Goal: Task Accomplishment & Management: Use online tool/utility

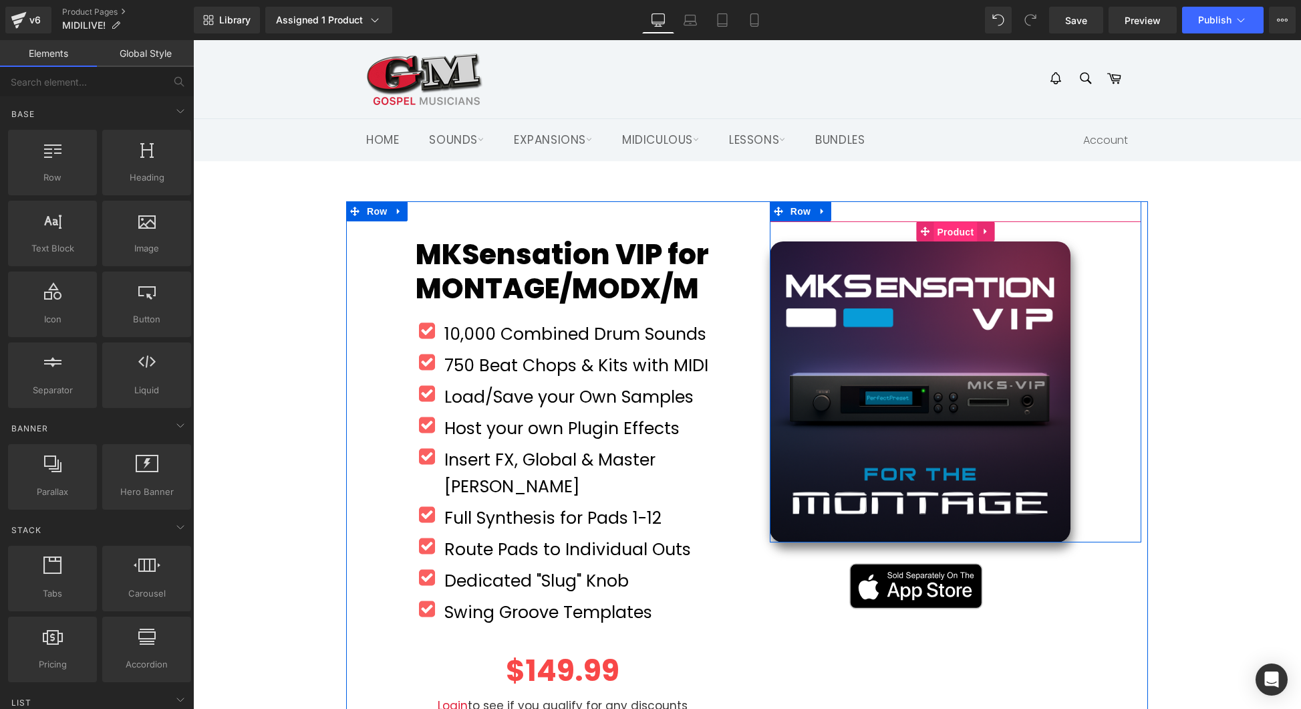
click at [953, 234] on span "Product" at bounding box center [955, 232] width 43 height 20
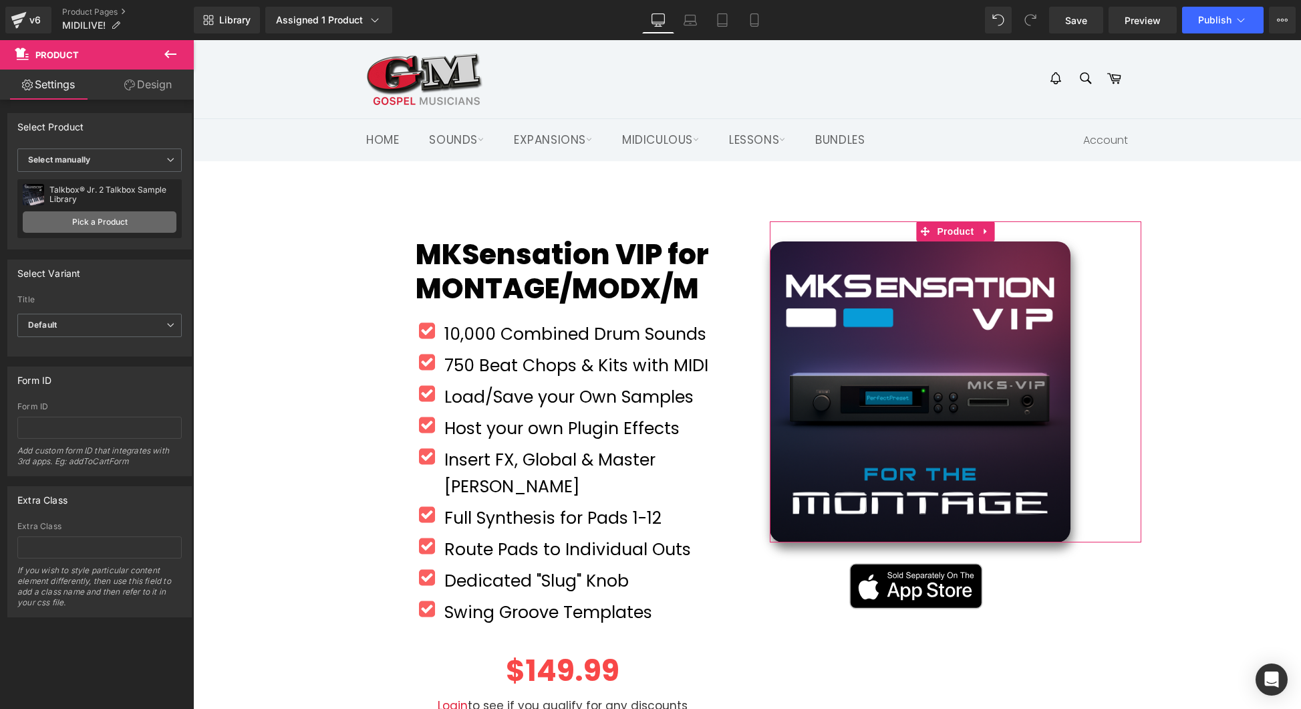
click at [102, 219] on link "Pick a Product" at bounding box center [100, 221] width 154 height 21
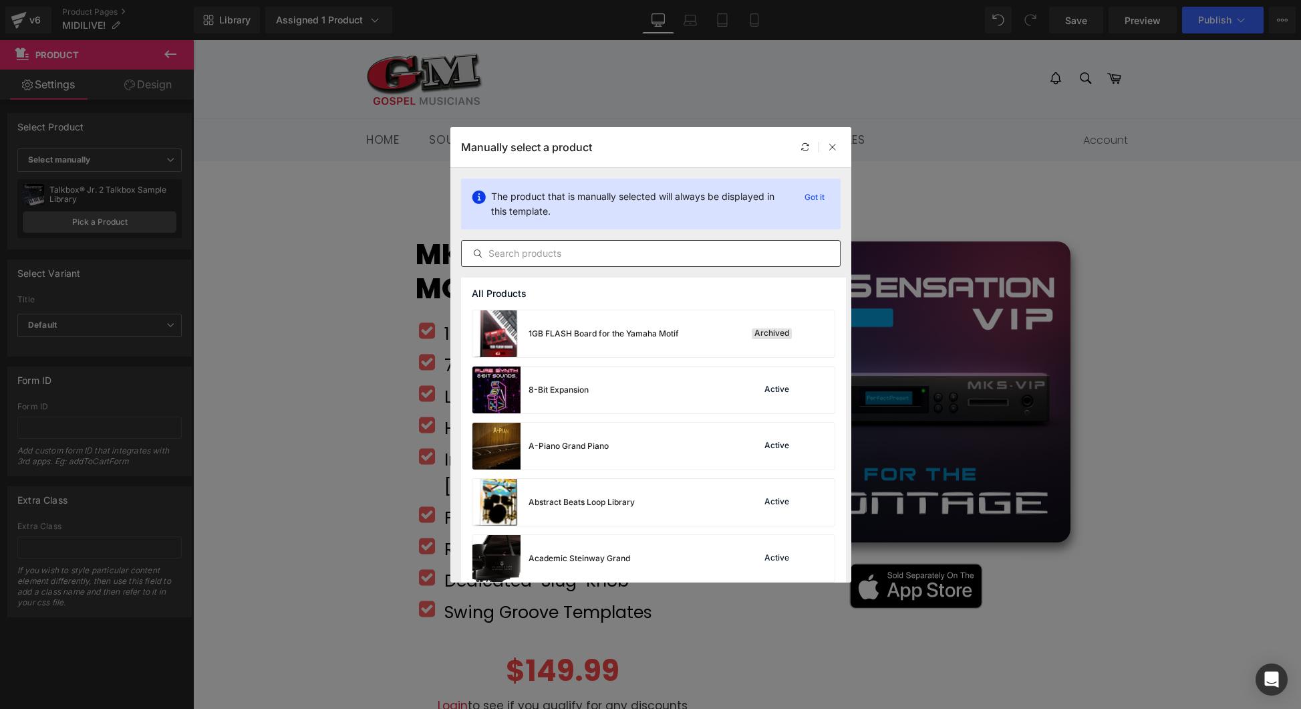
click at [543, 251] on input "text" at bounding box center [651, 253] width 378 height 16
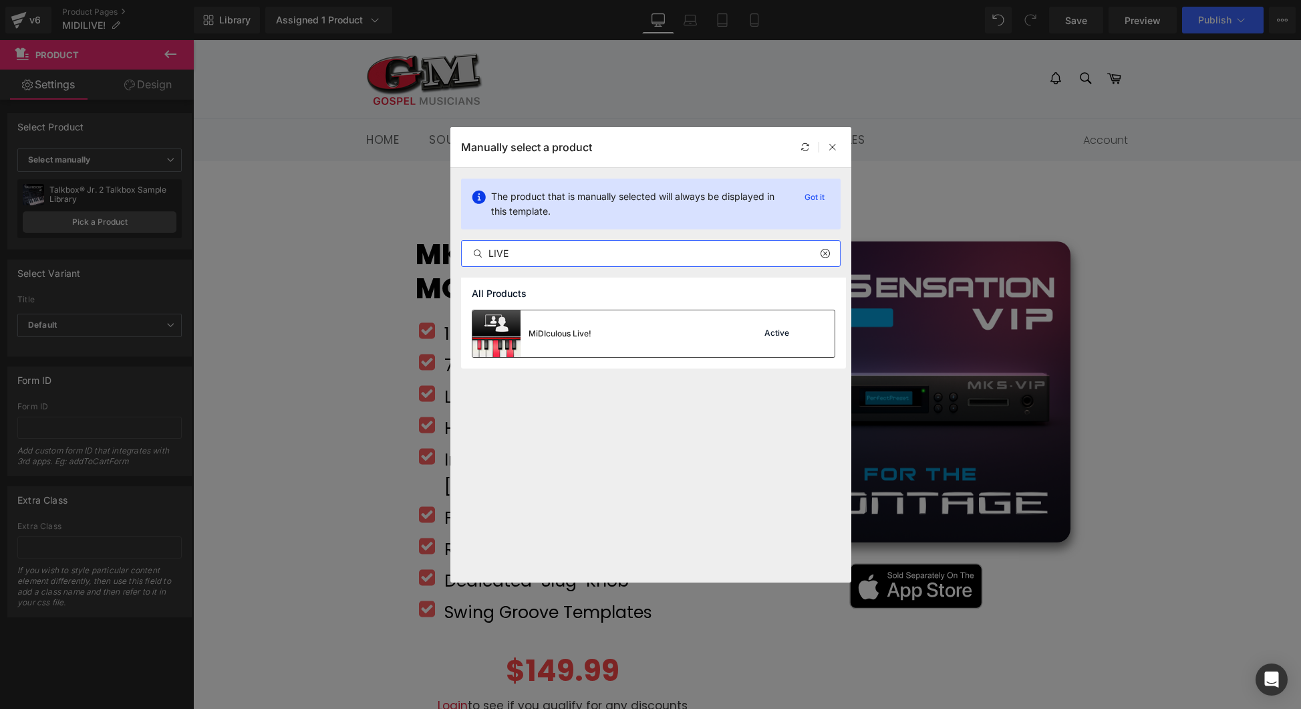
type input "LIVE"
click at [676, 336] on div "MiDIculous Live! Active" at bounding box center [654, 333] width 362 height 47
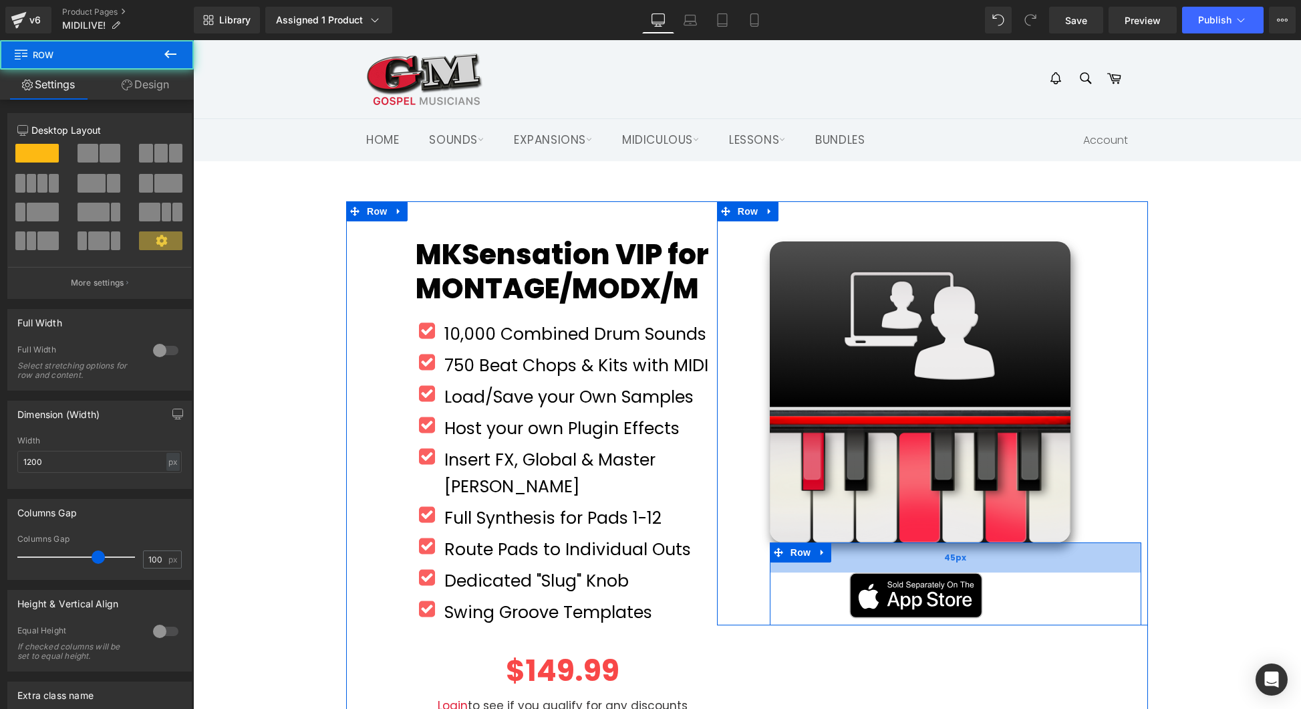
drag, startPoint x: 946, startPoint y: 544, endPoint x: 946, endPoint y: 553, distance: 9.4
click at [946, 553] on div "45px" at bounding box center [956, 557] width 372 height 30
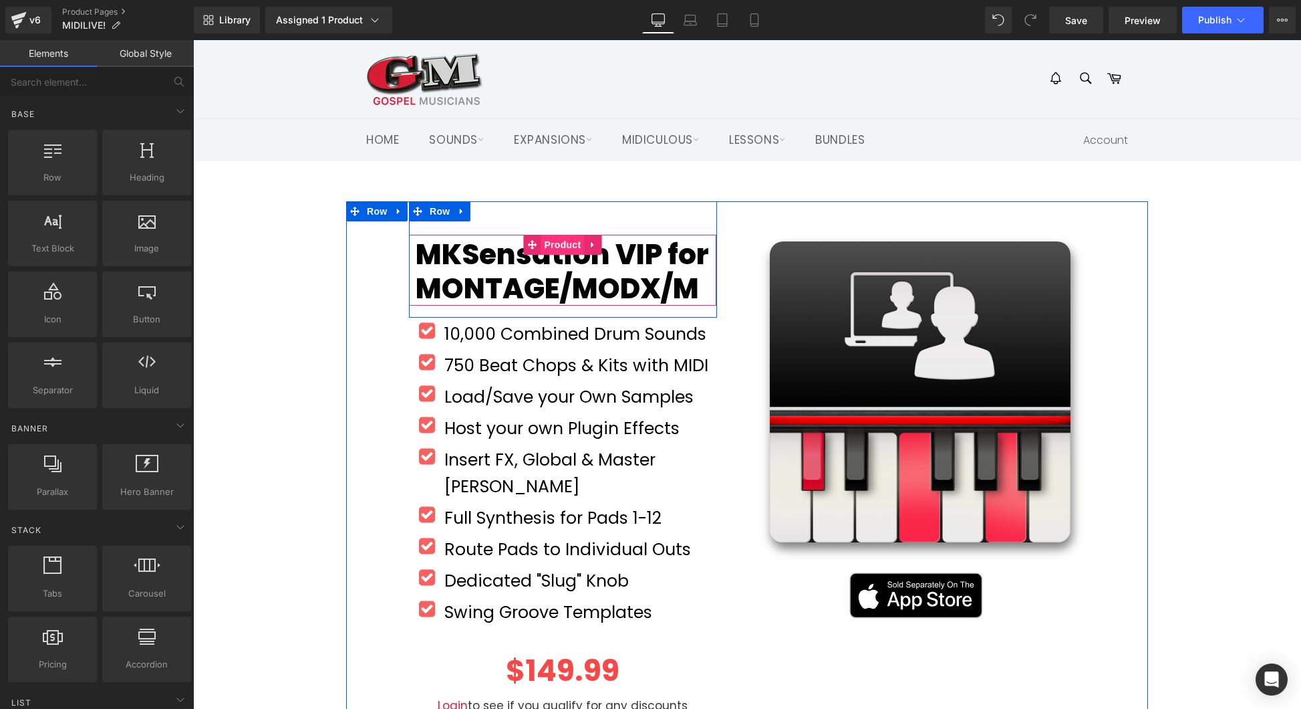
click at [567, 246] on span "Product" at bounding box center [562, 245] width 43 height 20
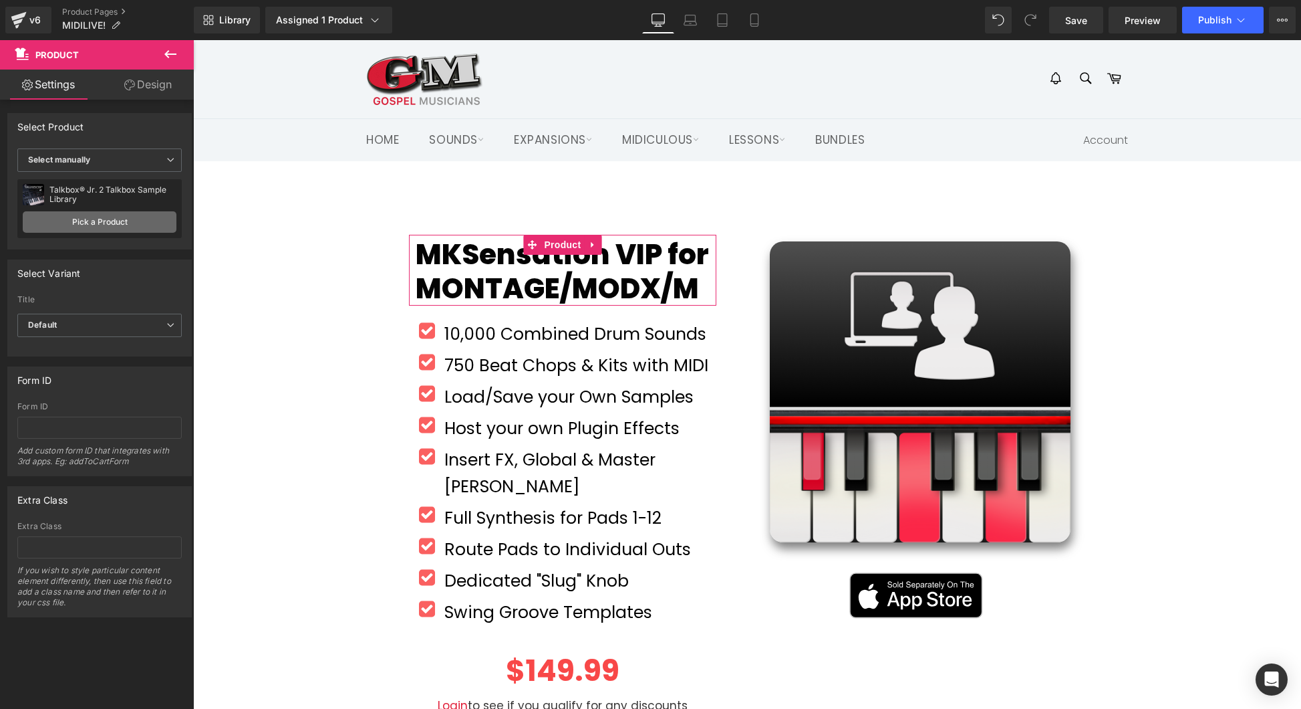
click at [111, 223] on link "Pick a Product" at bounding box center [100, 221] width 154 height 21
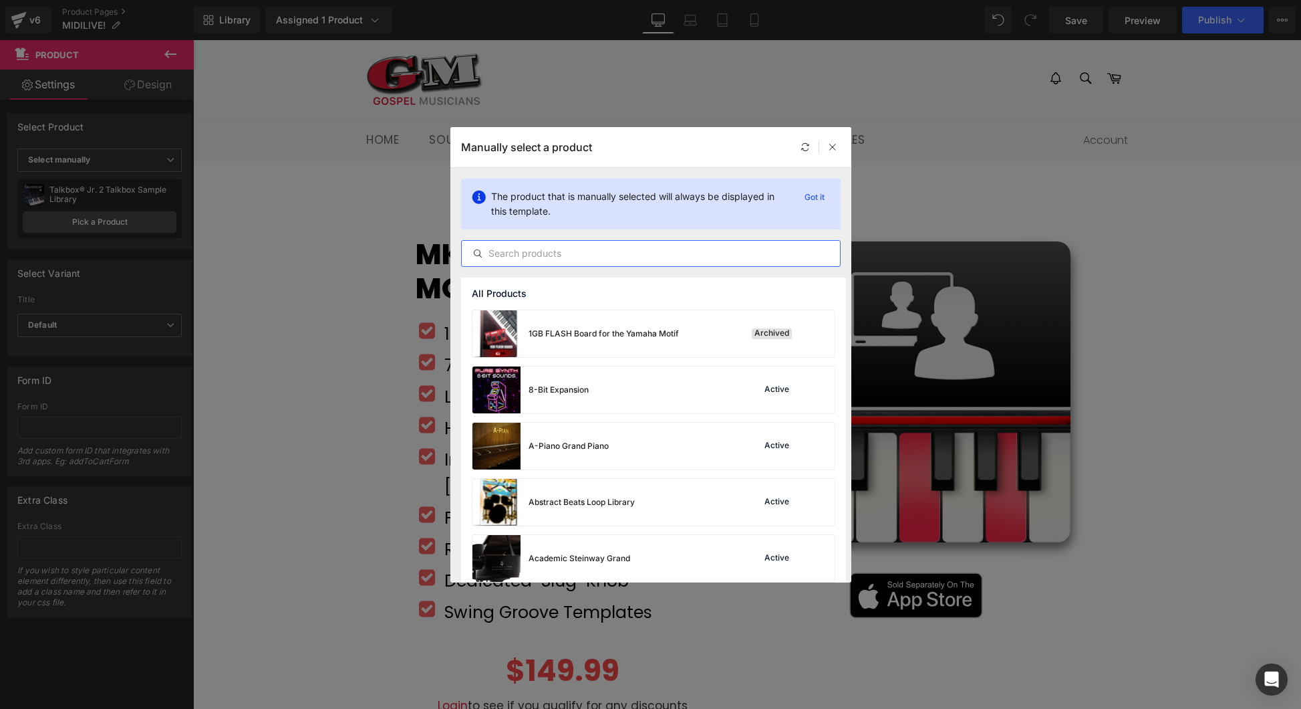
click at [559, 253] on input "text" at bounding box center [651, 253] width 378 height 16
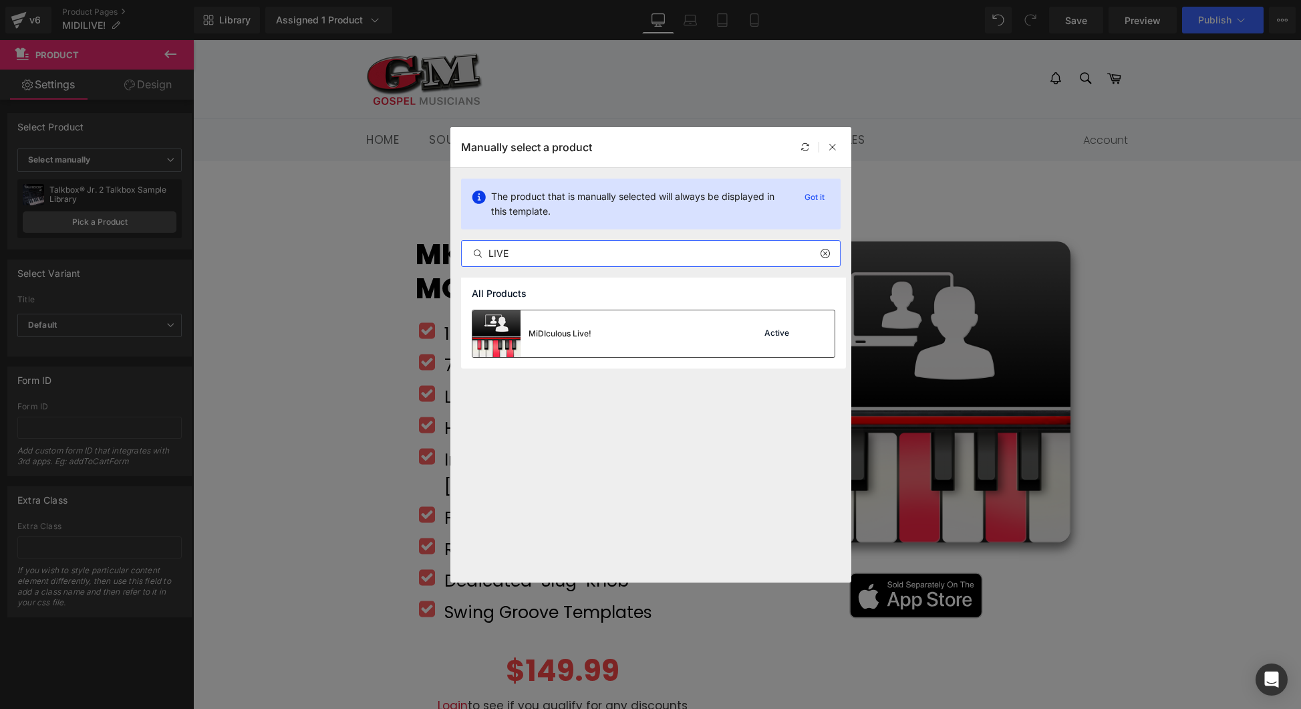
type input "LIVE"
click at [615, 333] on div "MiDIculous Live! Active" at bounding box center [654, 333] width 362 height 47
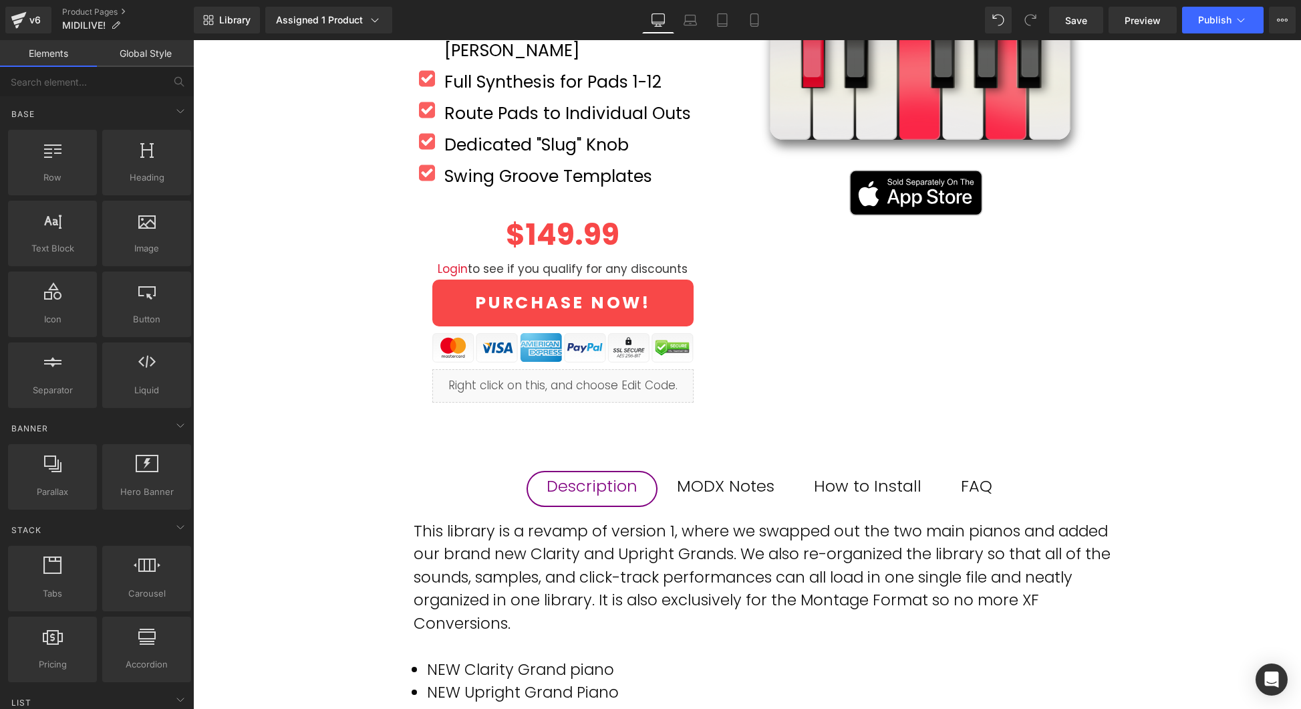
scroll to position [188, 0]
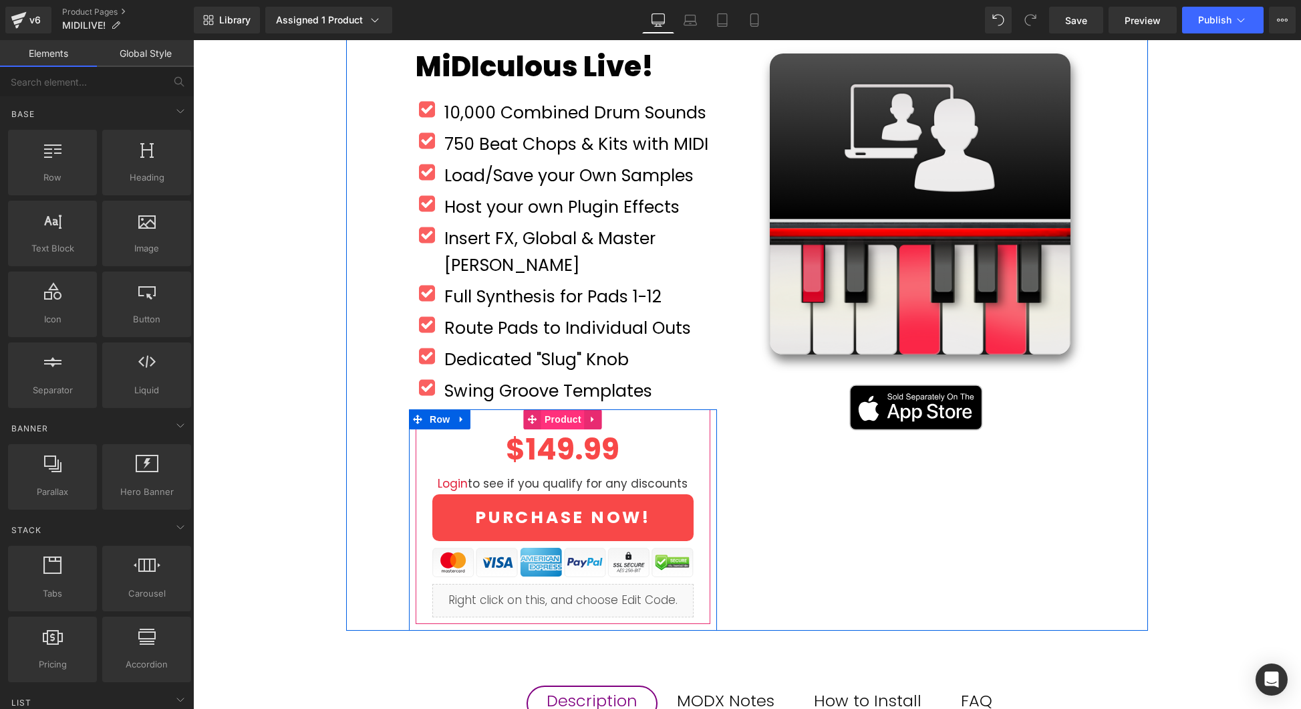
click at [560, 409] on span "Product" at bounding box center [562, 419] width 43 height 20
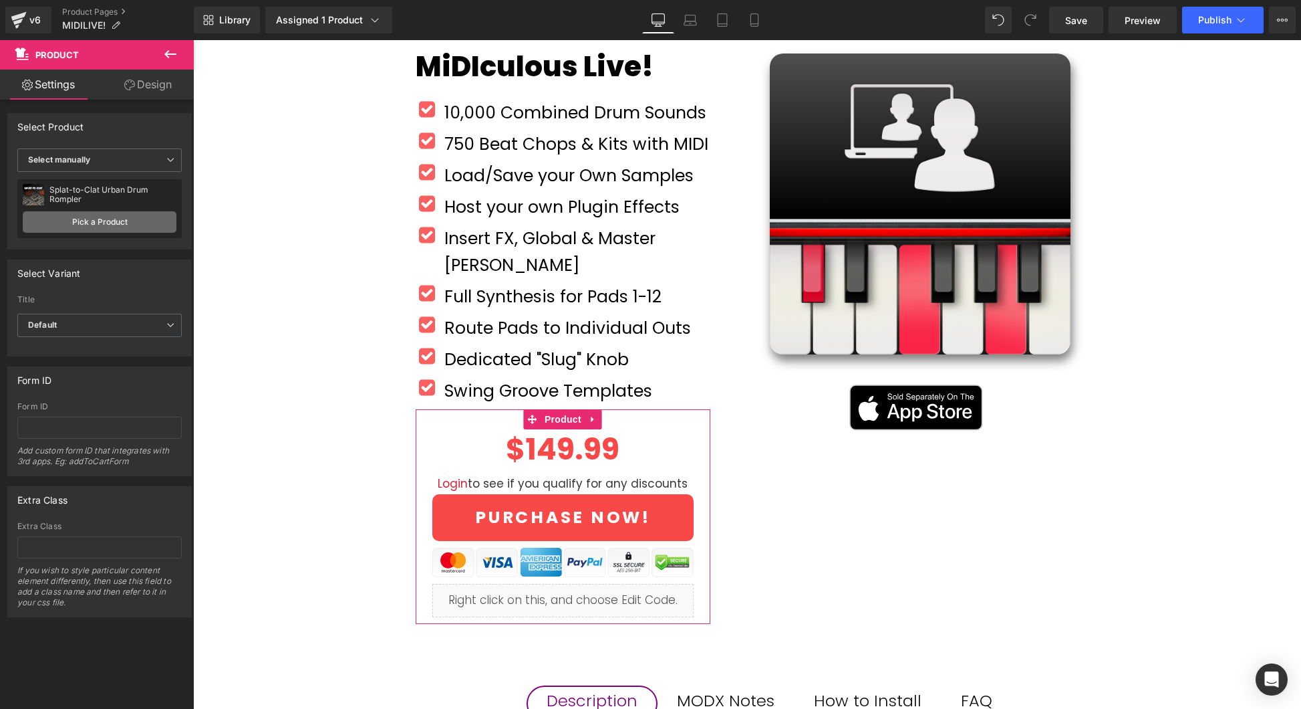
click at [81, 221] on link "Pick a Product" at bounding box center [100, 221] width 154 height 21
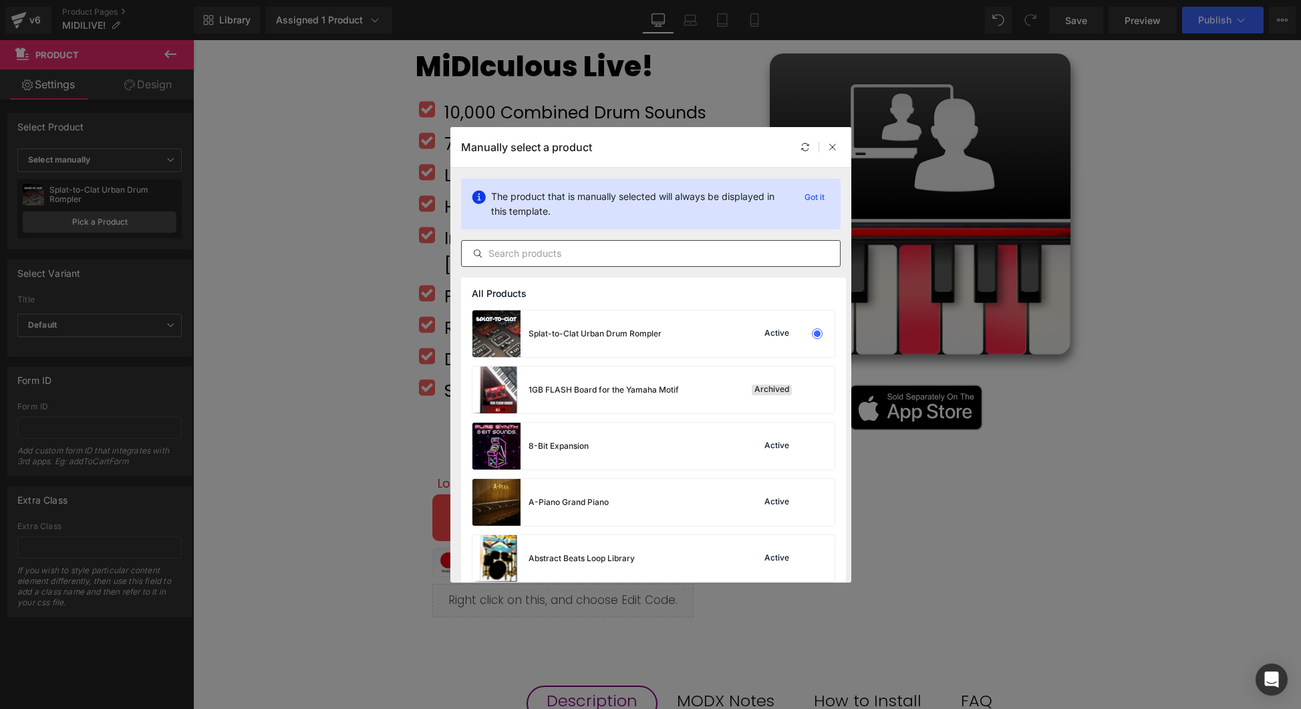
click at [589, 253] on input "text" at bounding box center [651, 253] width 378 height 16
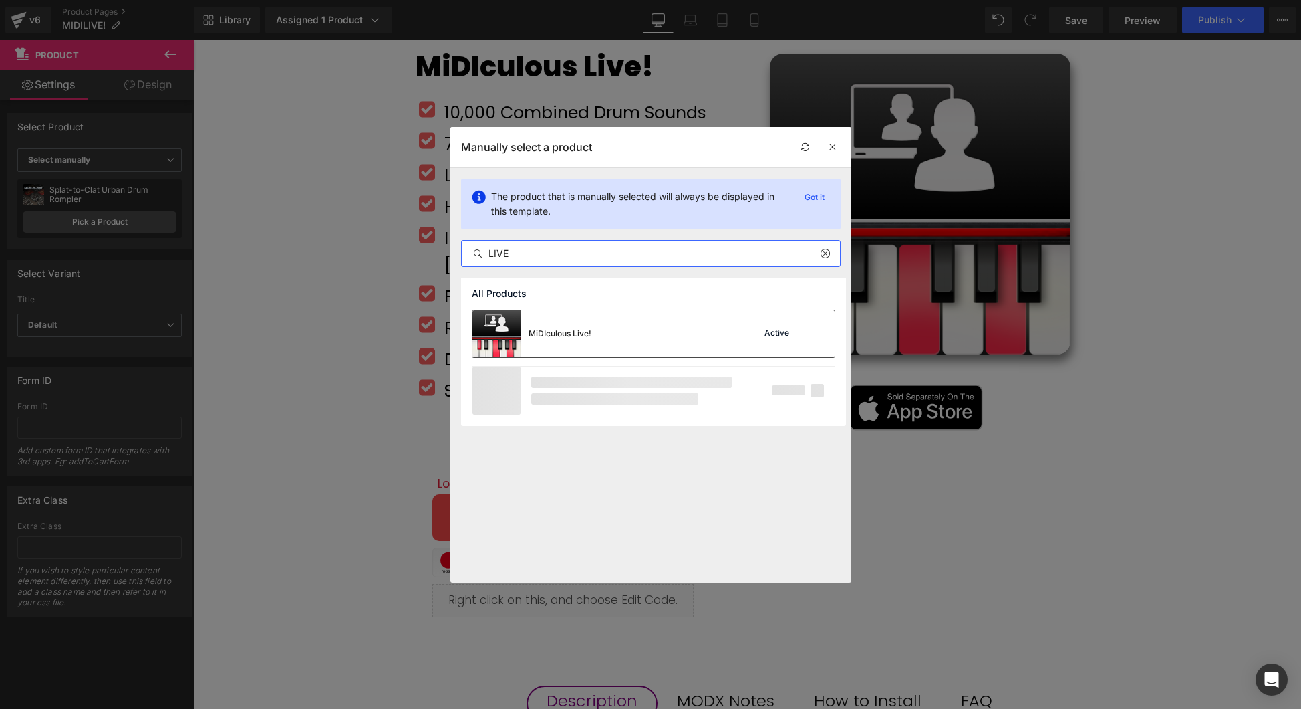
type input "LIVE"
click at [593, 330] on div "MiDIculous Live! Active" at bounding box center [654, 333] width 362 height 47
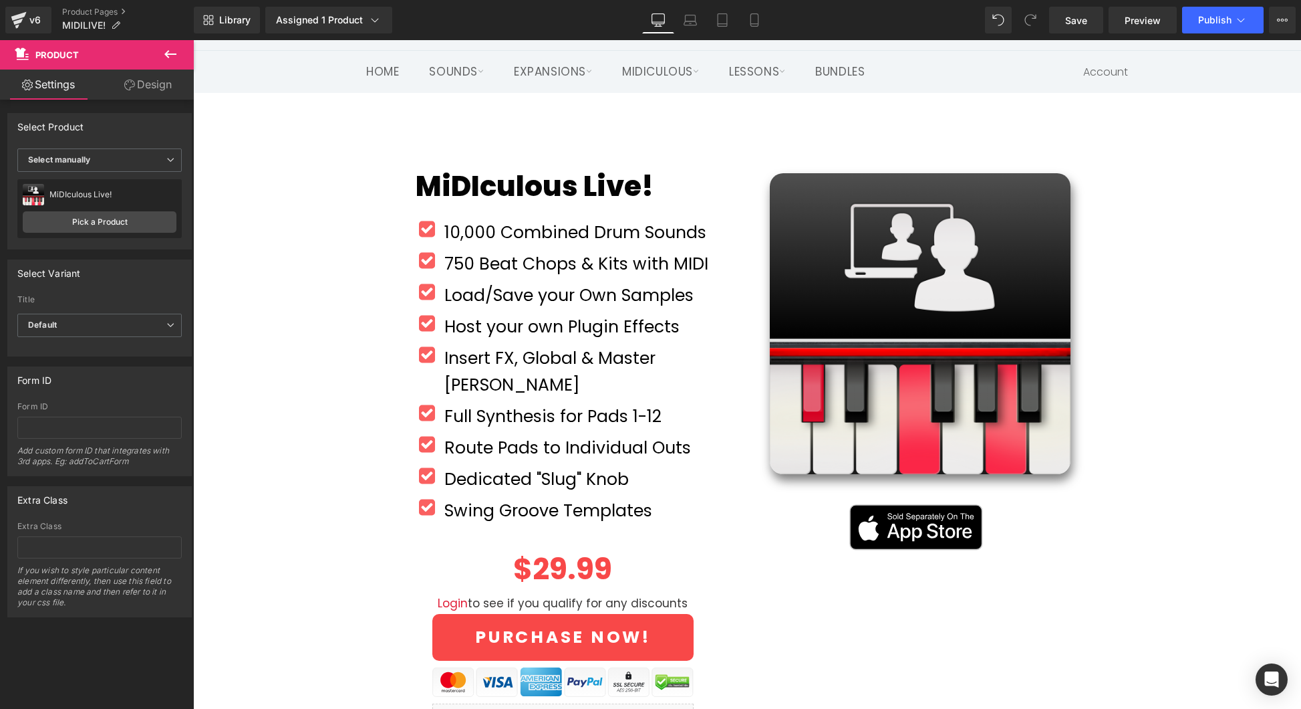
scroll to position [66, 0]
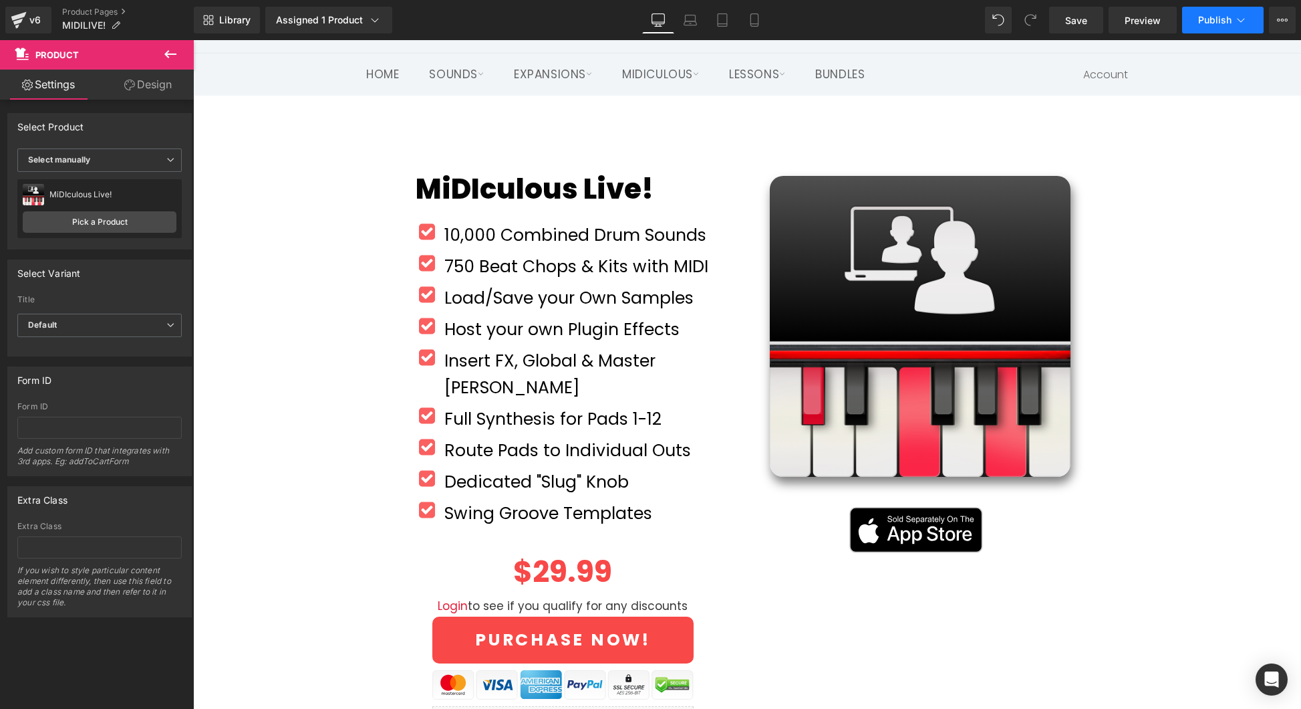
click at [1216, 20] on span "Publish" at bounding box center [1214, 20] width 33 height 11
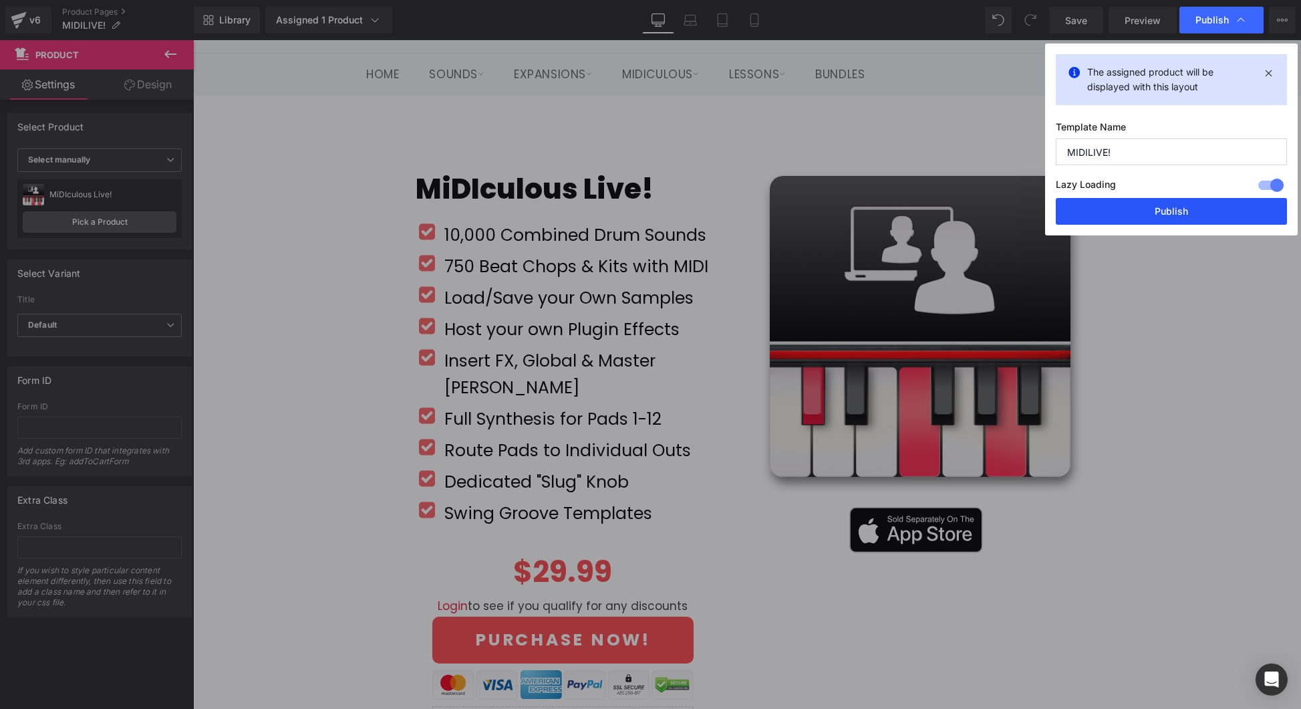
click at [1189, 211] on button "Publish" at bounding box center [1171, 211] width 231 height 27
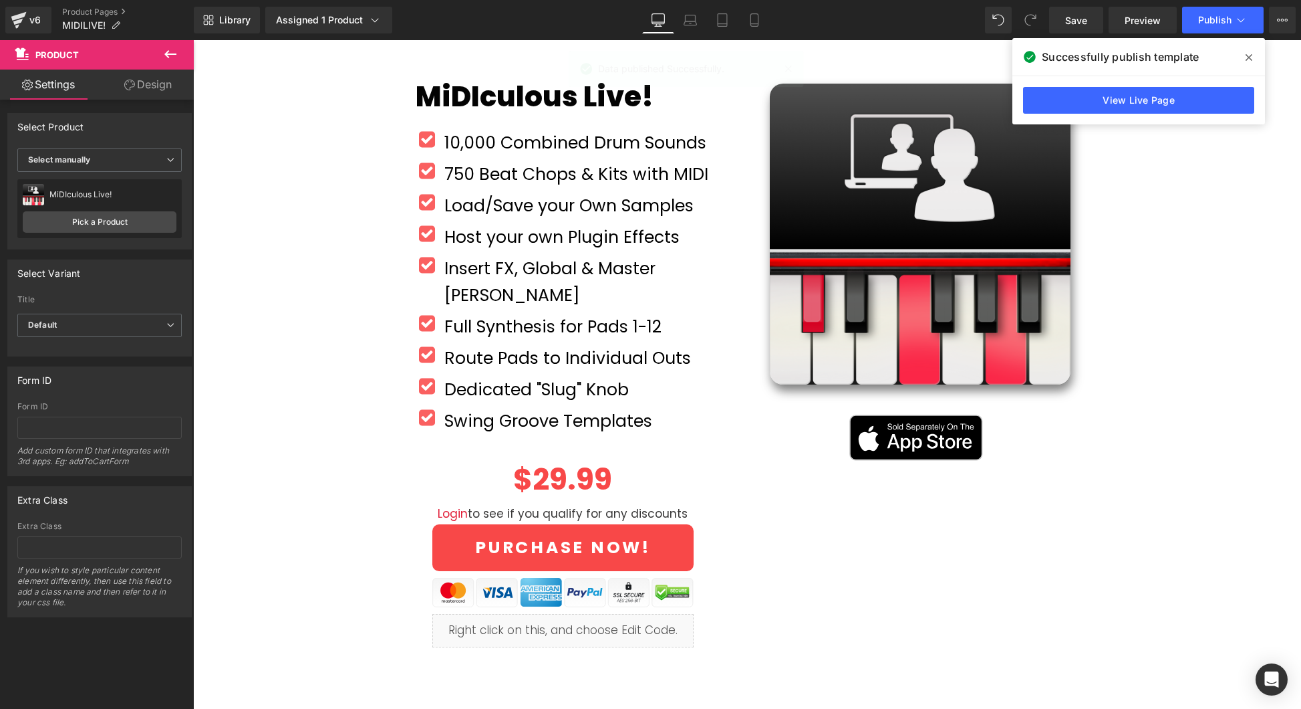
scroll to position [86, 0]
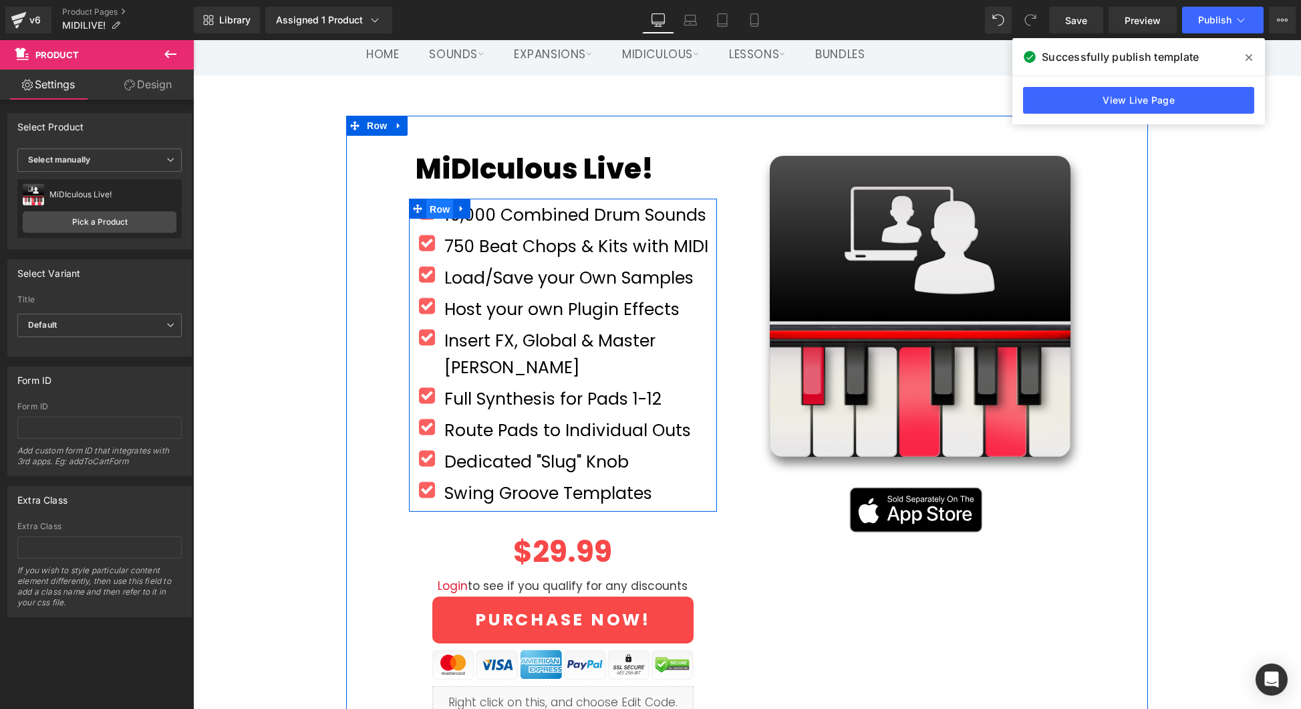
click at [432, 214] on span "Row" at bounding box center [439, 209] width 27 height 20
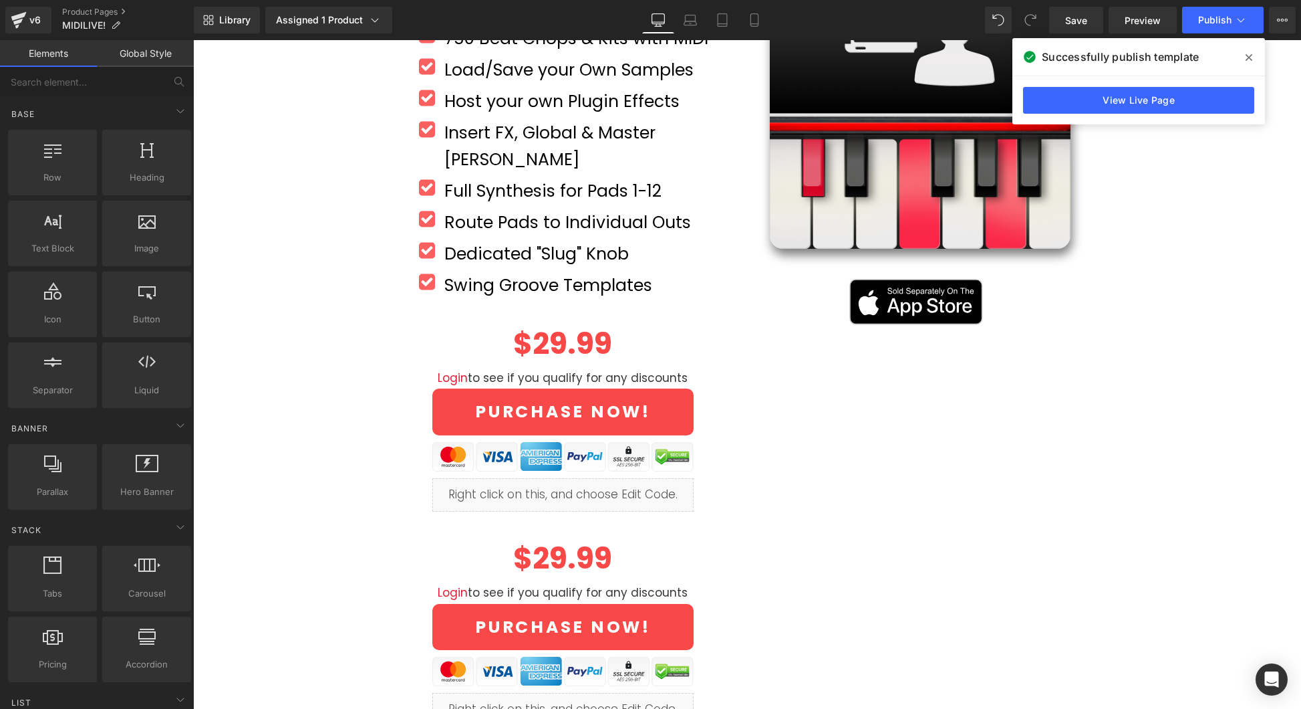
scroll to position [180, 0]
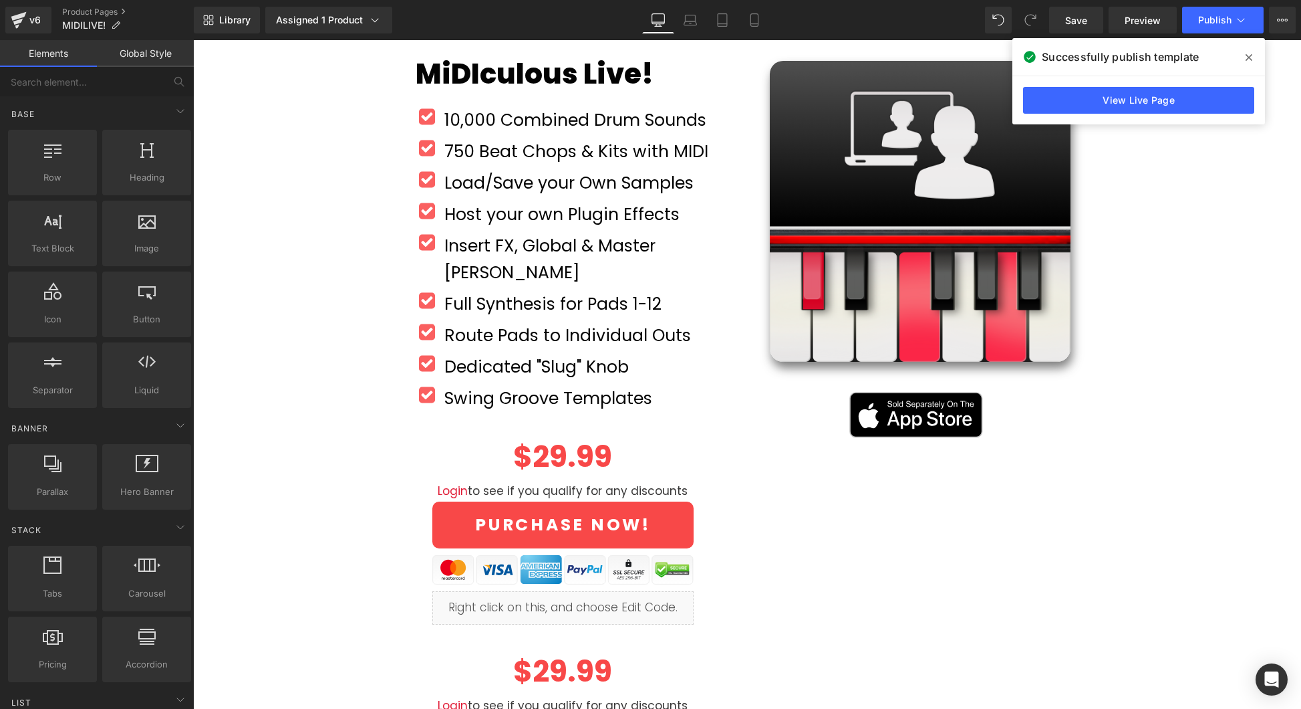
click at [769, 549] on div "MiDIculous Live! (P) Title Product Row Icon 10,000 Combined Drum Sounds Text Bl…" at bounding box center [747, 436] width 802 height 831
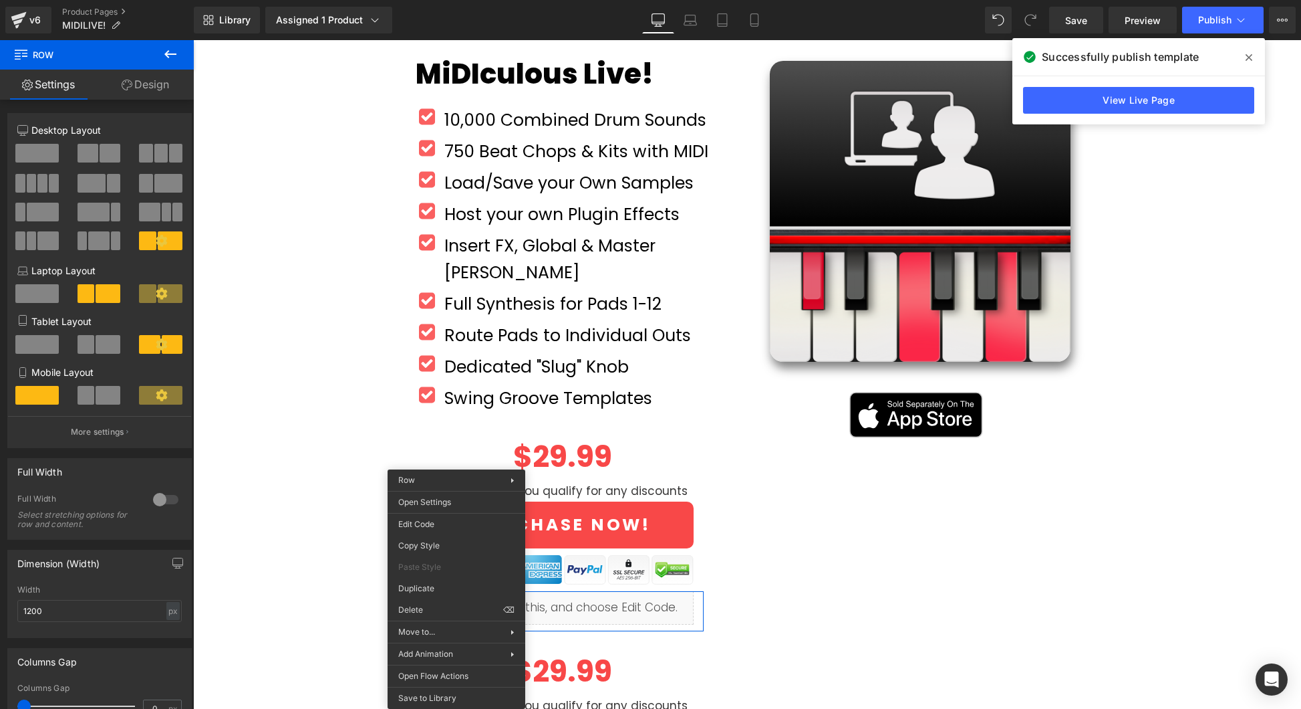
drag, startPoint x: 655, startPoint y: 653, endPoint x: 463, endPoint y: 612, distance: 196.9
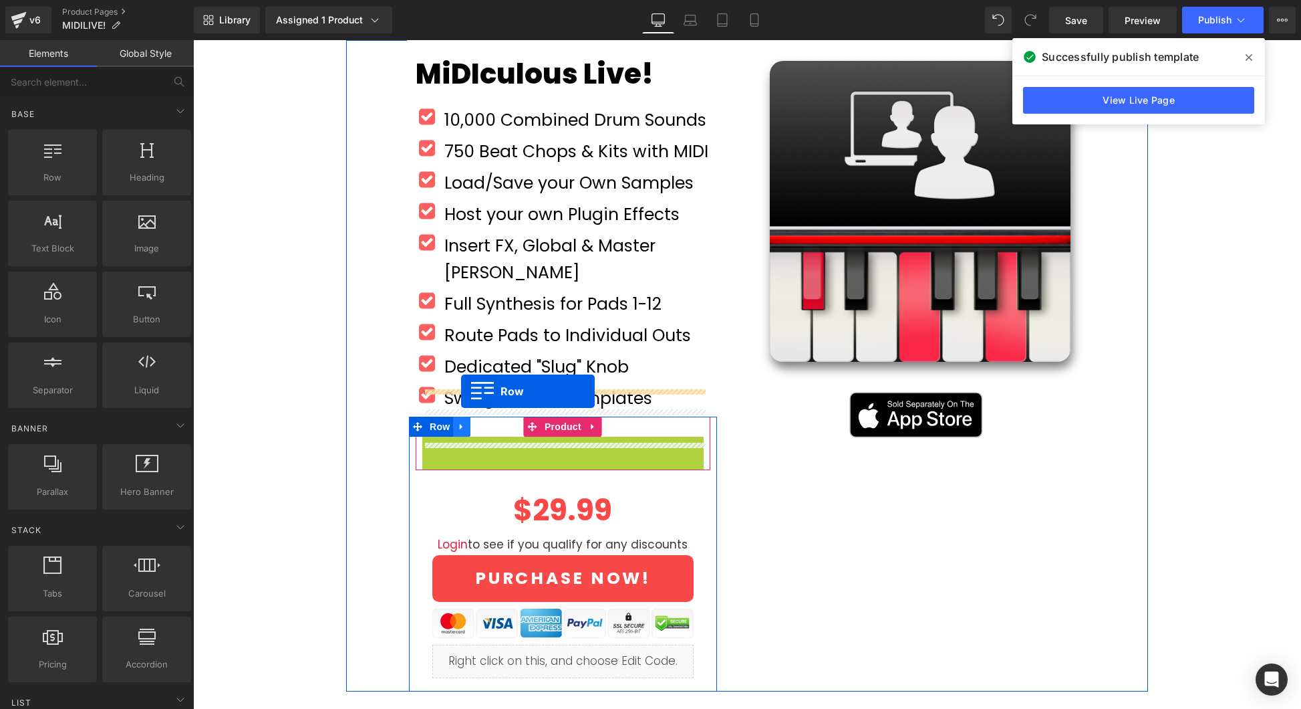
drag, startPoint x: 455, startPoint y: 416, endPoint x: 461, endPoint y: 391, distance: 25.6
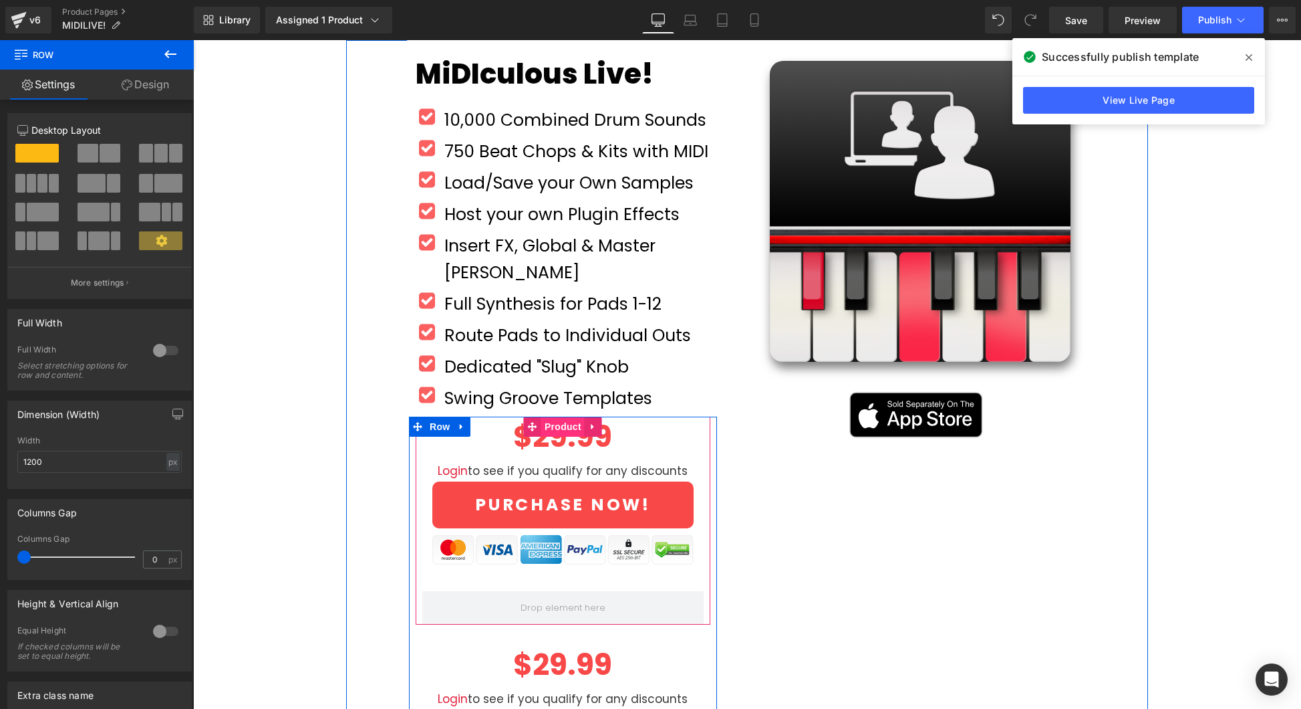
click at [570, 416] on span "Product" at bounding box center [562, 426] width 43 height 20
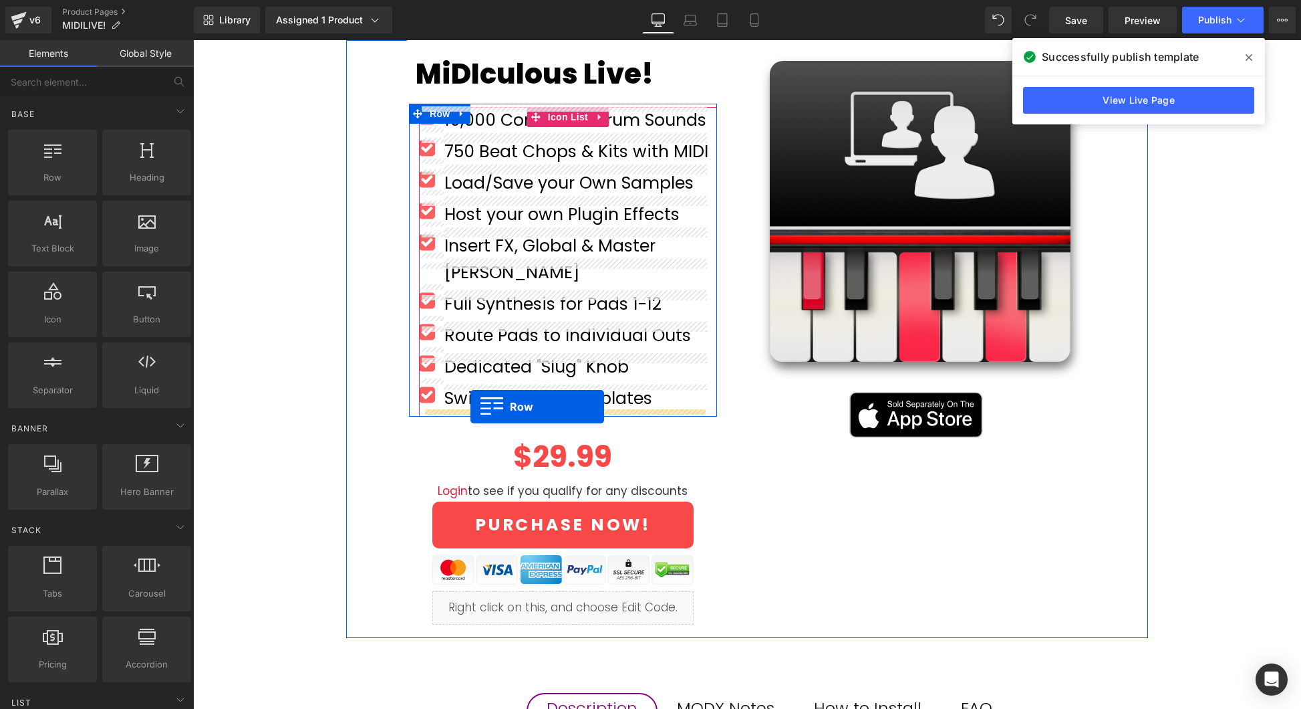
drag, startPoint x: 261, startPoint y: 199, endPoint x: 471, endPoint y: 406, distance: 295.4
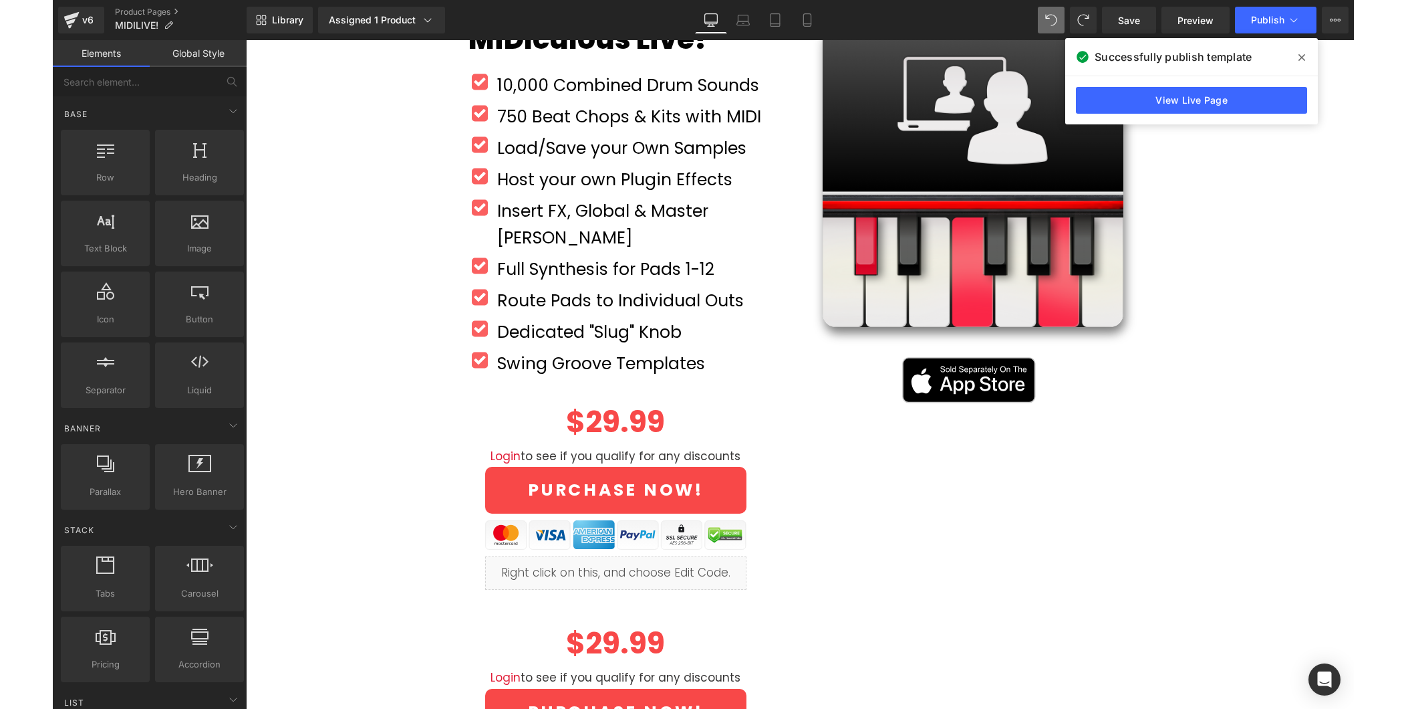
scroll to position [147, 0]
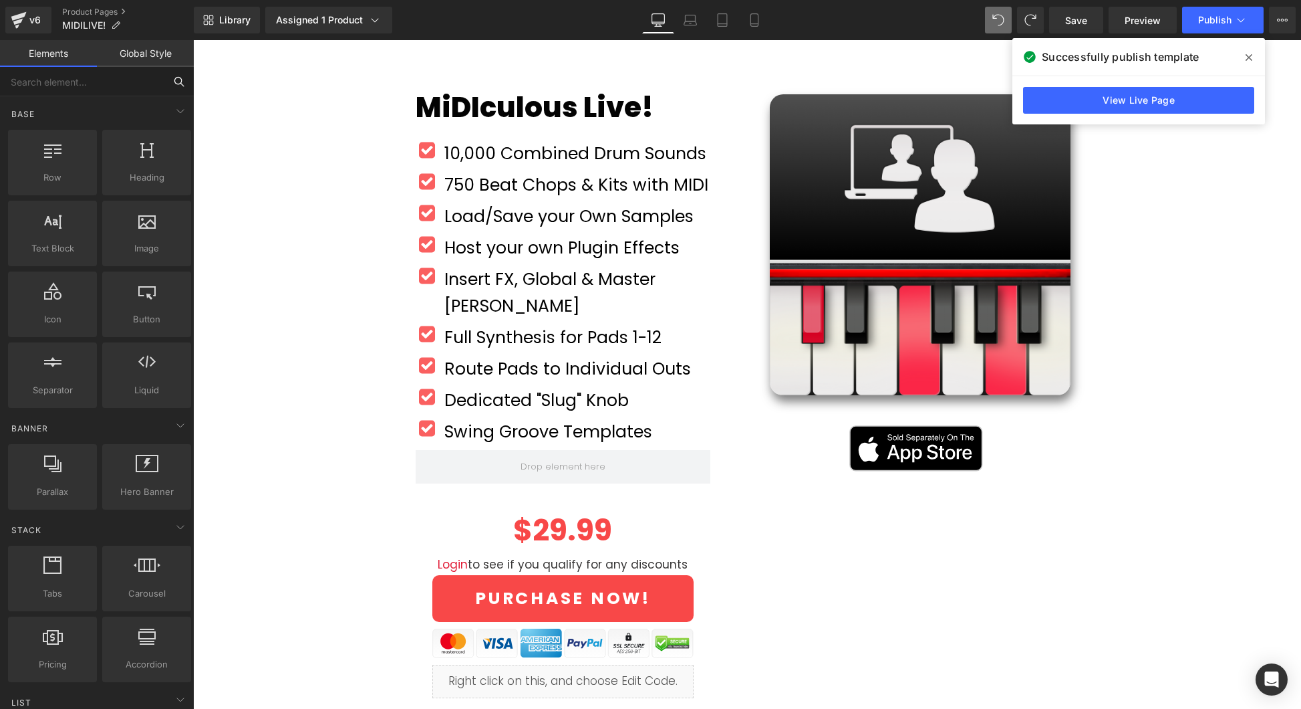
click at [136, 76] on input "text" at bounding box center [82, 81] width 164 height 29
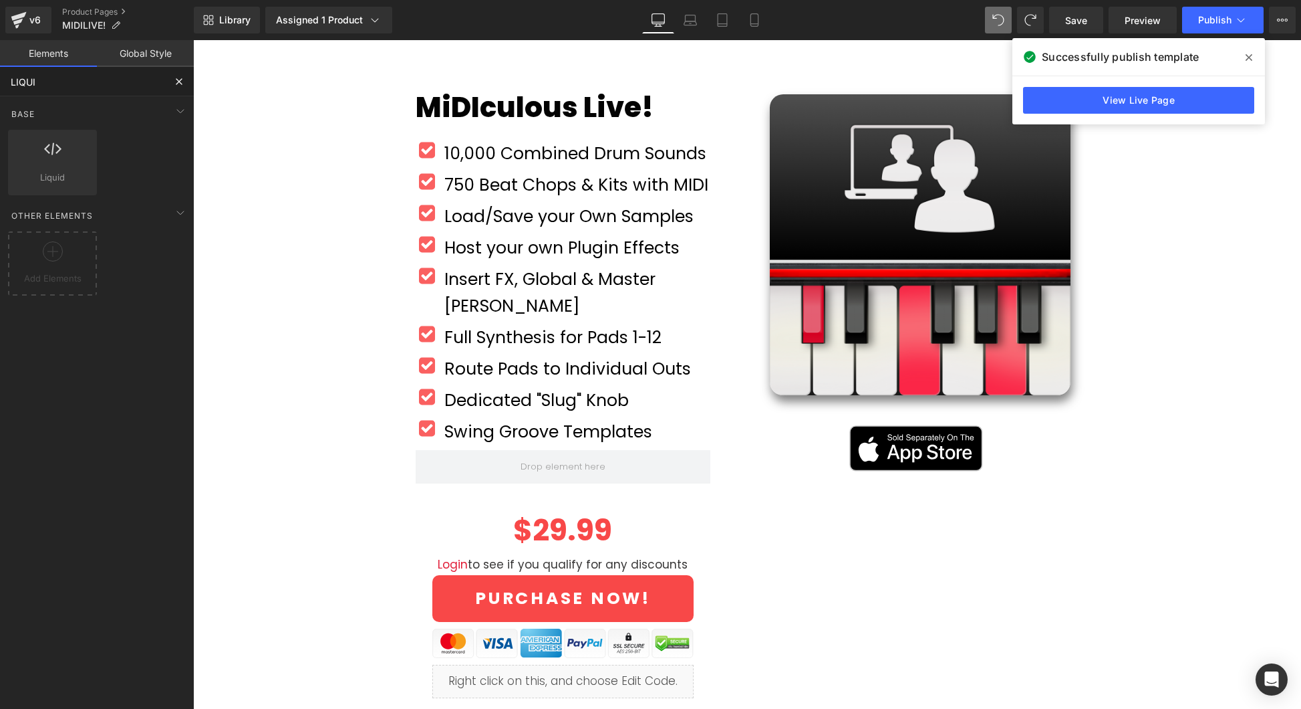
type input "LIQUID"
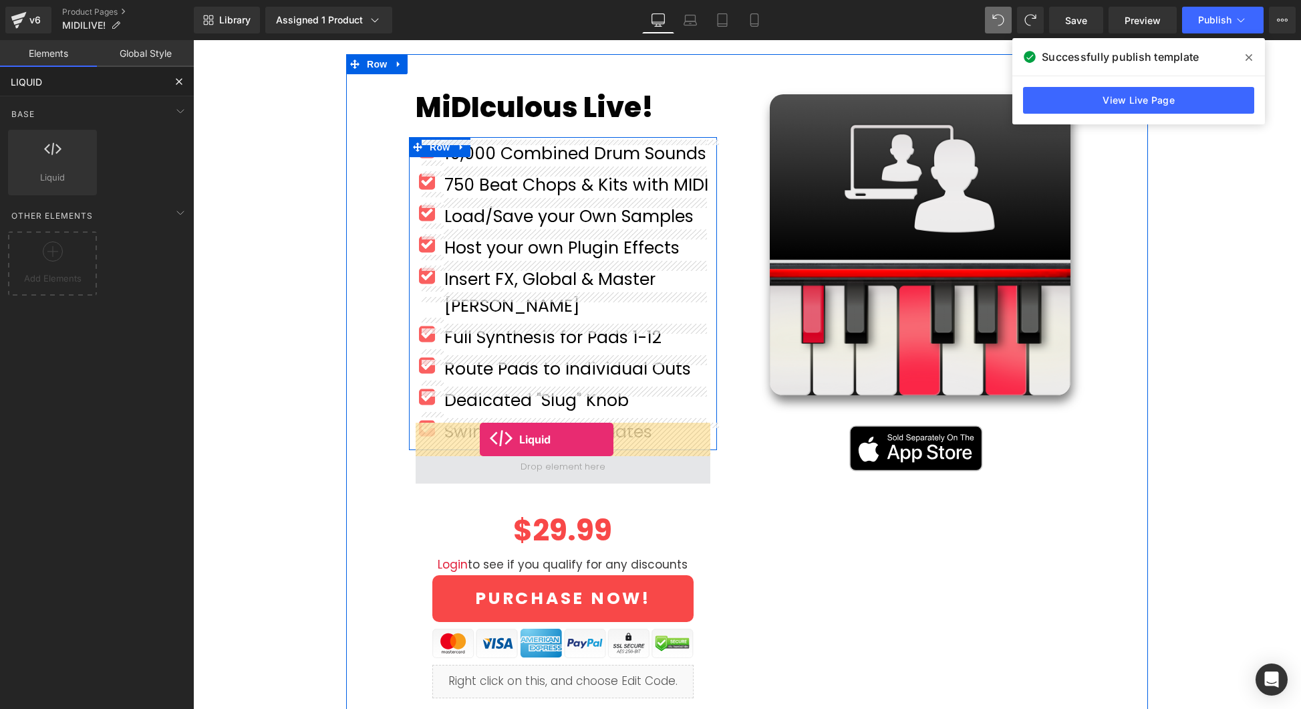
drag, startPoint x: 250, startPoint y: 211, endPoint x: 480, endPoint y: 439, distance: 323.8
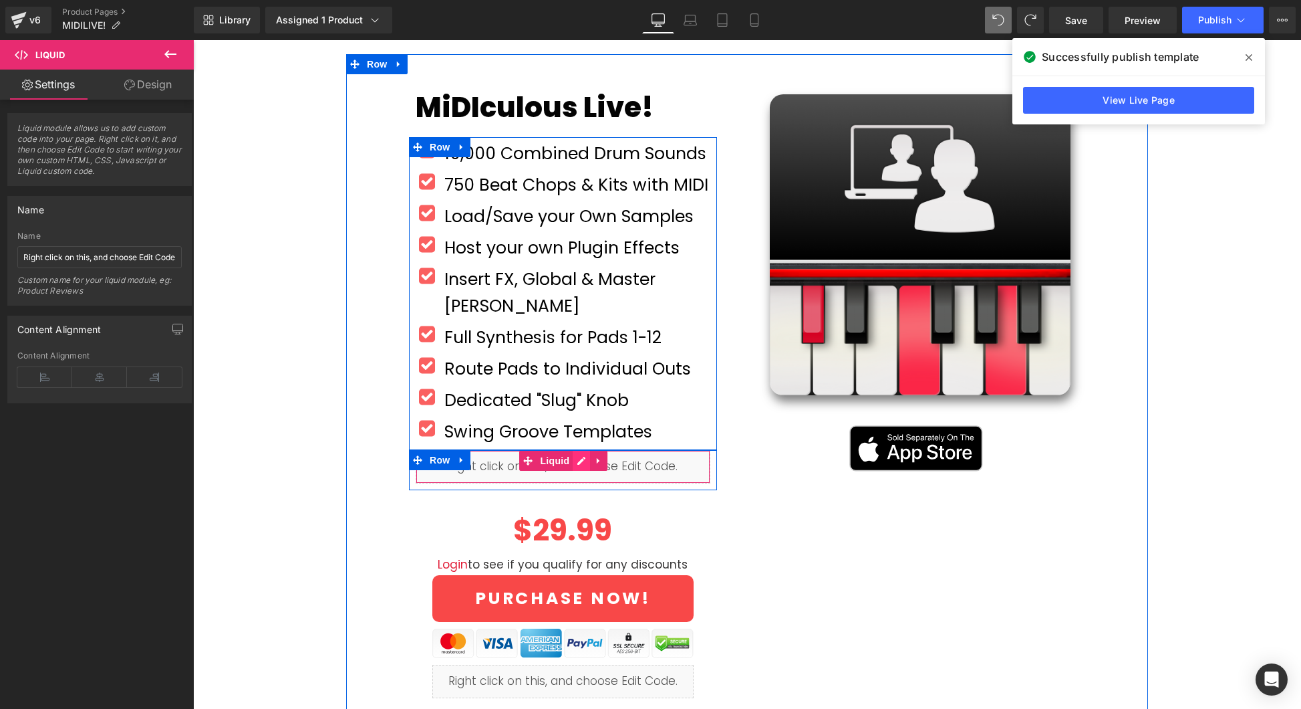
click at [578, 450] on div "Liquid" at bounding box center [563, 466] width 295 height 33
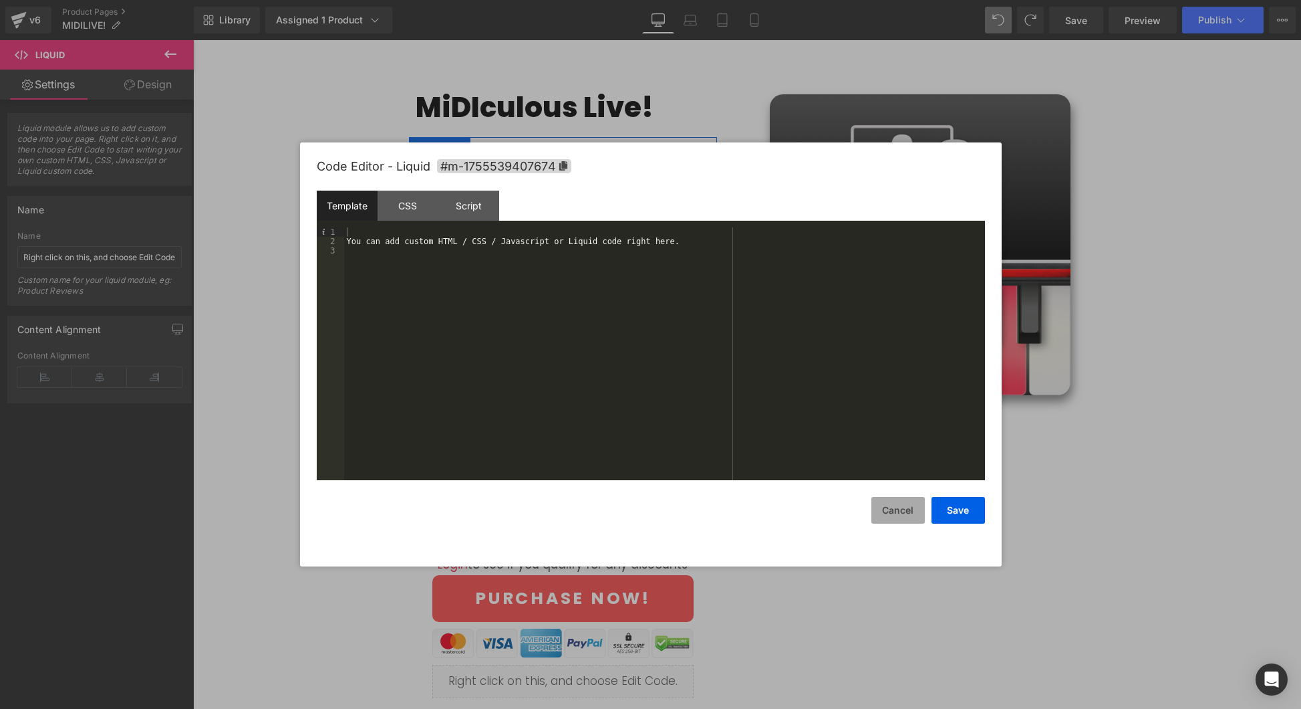
click at [904, 510] on button "Cancel" at bounding box center [898, 510] width 53 height 27
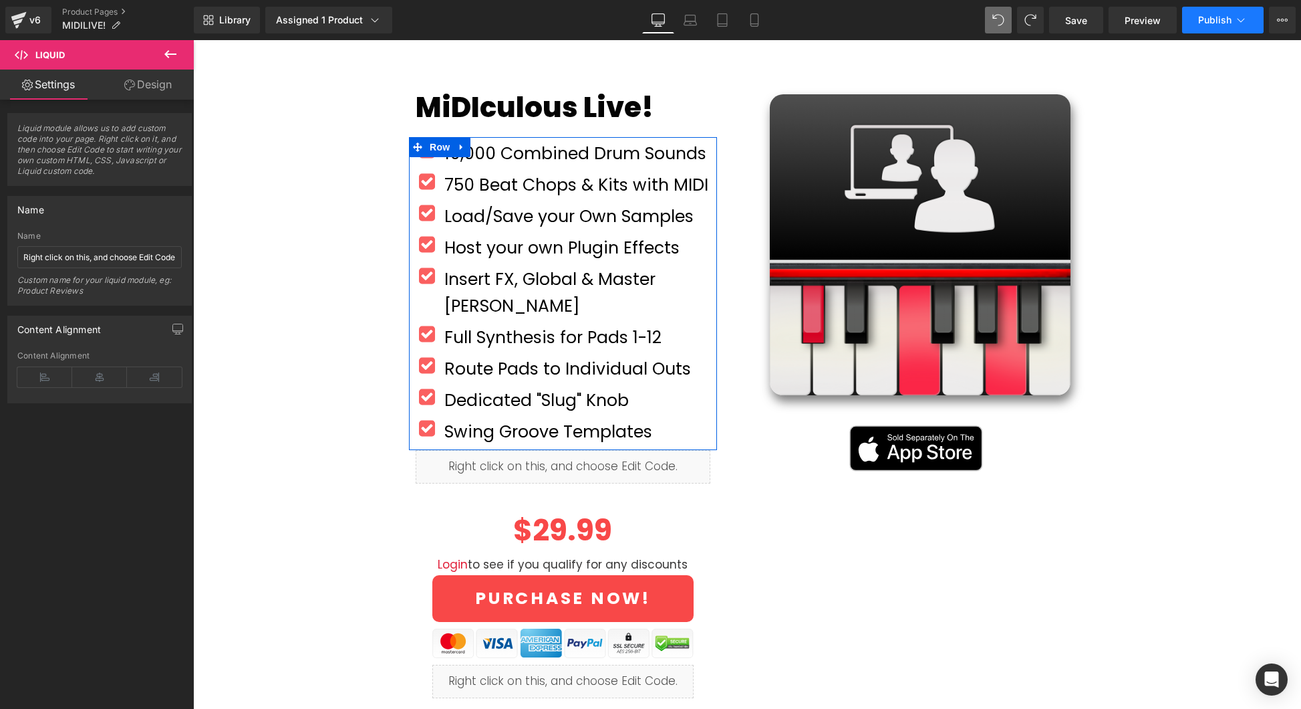
click at [1208, 15] on span "Publish" at bounding box center [1214, 20] width 33 height 11
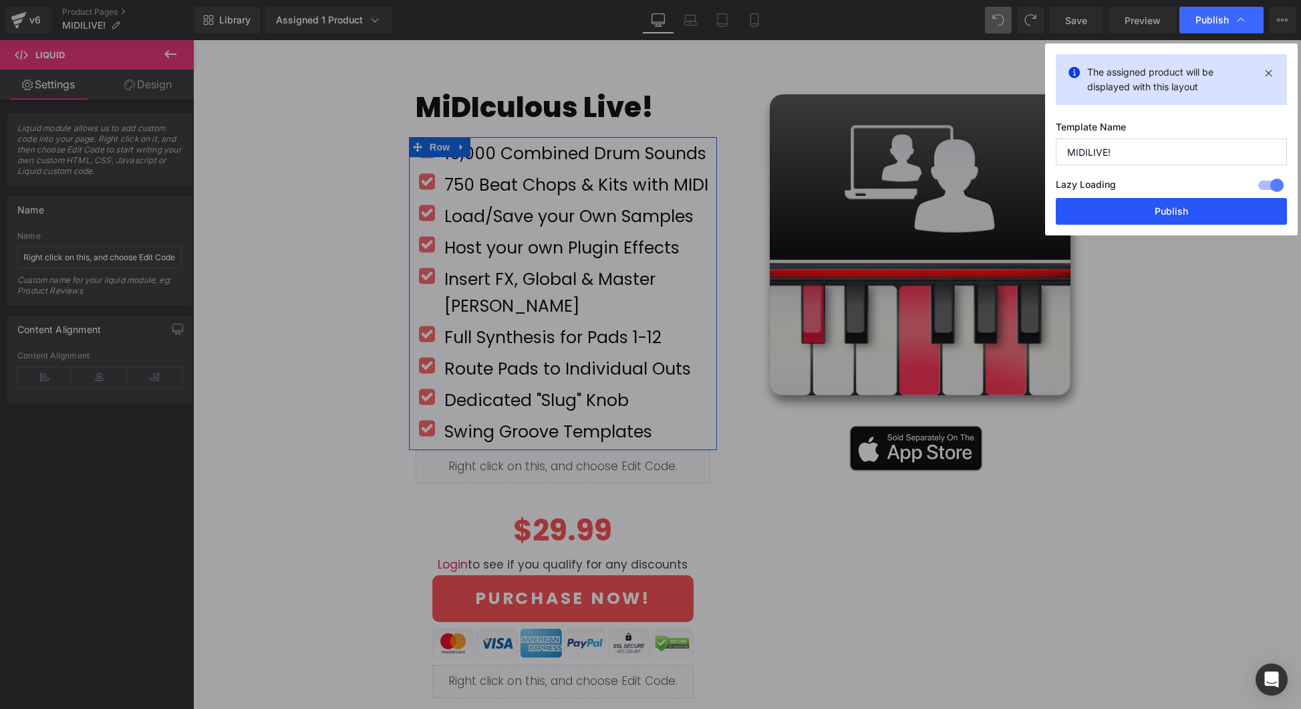
drag, startPoint x: 1208, startPoint y: 210, endPoint x: 1075, endPoint y: 172, distance: 137.7
click at [1208, 210] on button "Publish" at bounding box center [1171, 211] width 231 height 27
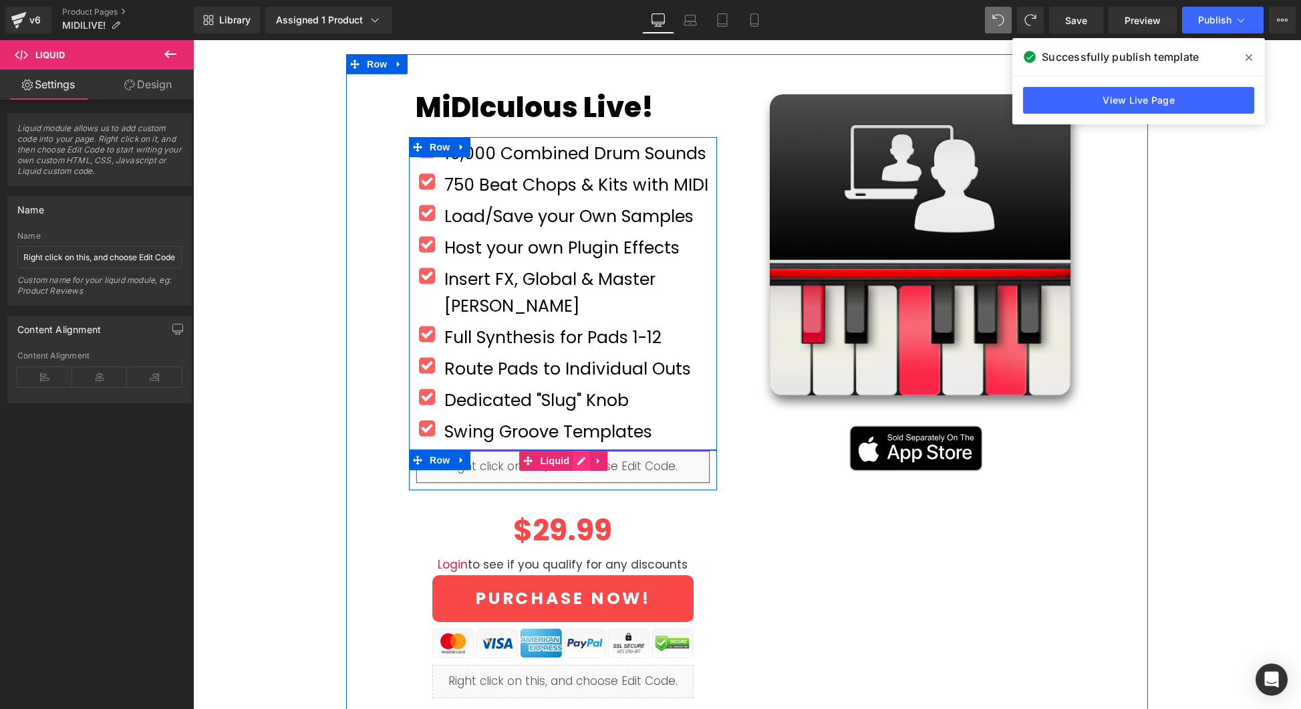
click at [575, 450] on div "Liquid" at bounding box center [563, 466] width 295 height 33
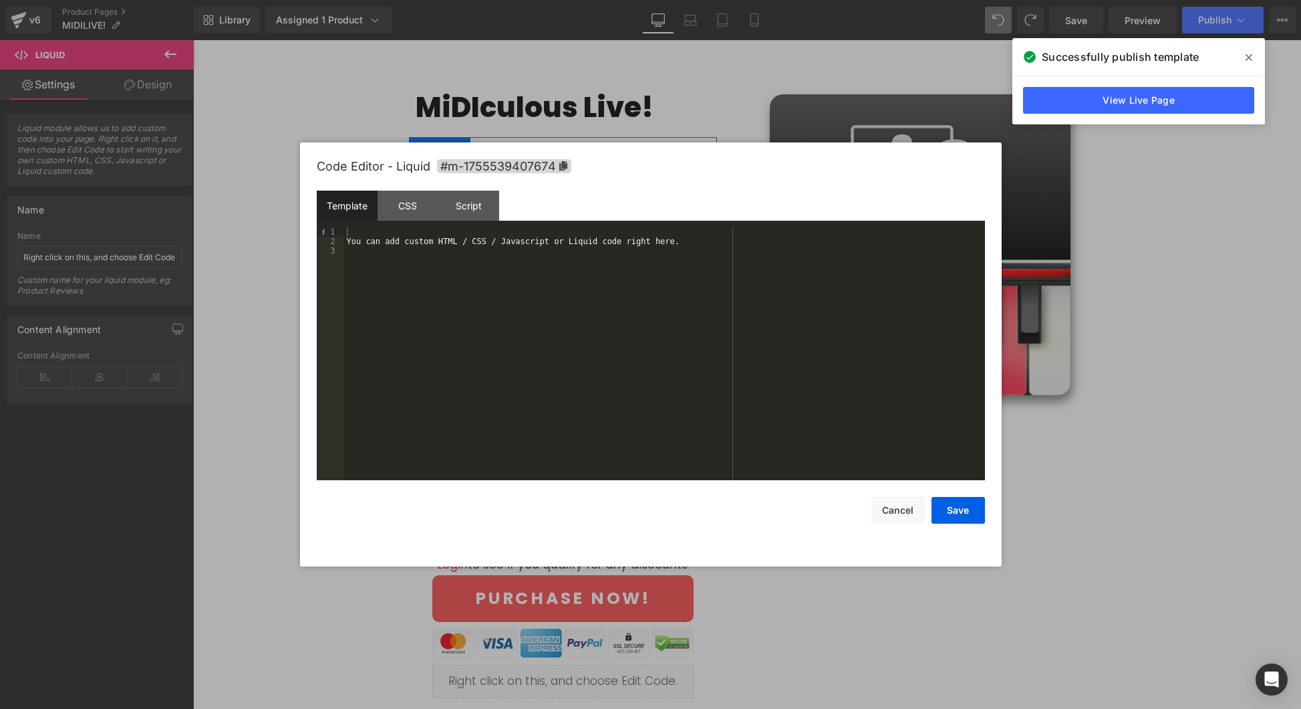
click at [409, 251] on div "You can add custom HTML / CSS / Javascript or Liquid code right here." at bounding box center [664, 362] width 641 height 271
click at [969, 513] on button "Save" at bounding box center [958, 510] width 53 height 27
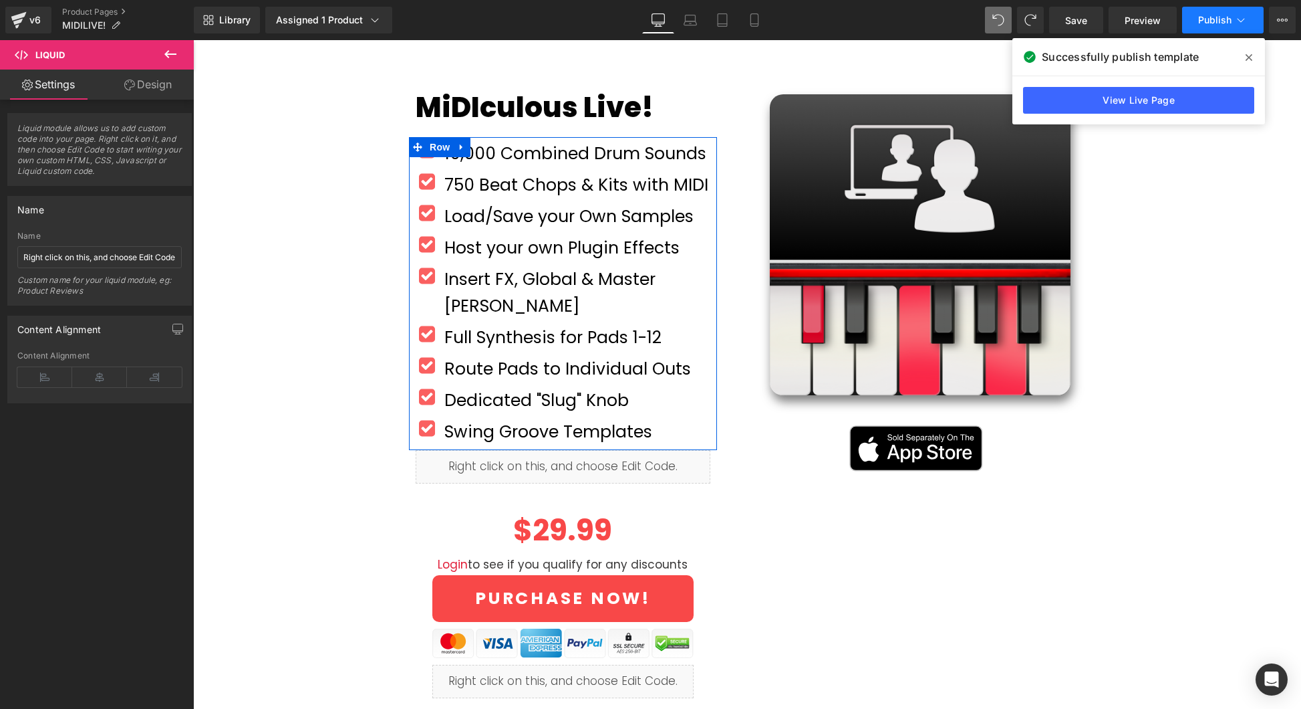
click at [1206, 21] on span "Publish" at bounding box center [1214, 20] width 33 height 11
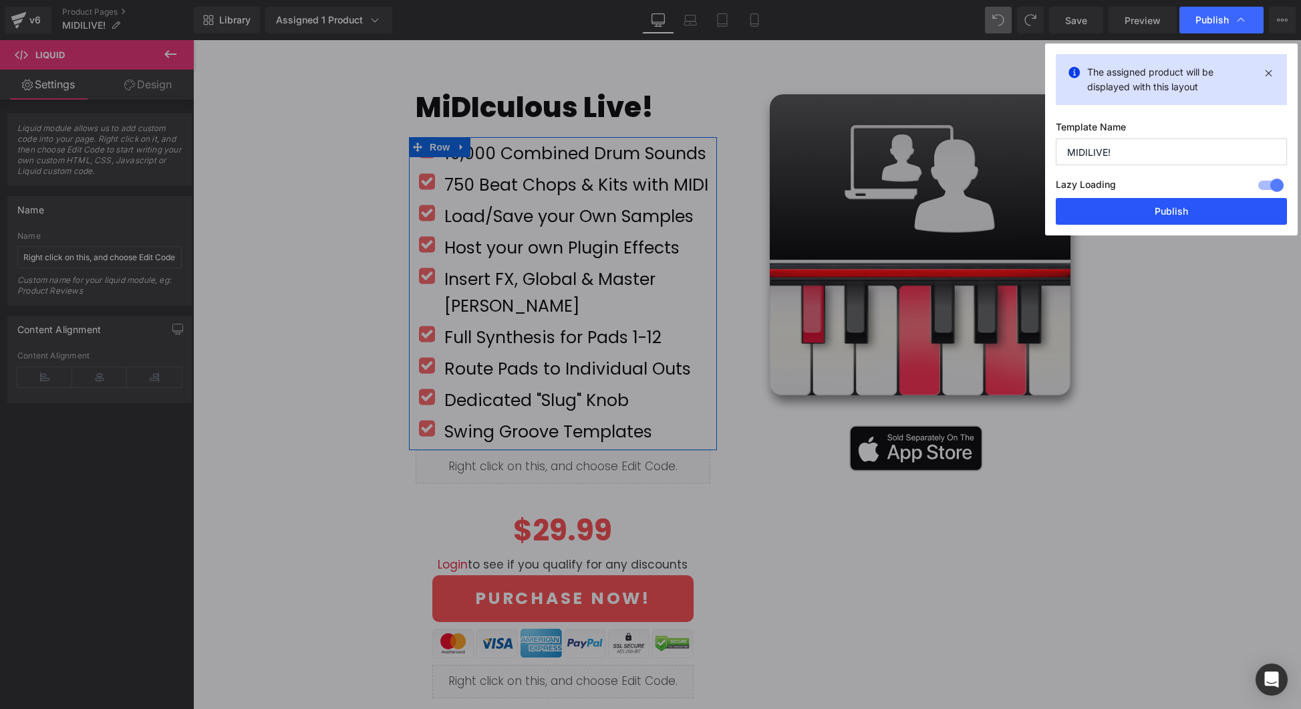
click at [1196, 217] on button "Publish" at bounding box center [1171, 211] width 231 height 27
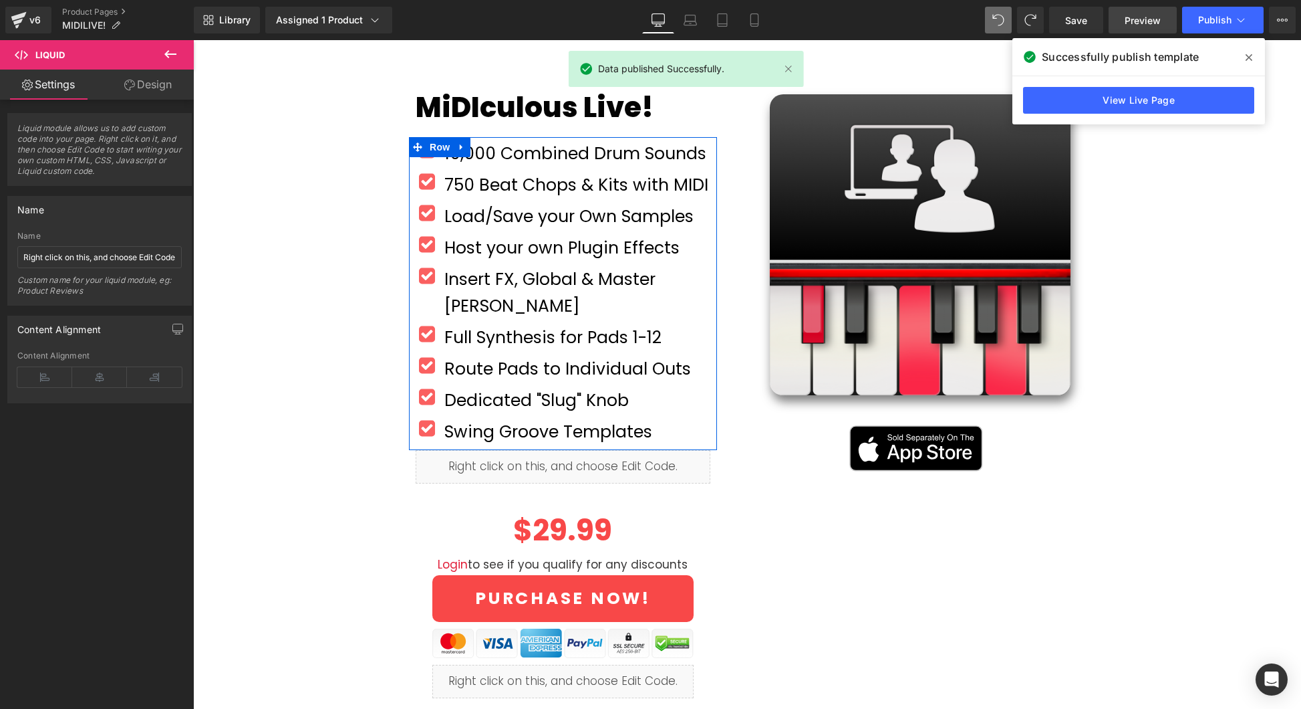
click at [1142, 27] on link "Preview" at bounding box center [1143, 20] width 68 height 27
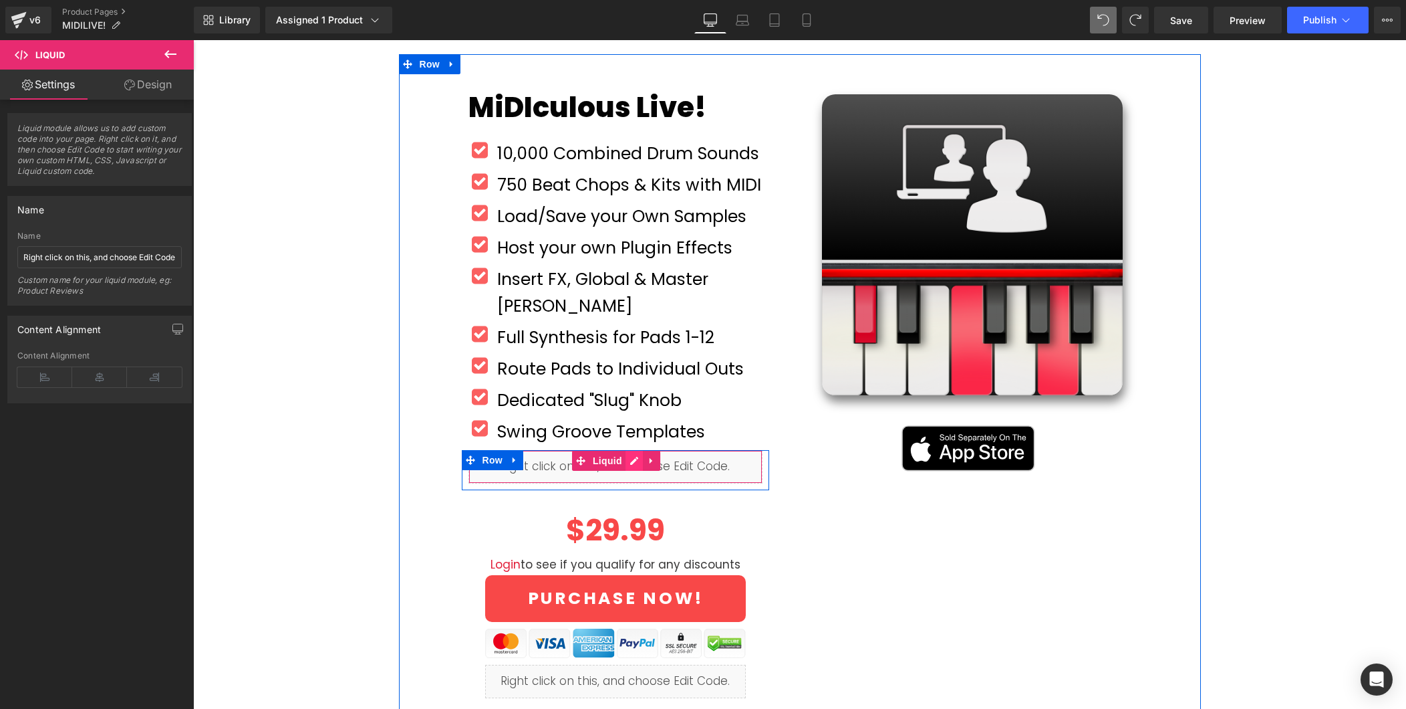
click at [632, 450] on div "Liquid" at bounding box center [616, 466] width 295 height 33
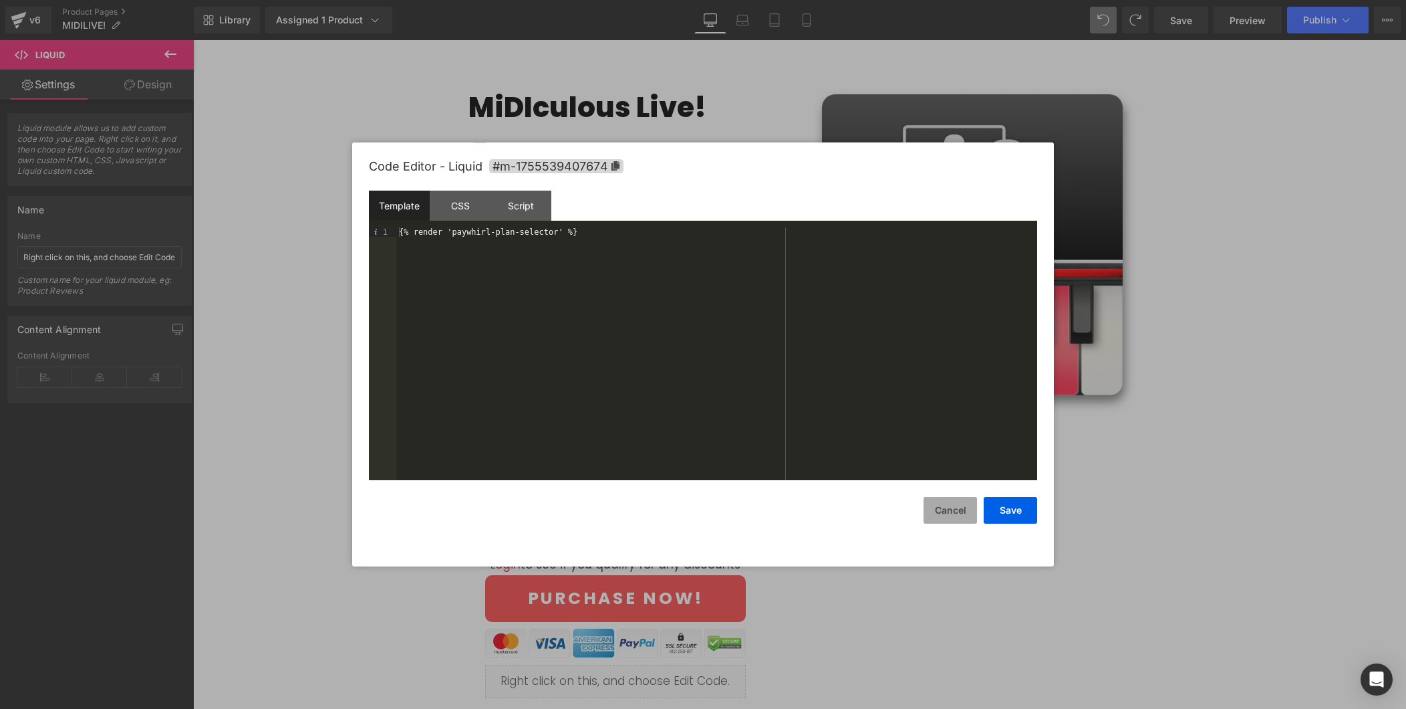
drag, startPoint x: 956, startPoint y: 507, endPoint x: 661, endPoint y: 432, distance: 304.8
click at [956, 507] on button "Cancel" at bounding box center [950, 510] width 53 height 27
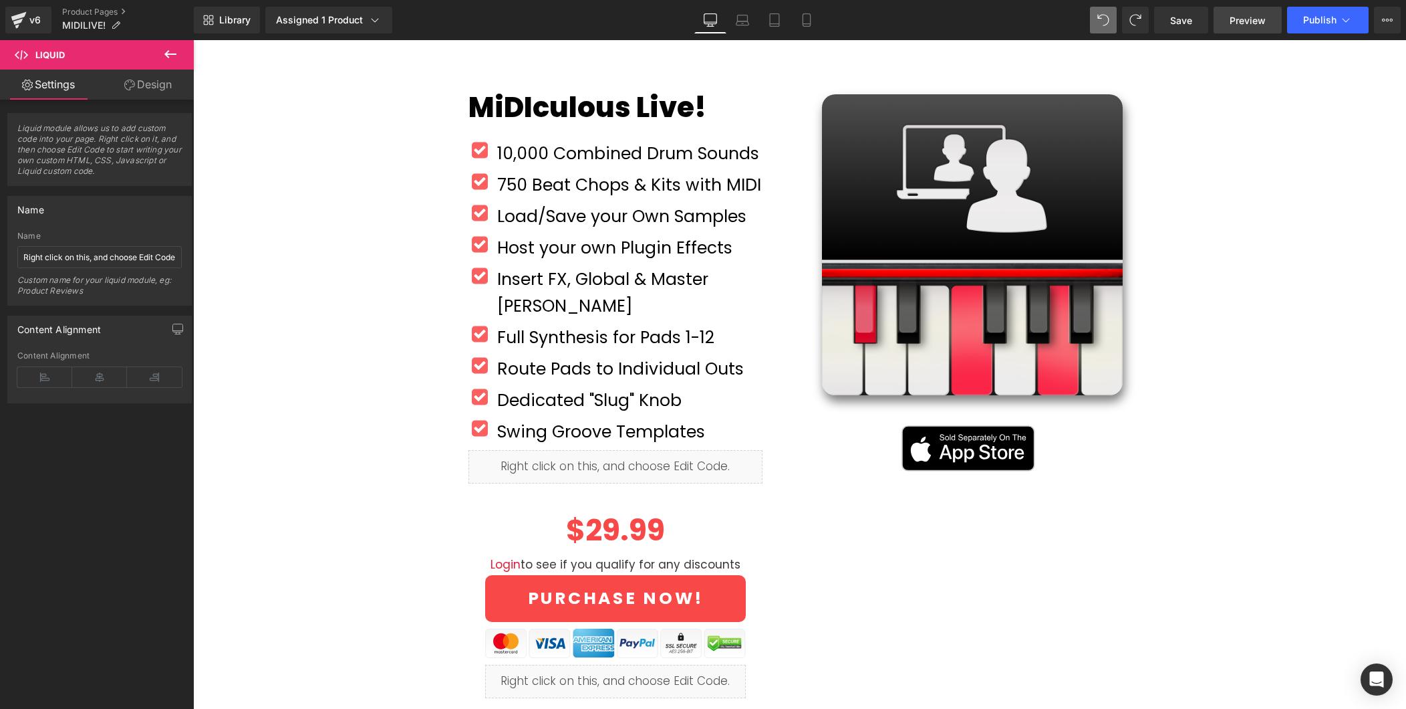
click at [1255, 21] on span "Preview" at bounding box center [1248, 20] width 36 height 14
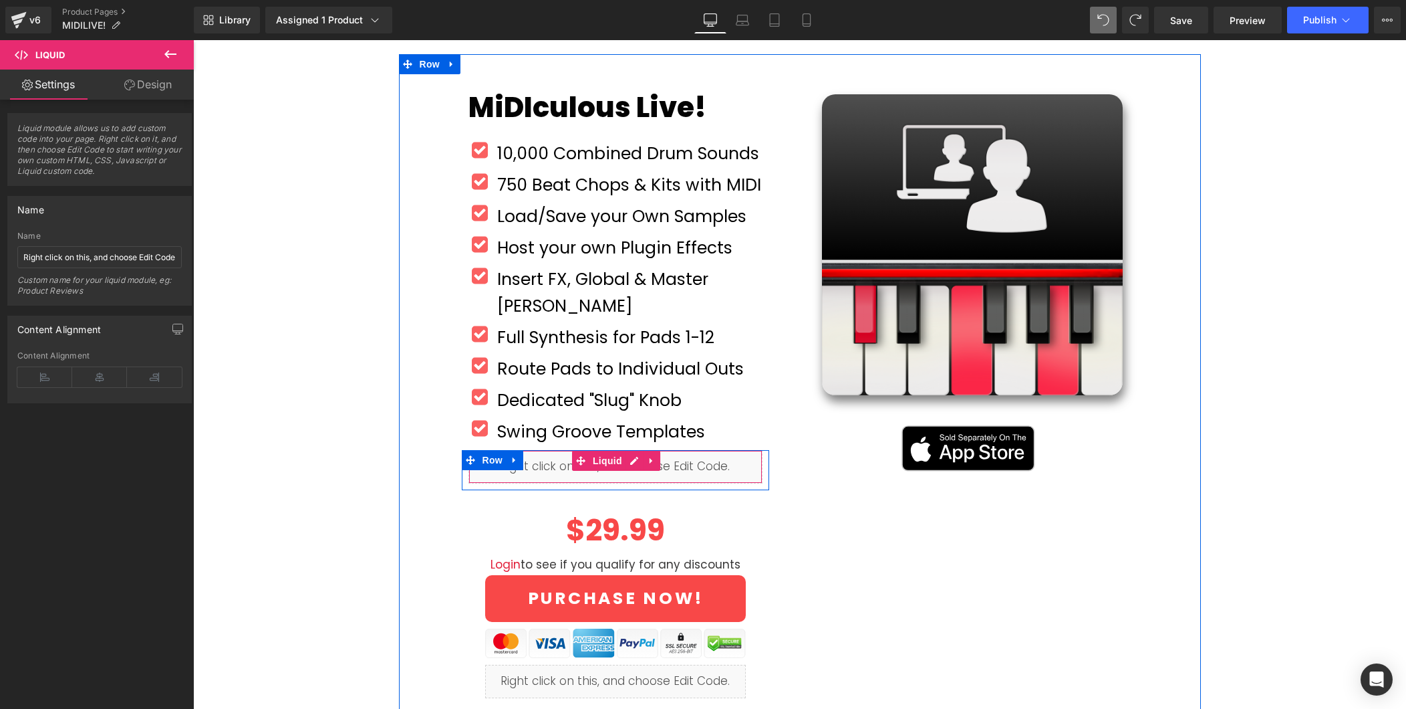
click at [673, 450] on div "Liquid" at bounding box center [616, 466] width 295 height 33
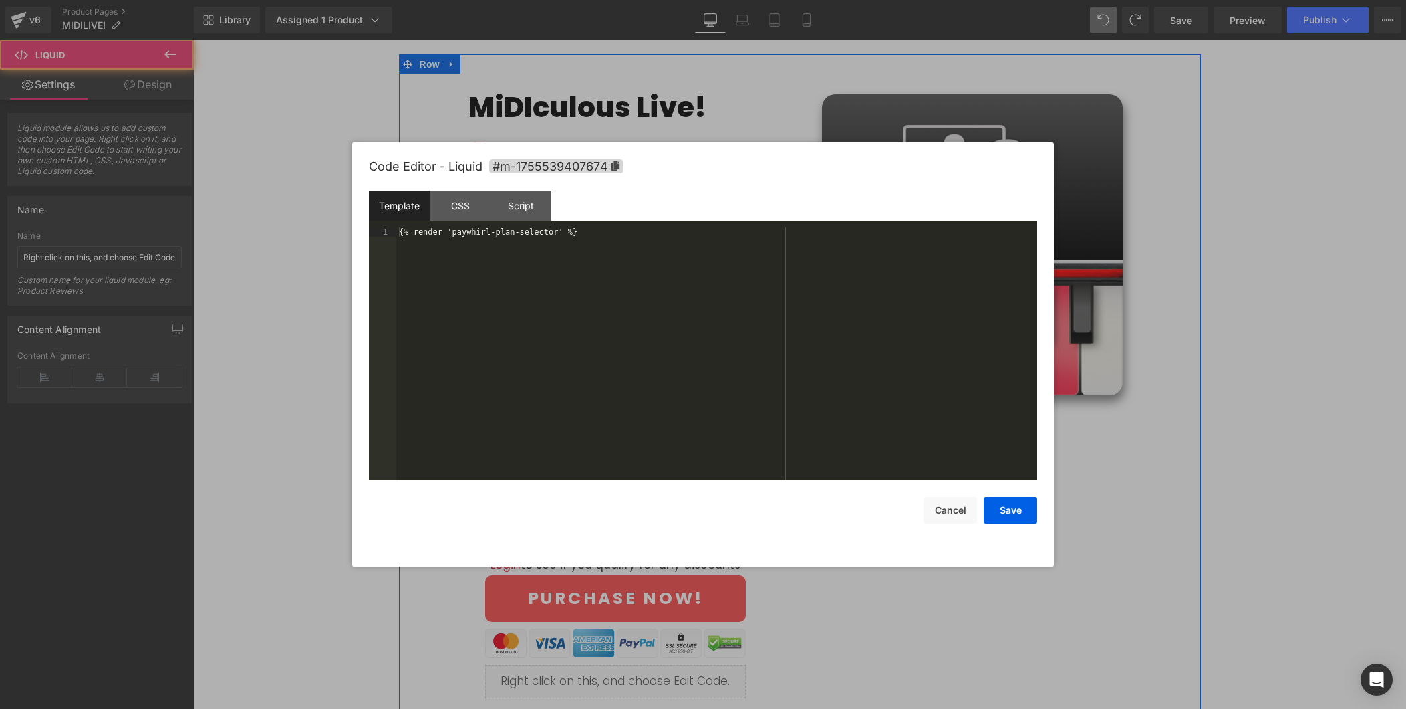
click at [632, 450] on div "Liquid" at bounding box center [616, 466] width 295 height 33
click at [1017, 509] on button "Save" at bounding box center [1010, 510] width 53 height 27
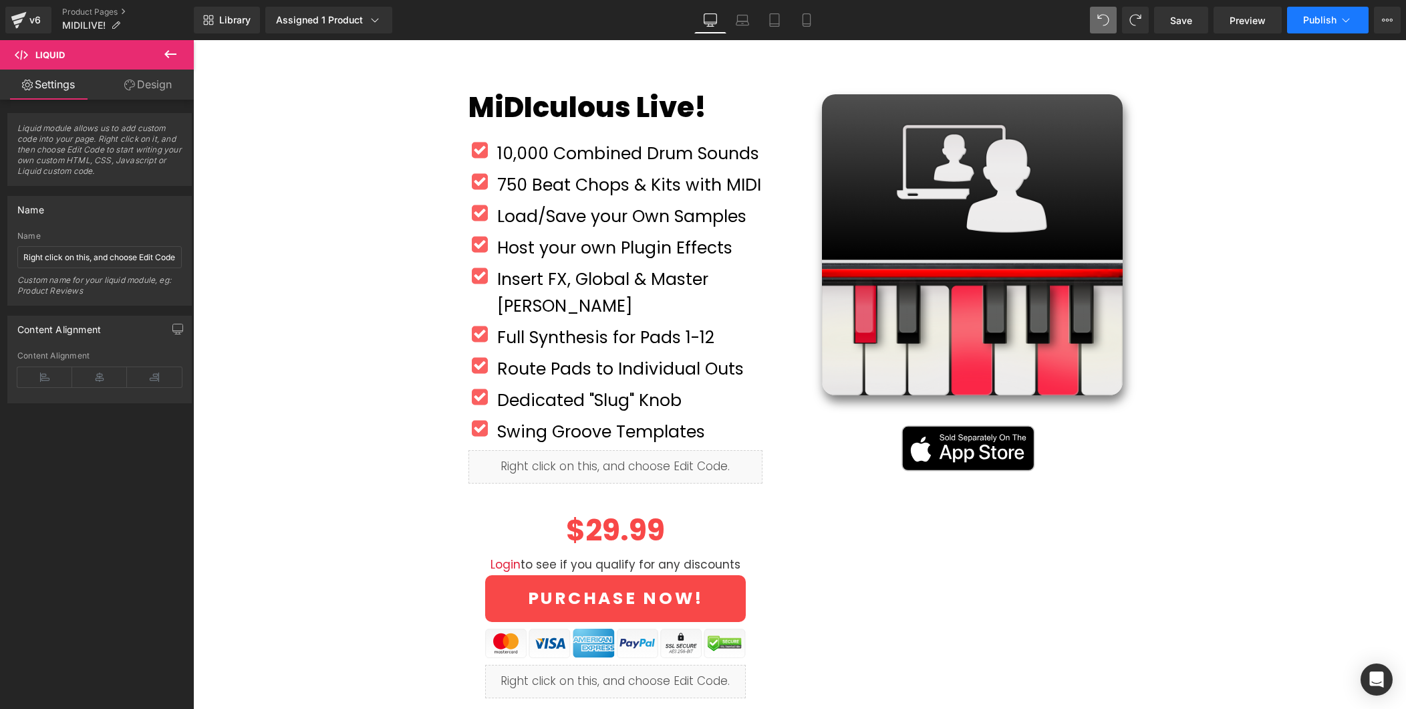
click at [1301, 24] on button "Publish" at bounding box center [1328, 20] width 82 height 27
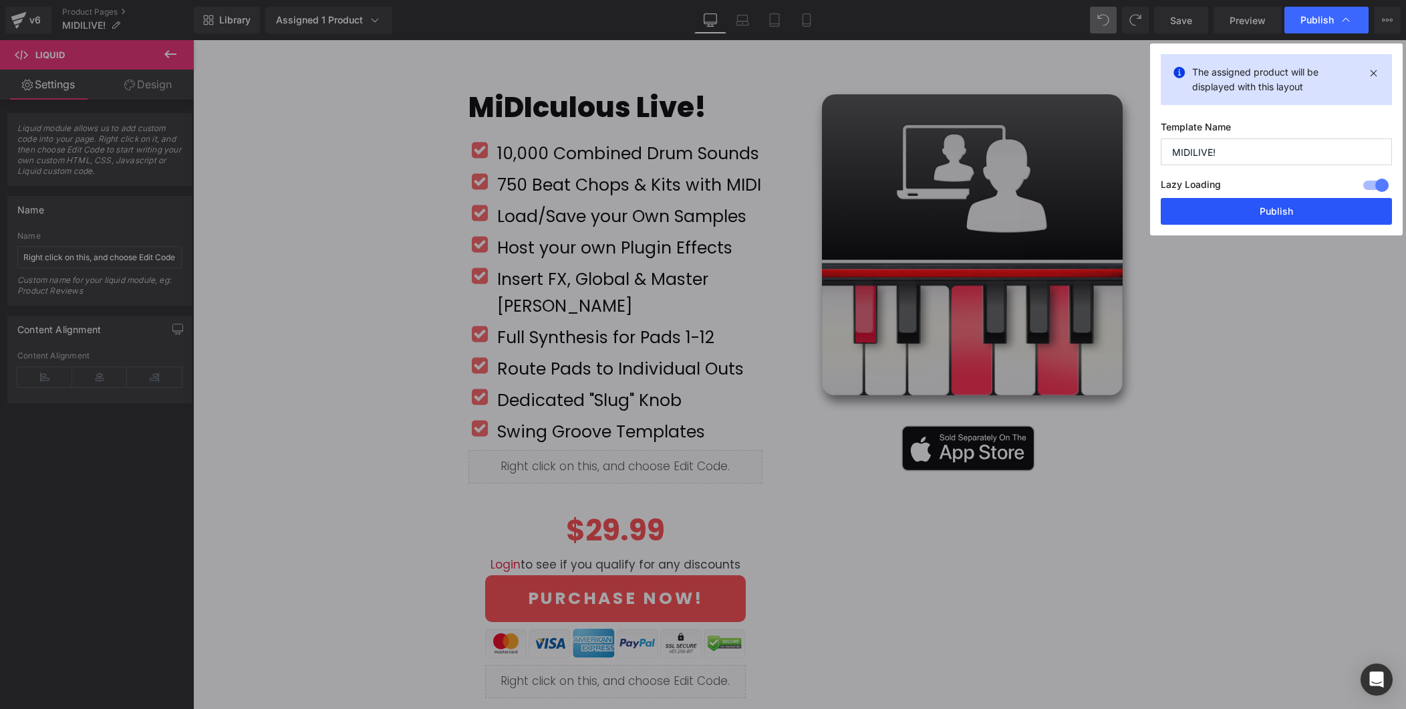
click at [1281, 209] on button "Publish" at bounding box center [1276, 211] width 231 height 27
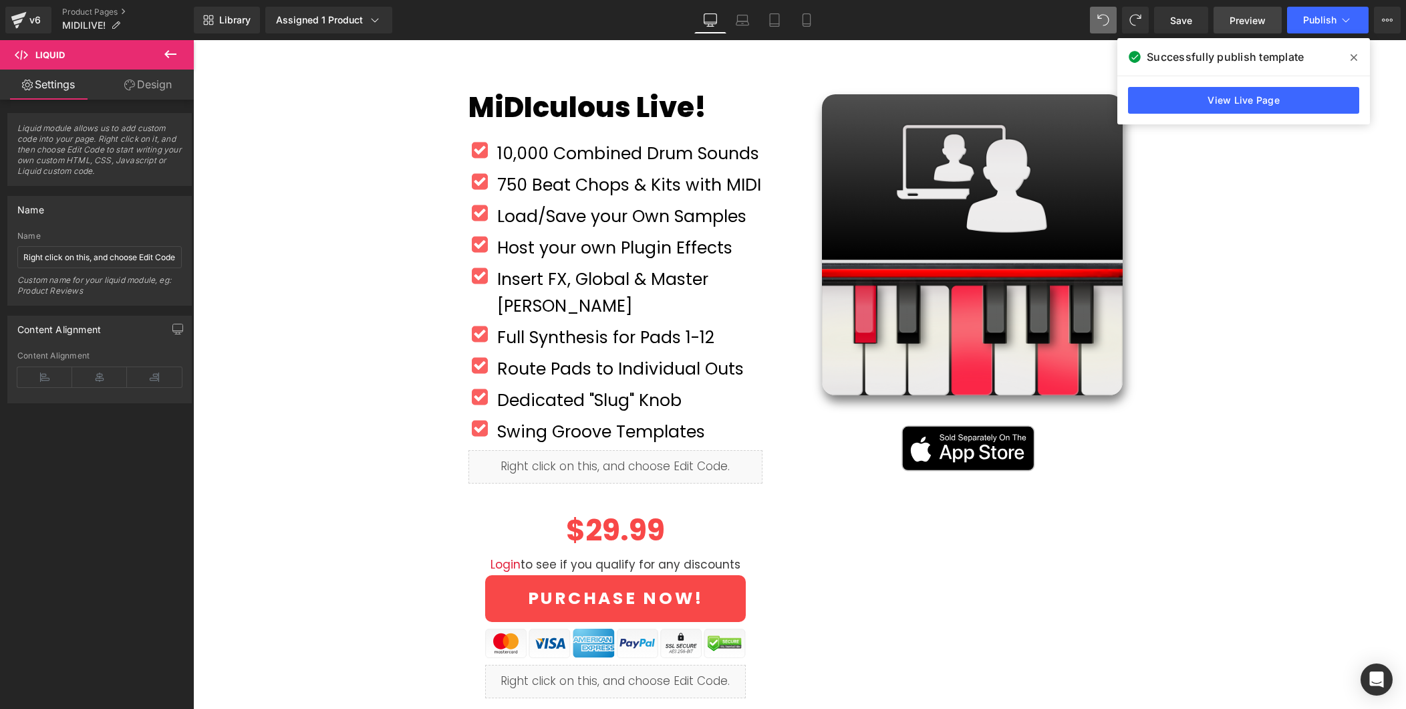
click at [1243, 17] on span "Preview" at bounding box center [1248, 20] width 36 height 14
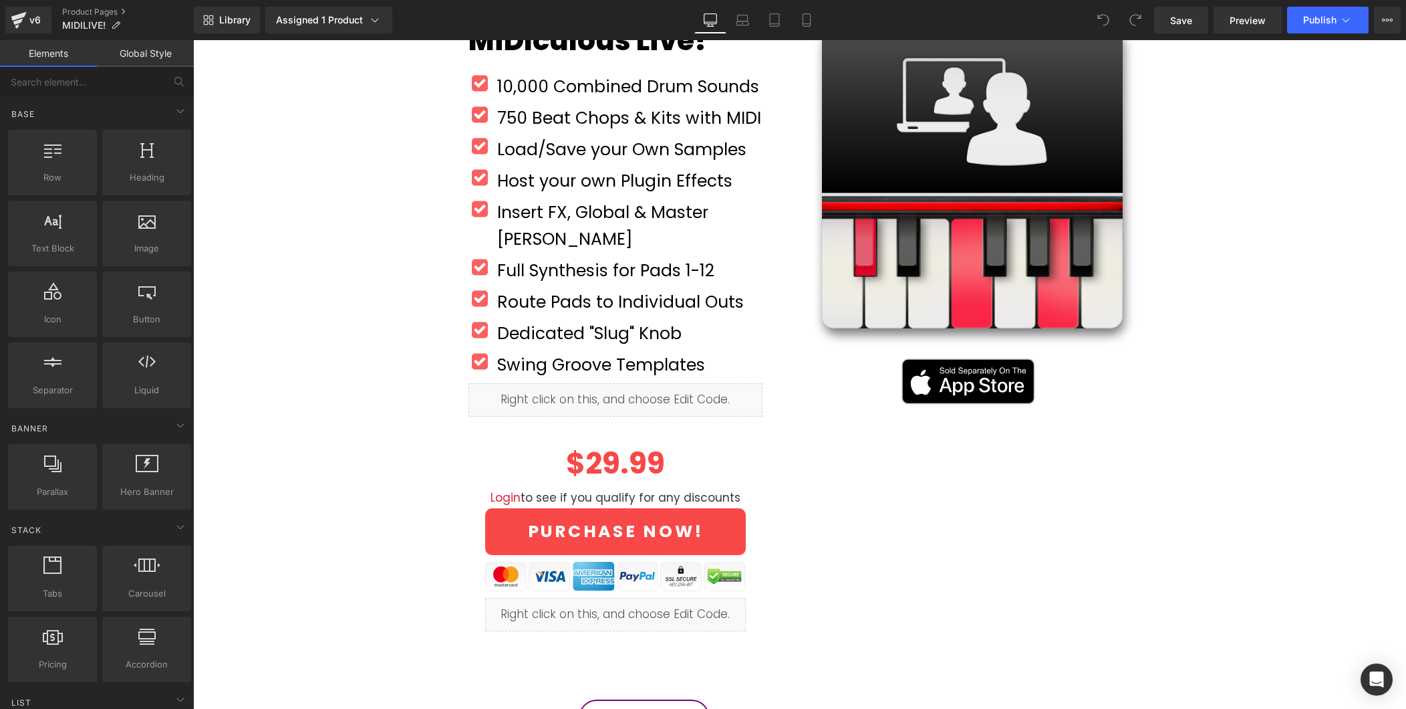
scroll to position [215, 0]
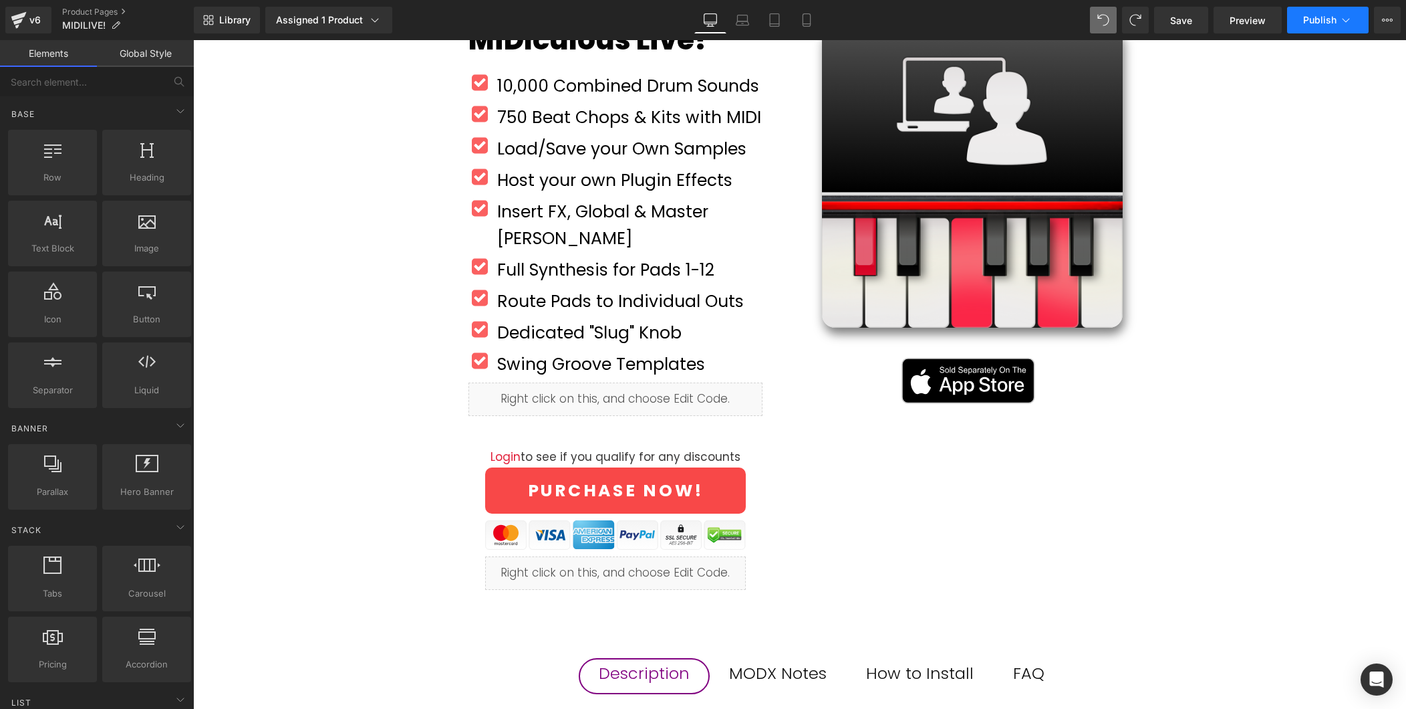
click at [1309, 19] on span "Publish" at bounding box center [1319, 20] width 33 height 11
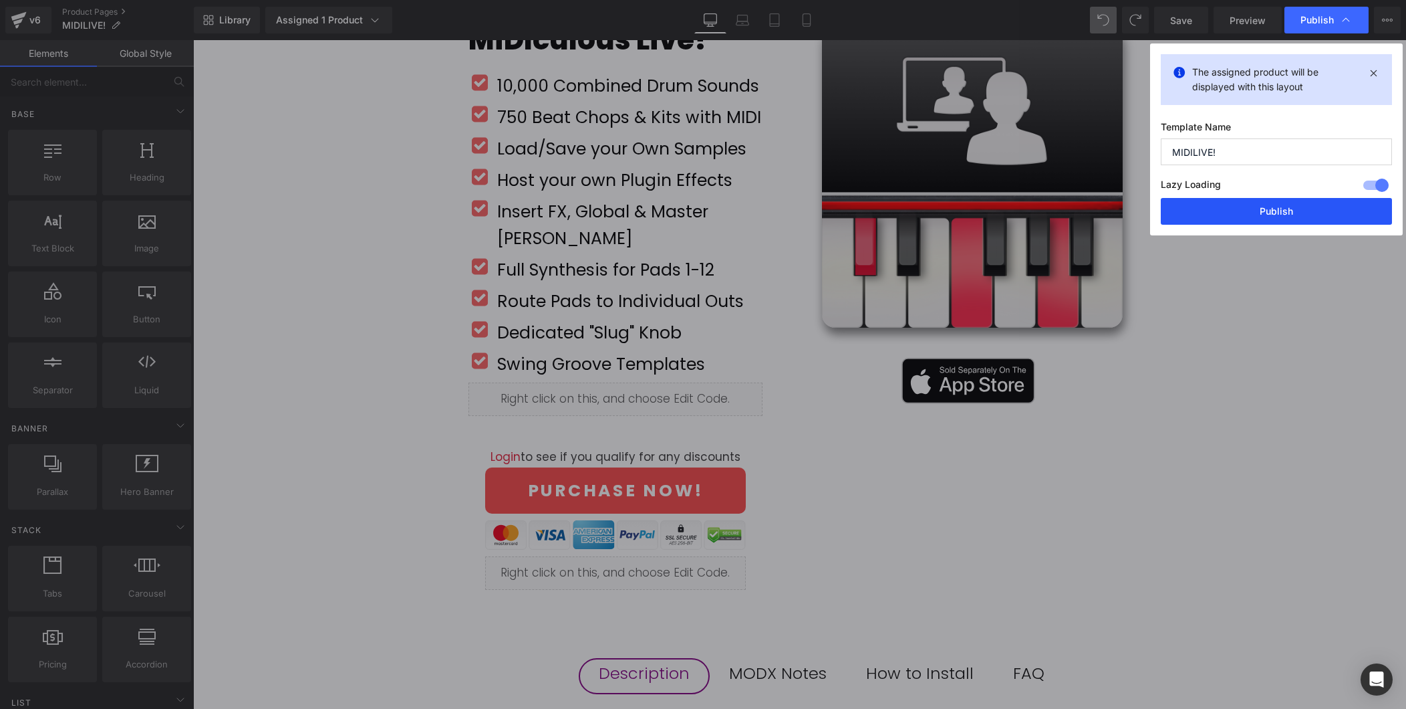
click at [1308, 213] on button "Publish" at bounding box center [1276, 211] width 231 height 27
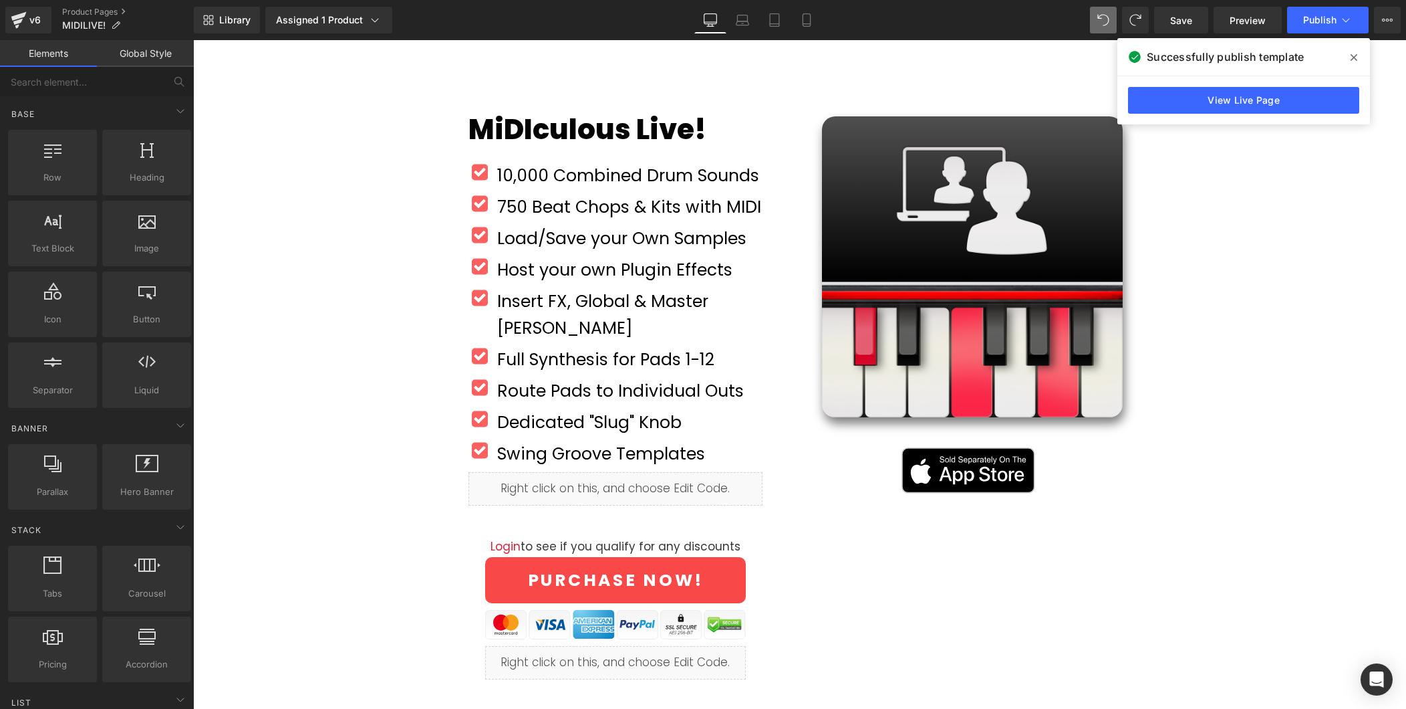
scroll to position [55, 0]
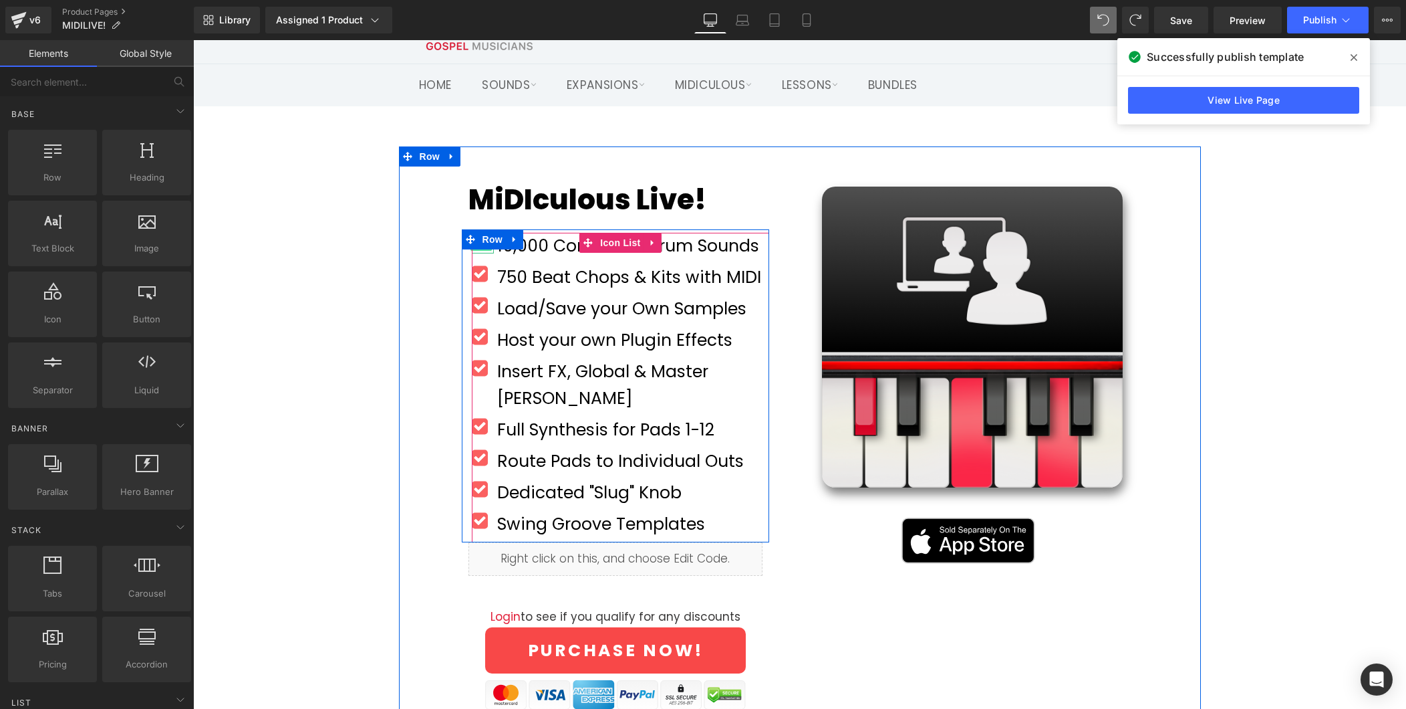
click at [481, 250] on span "Icon" at bounding box center [481, 243] width 21 height 16
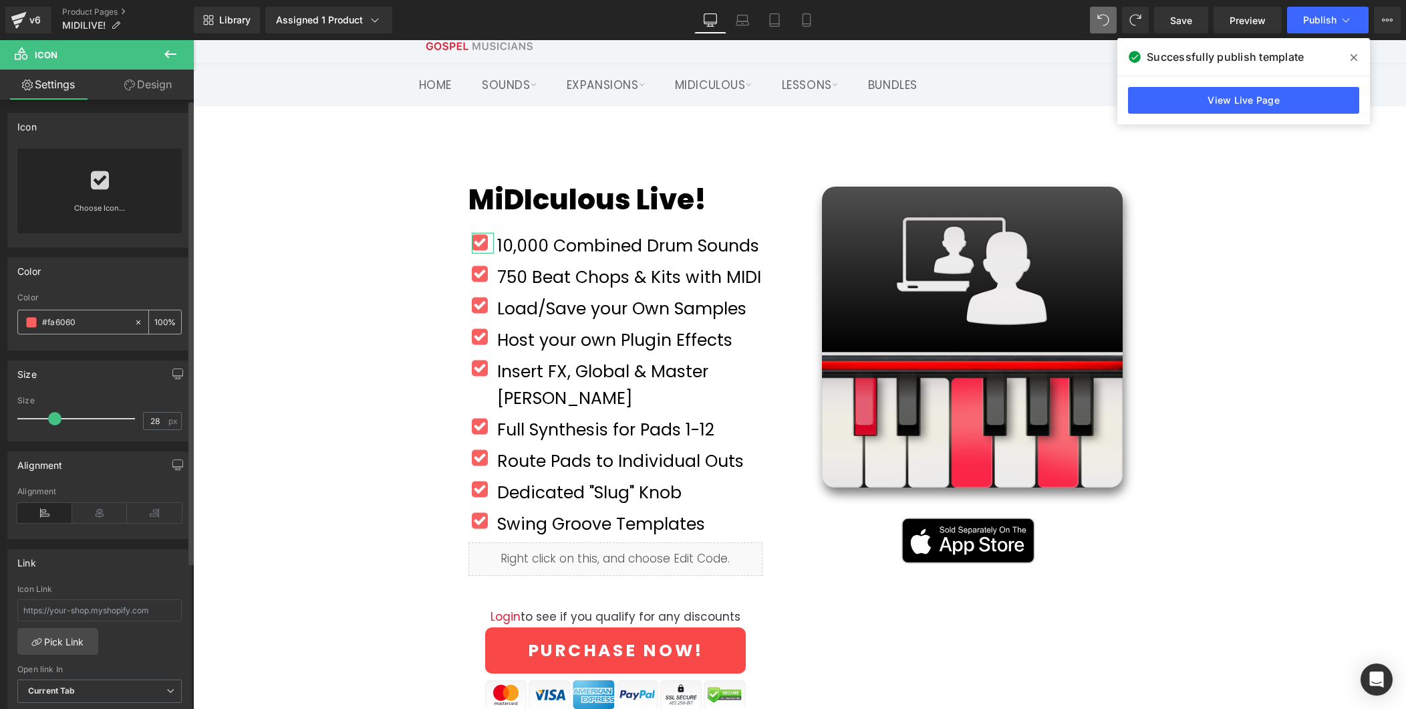
click at [29, 323] on span at bounding box center [31, 322] width 11 height 11
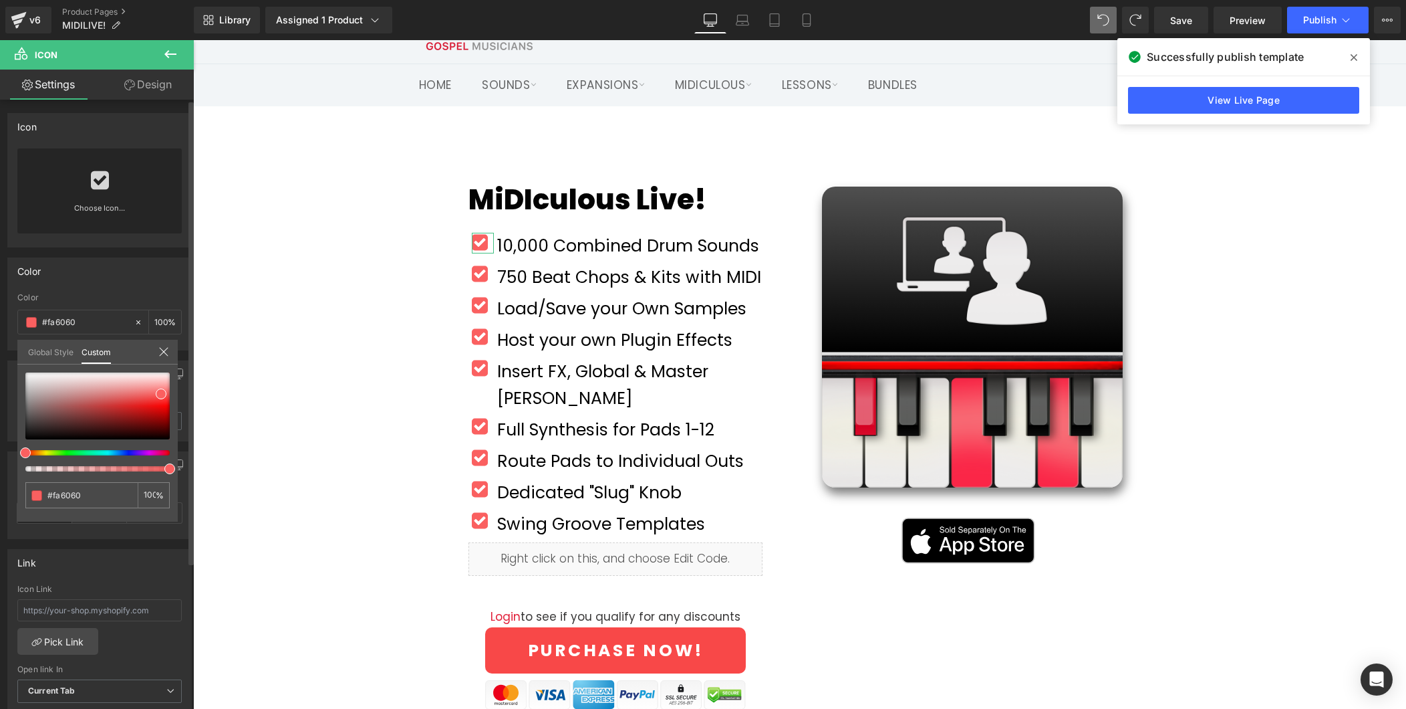
type input "#fa7f60"
type input "#faa060"
type input "#d8fa60"
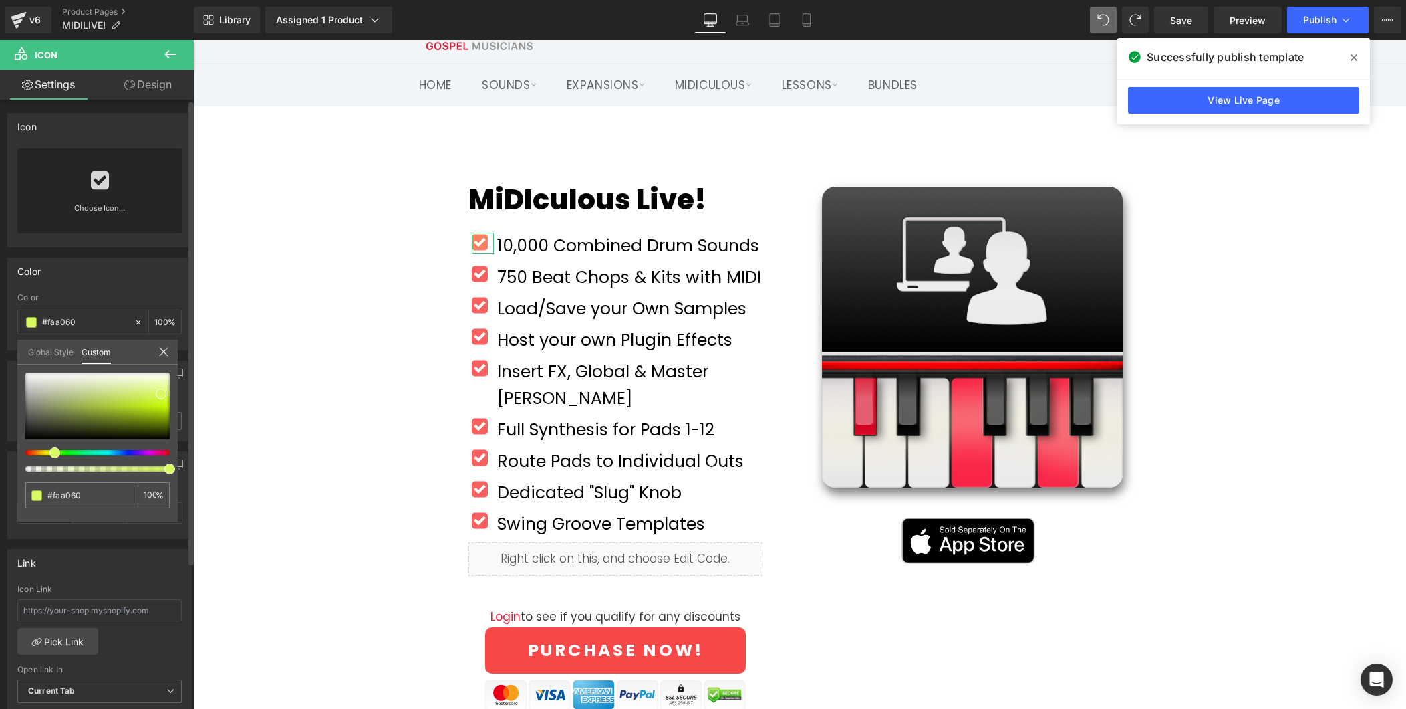
type input "#d8fa60"
type input "#60fa60"
type input "#60a0fa"
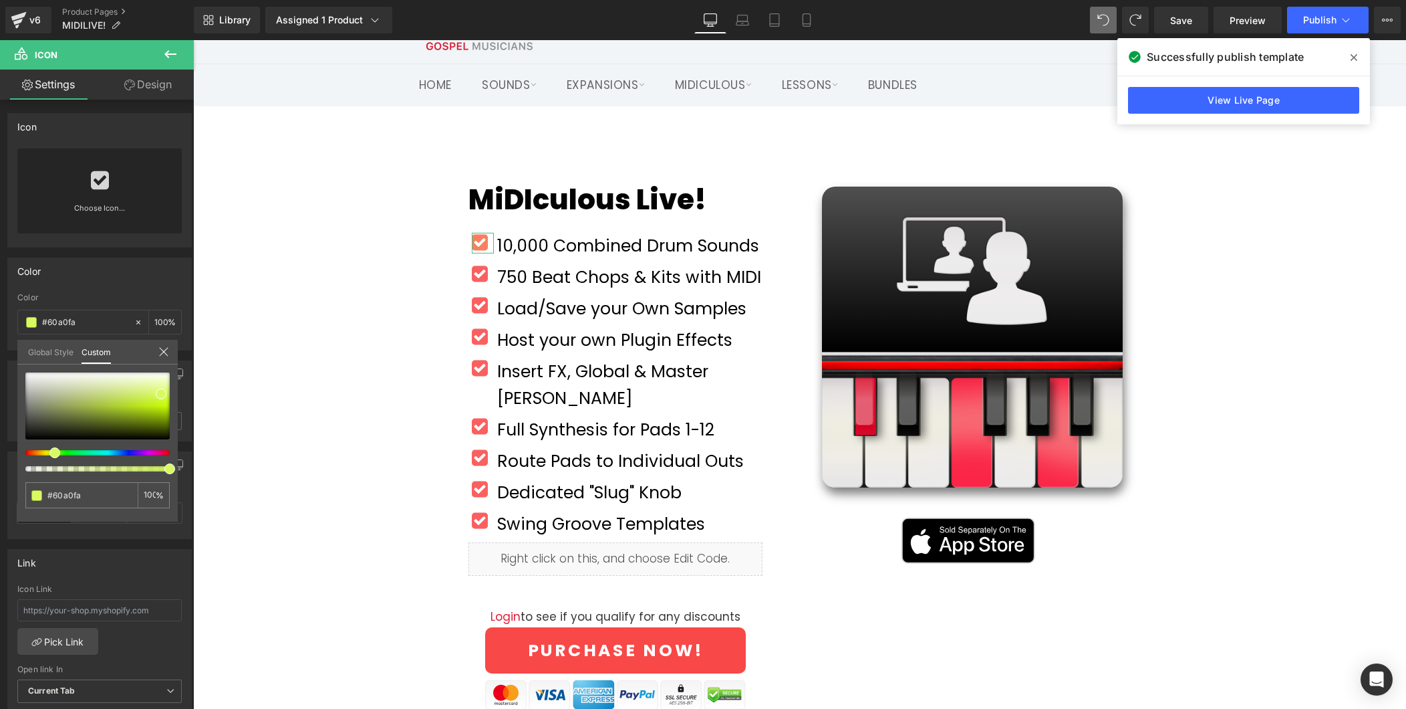
type input "#fa6060"
drag, startPoint x: 221, startPoint y: 493, endPoint x: 269, endPoint y: 461, distance: 57.5
type input "#f95656"
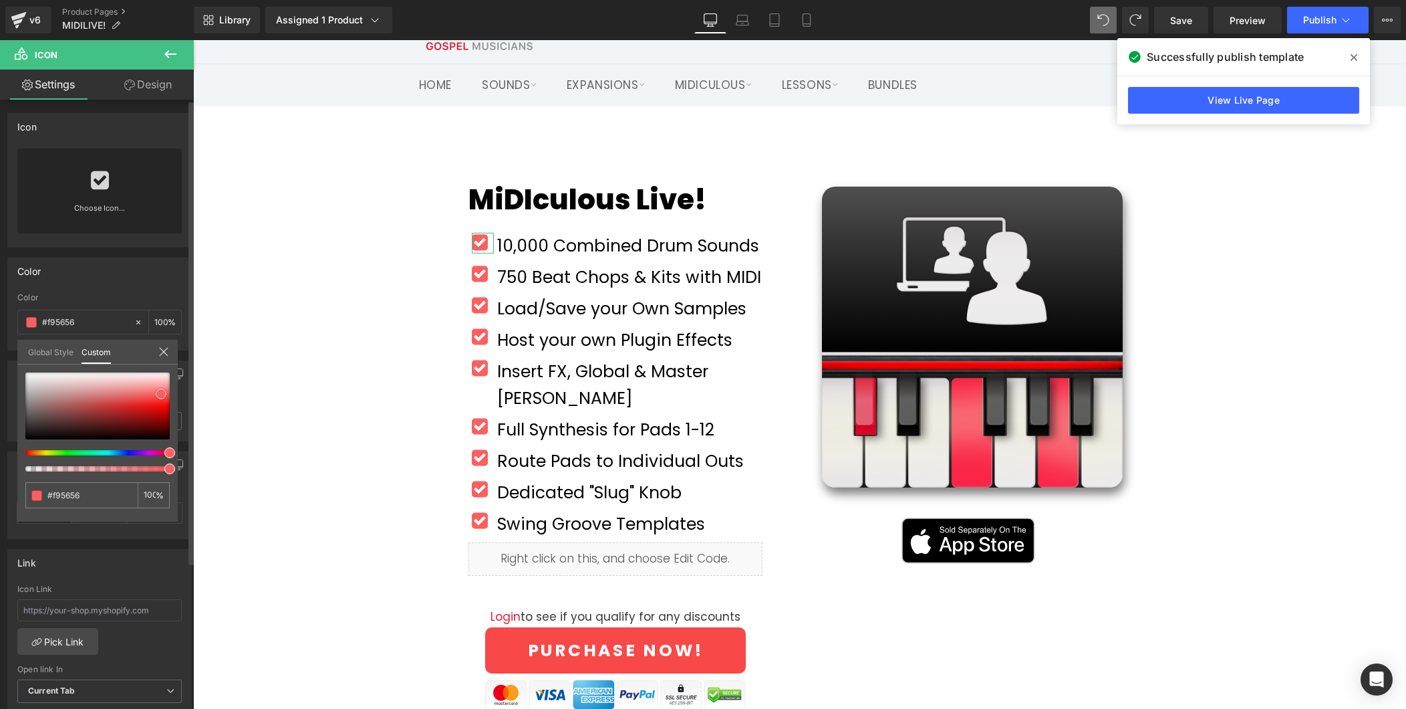
type input "#f83939"
type input "#f73535"
type input "#f72b2b"
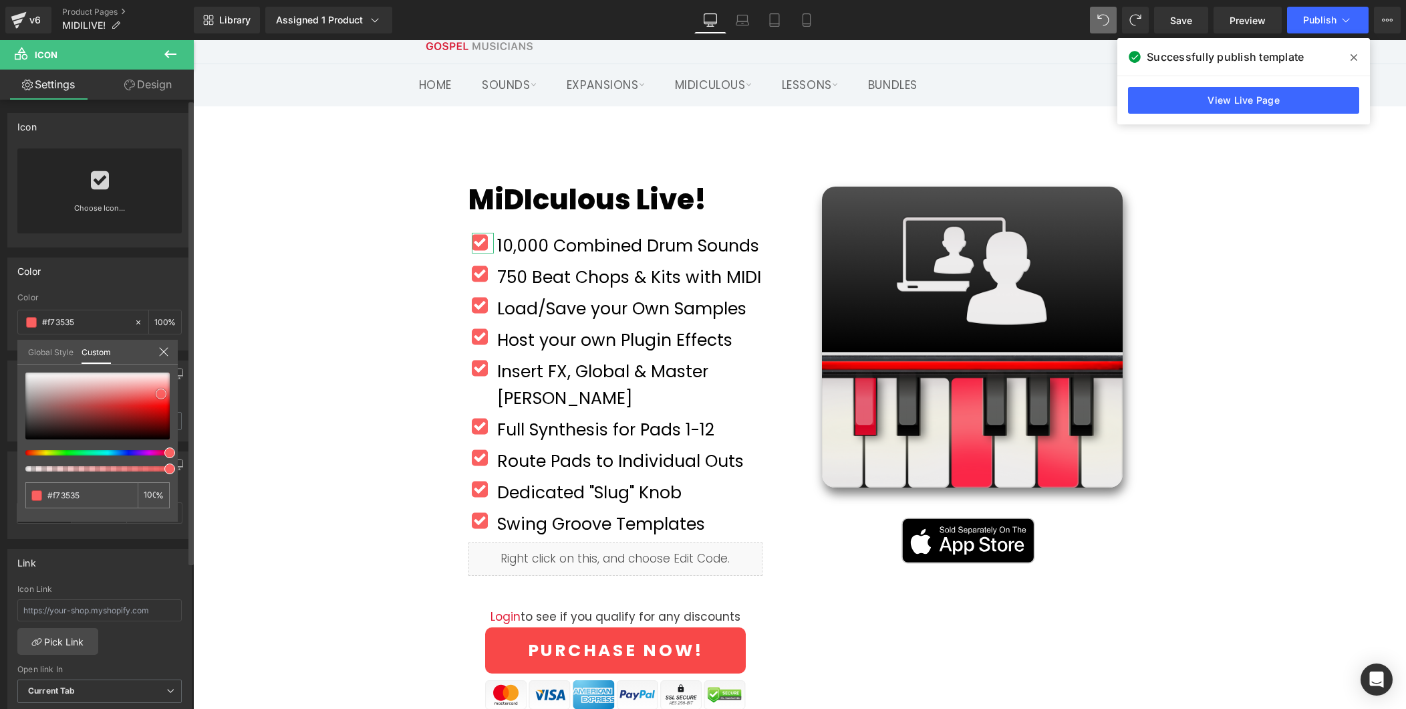
type input "#f72b2b"
type input "#f72626"
type input "#f51d1d"
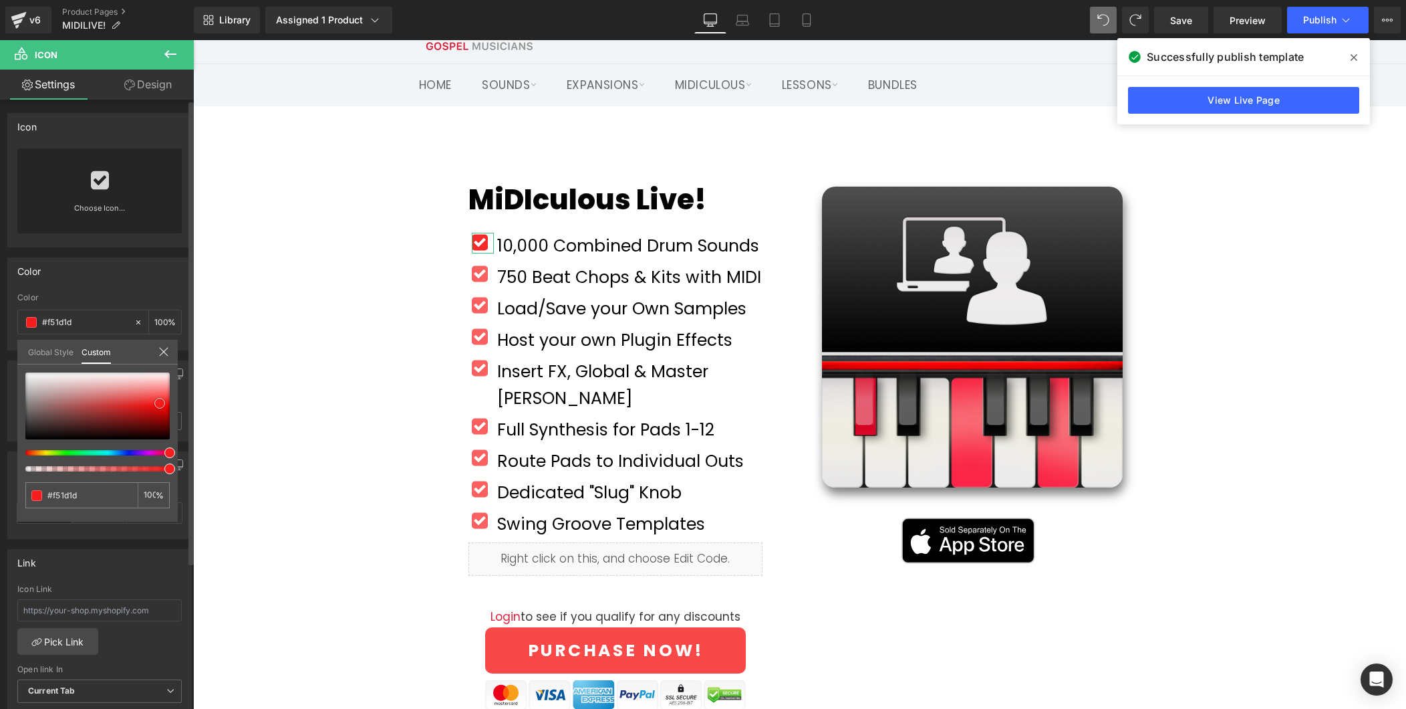
type input "#f61212"
type input "#f60d0d"
type input "#f60808"
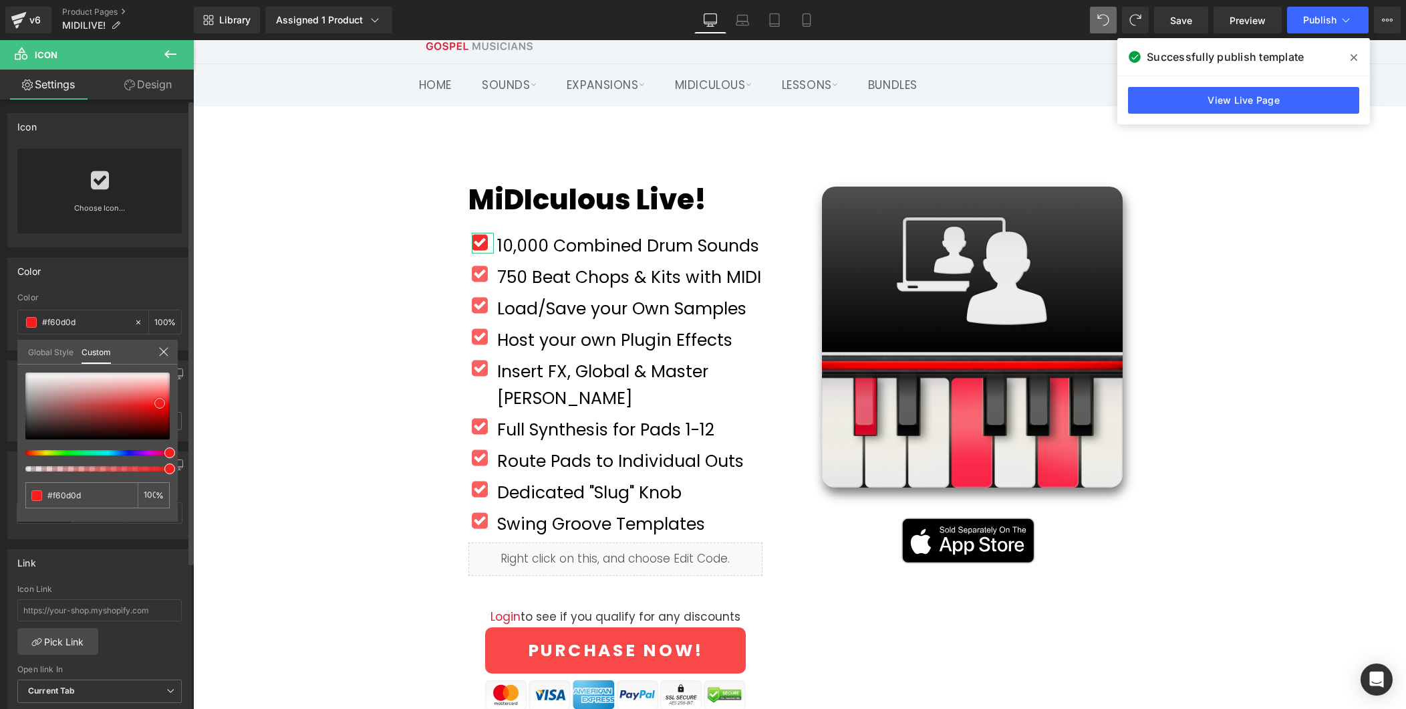
type input "#f60808"
type input "#f20707"
type input "#ec0808"
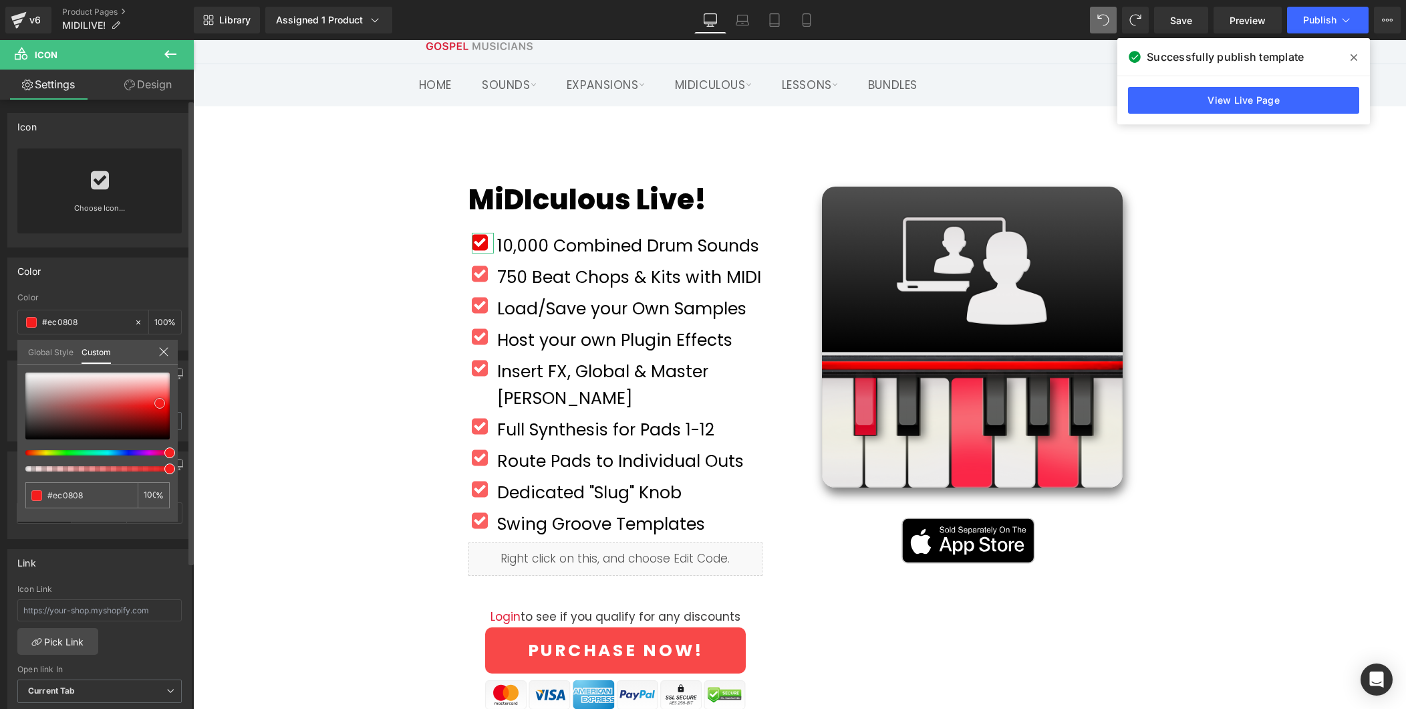
type input "#e60909"
type input "#e10909"
type input "#e60909"
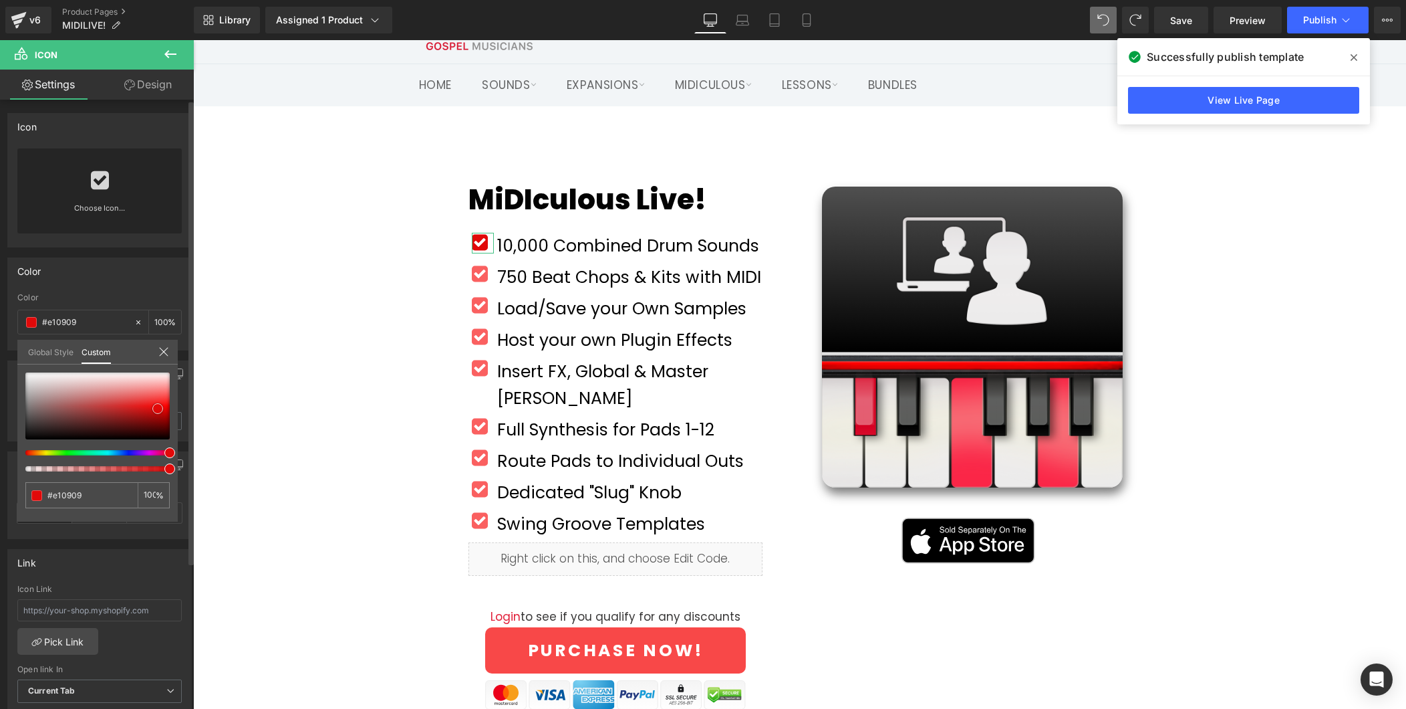
type input "#e60909"
type input "#e90b0b"
type input "#ed0c0c"
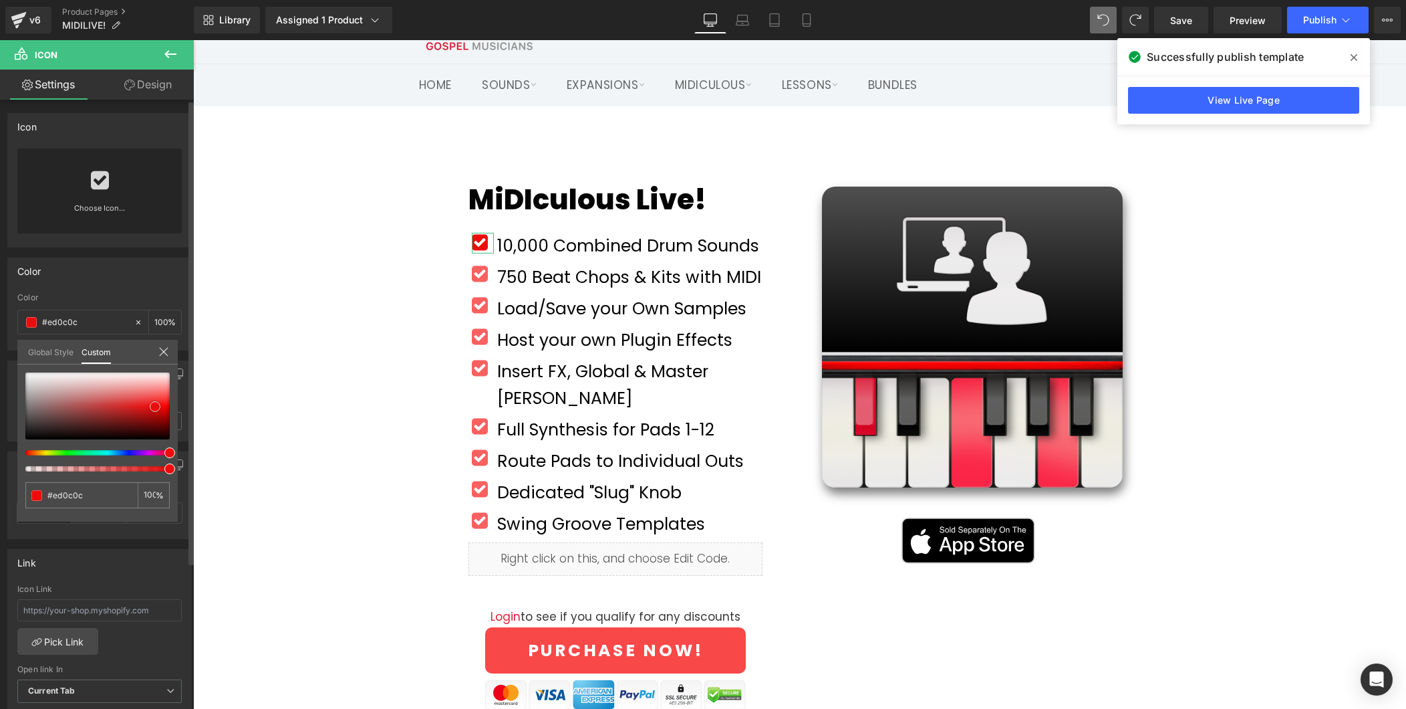
drag, startPoint x: 158, startPoint y: 396, endPoint x: 152, endPoint y: 408, distance: 14.1
click at [152, 408] on span at bounding box center [155, 406] width 11 height 11
click at [91, 495] on input "#ed0c0c" at bounding box center [82, 495] width 71 height 14
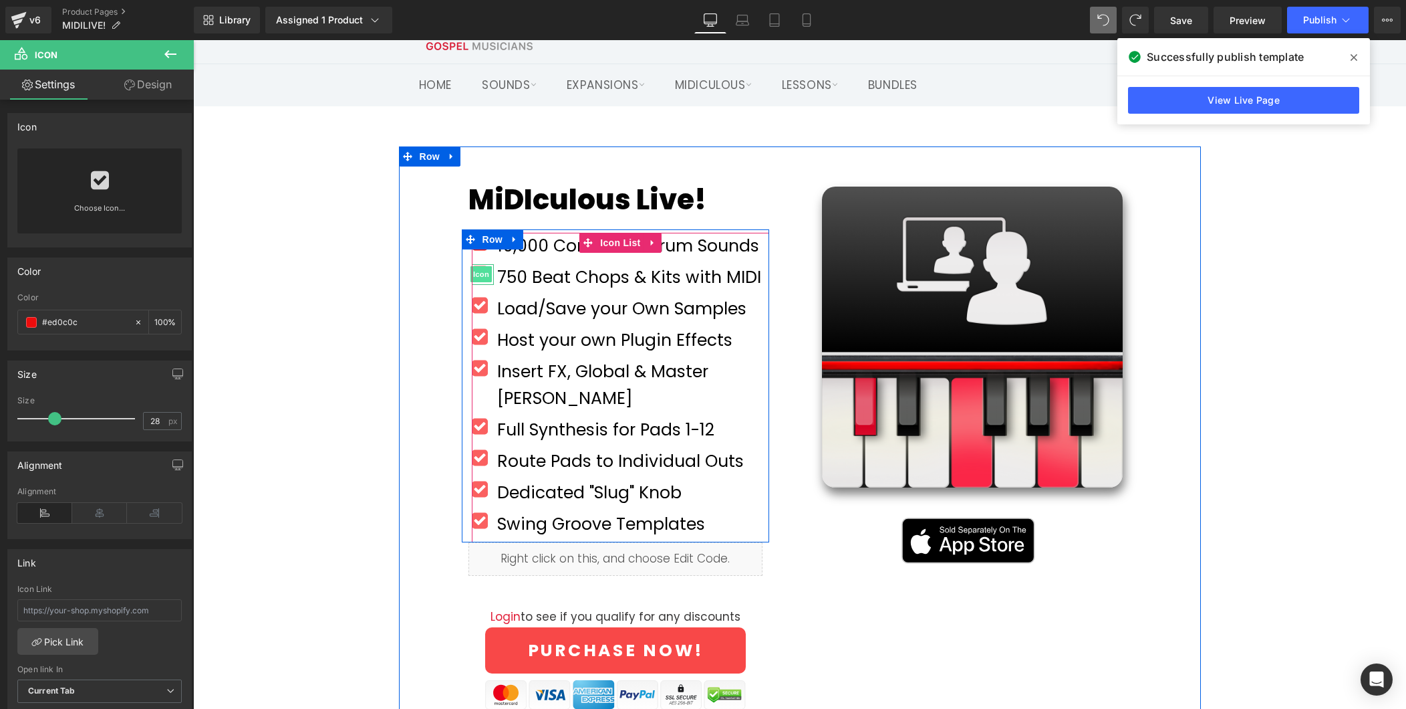
click at [485, 274] on span "Icon" at bounding box center [481, 274] width 21 height 16
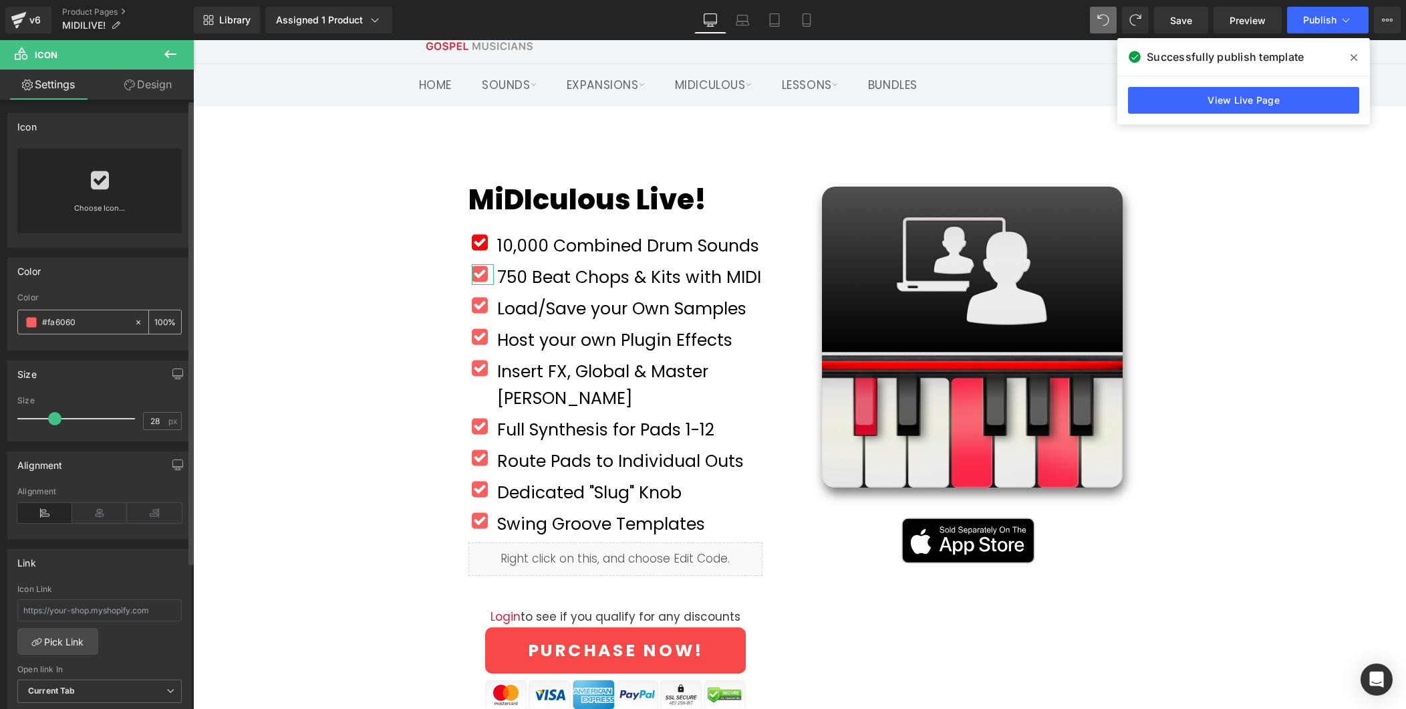
click at [84, 324] on input "#fa6060" at bounding box center [85, 322] width 86 height 15
paste input "ed0c0c"
type input "#ed0c0c"
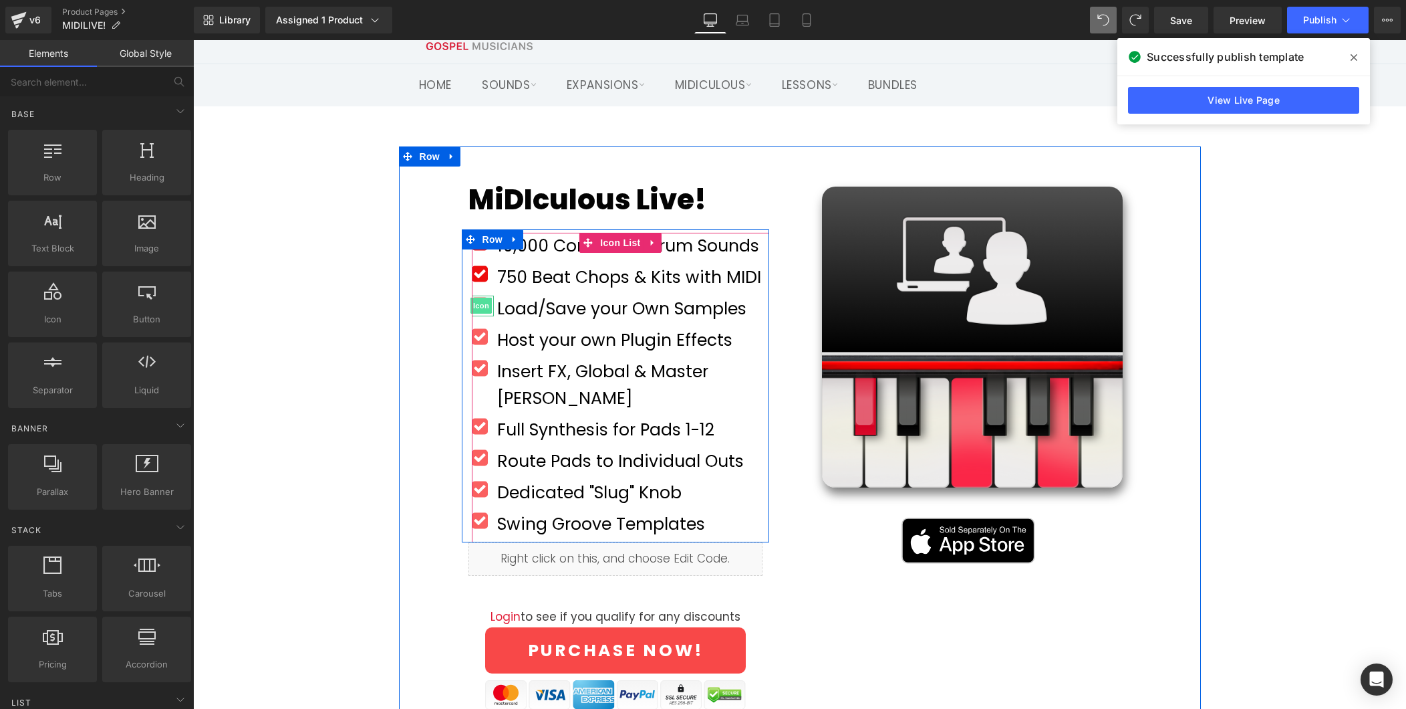
click at [479, 307] on span "Icon" at bounding box center [481, 305] width 21 height 16
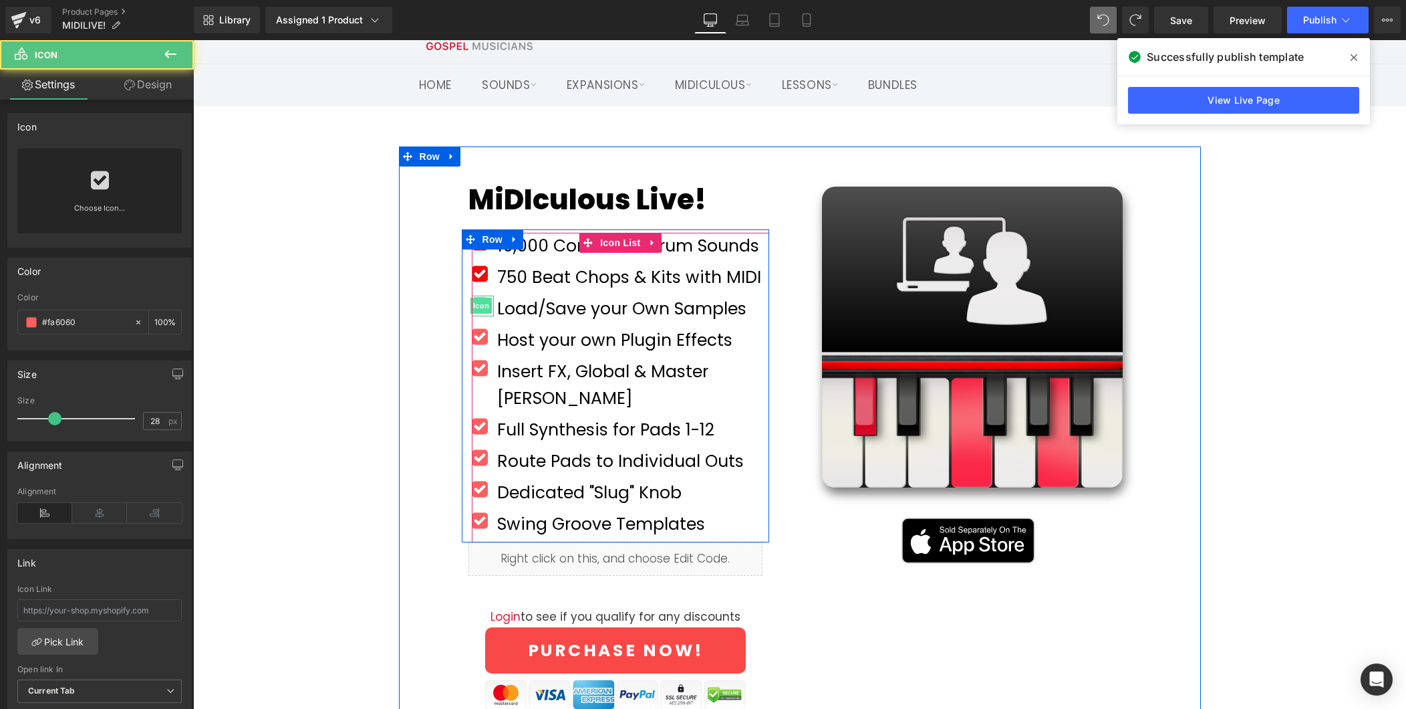
click at [479, 307] on span "Icon" at bounding box center [481, 305] width 21 height 16
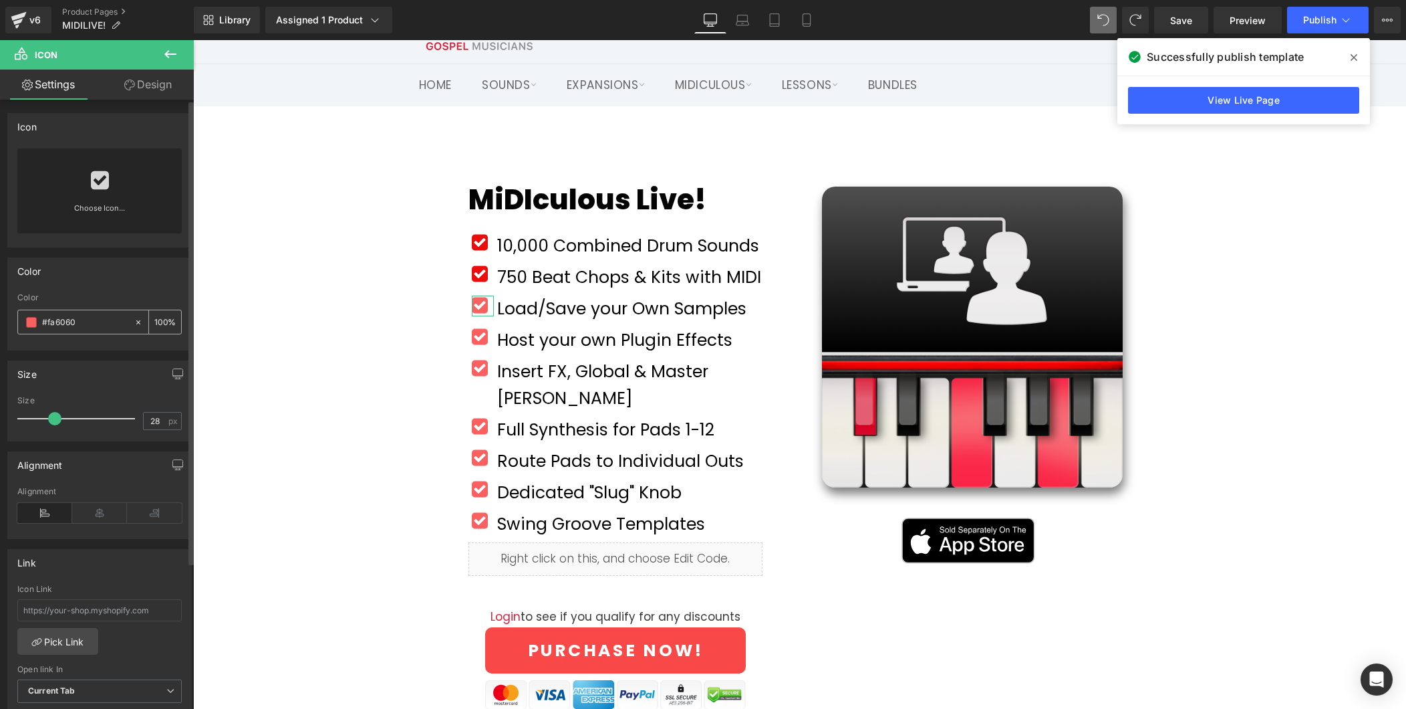
click at [98, 324] on input "#fa6060" at bounding box center [85, 322] width 86 height 15
paste input "ed0c0c"
type input "#ed0c0c"
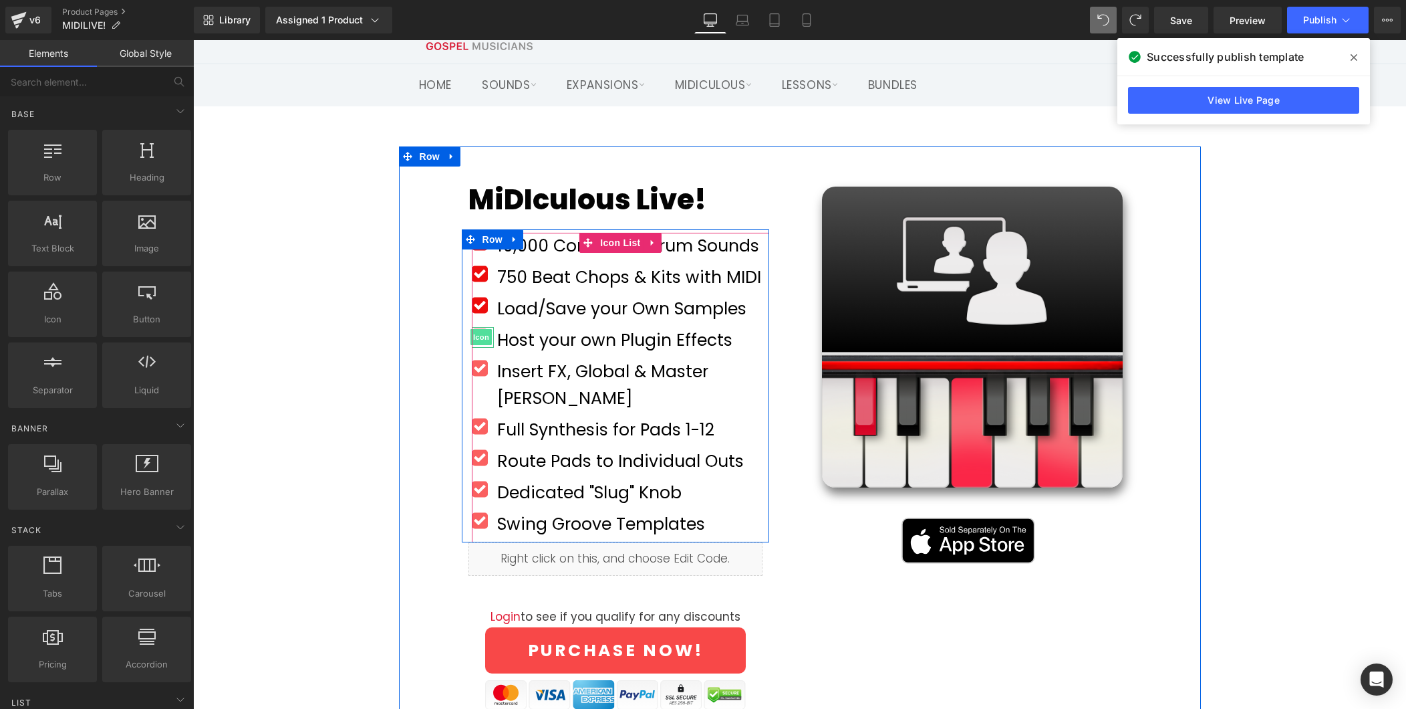
click at [485, 342] on span "Icon" at bounding box center [481, 337] width 21 height 16
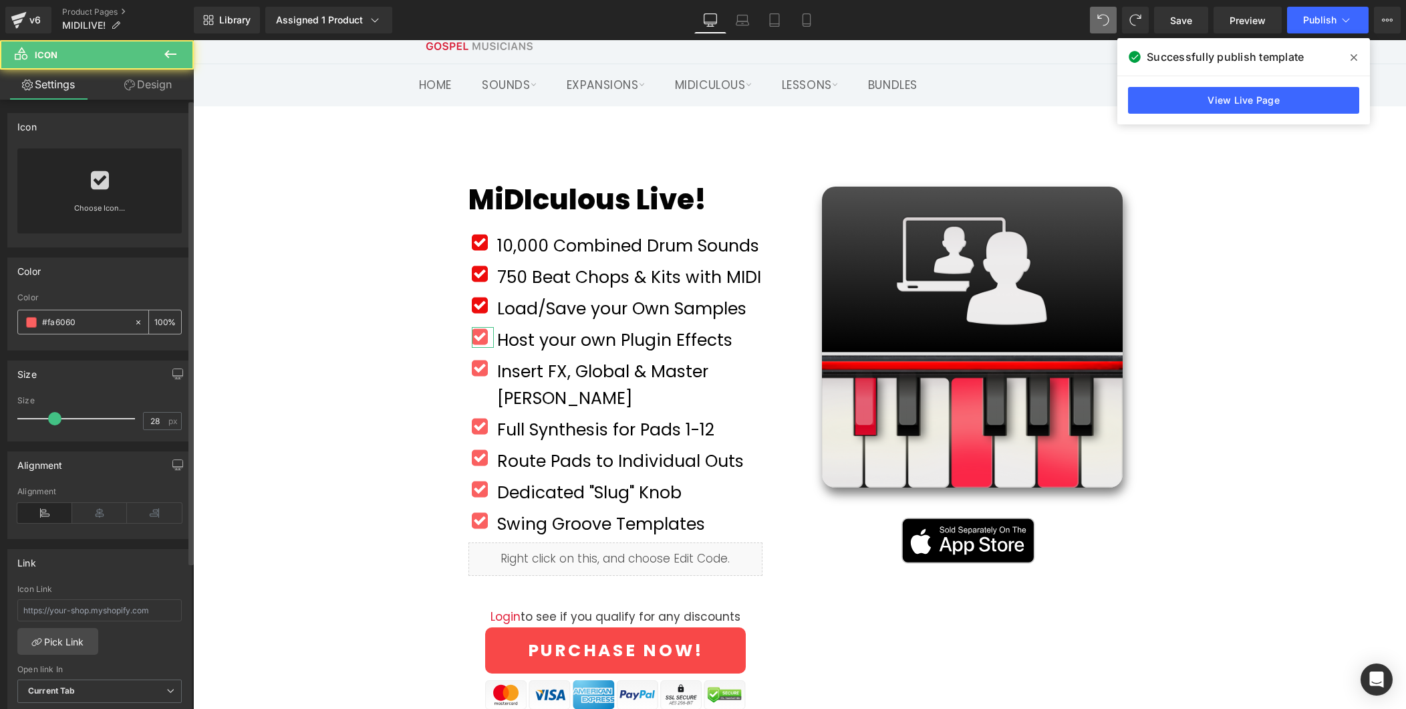
click at [108, 319] on input "#fa6060" at bounding box center [85, 322] width 86 height 15
paste input "ed0c0c"
type input "#ed0c0c"
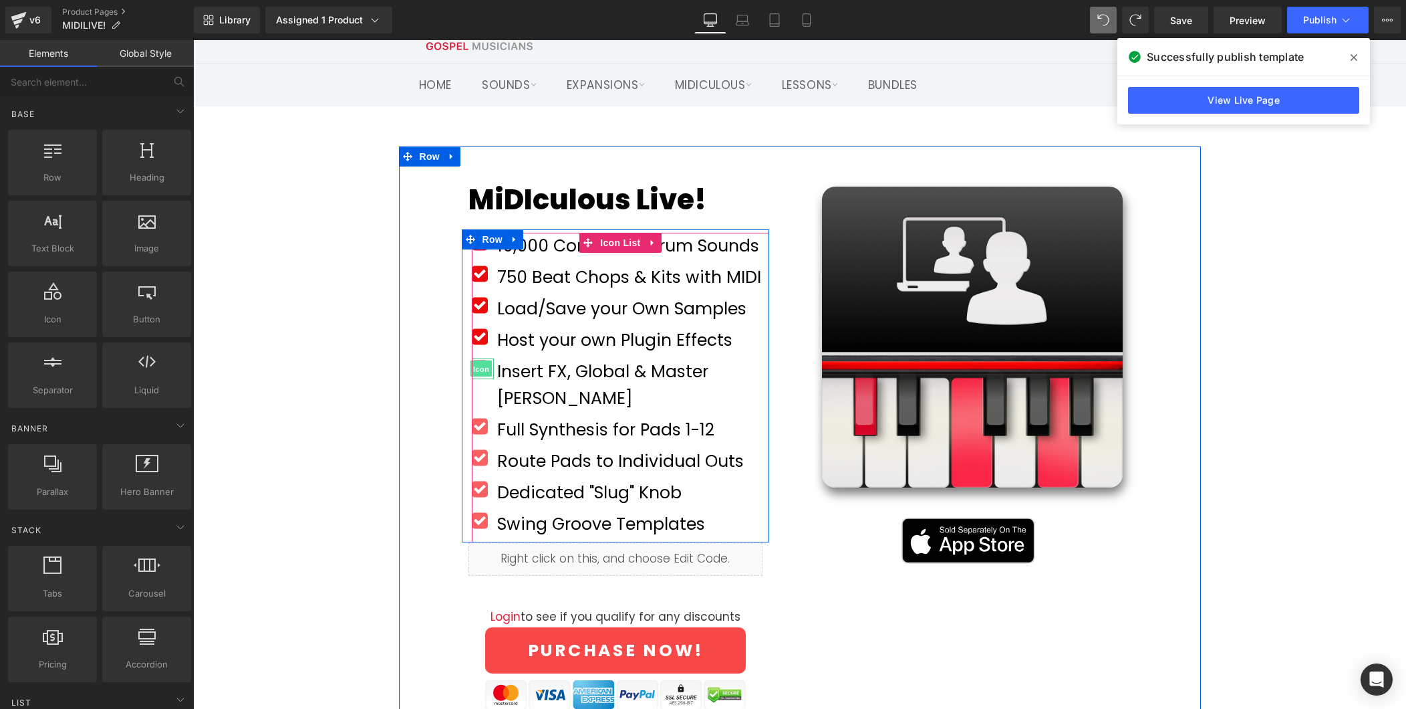
click at [485, 372] on span "Icon" at bounding box center [481, 369] width 21 height 16
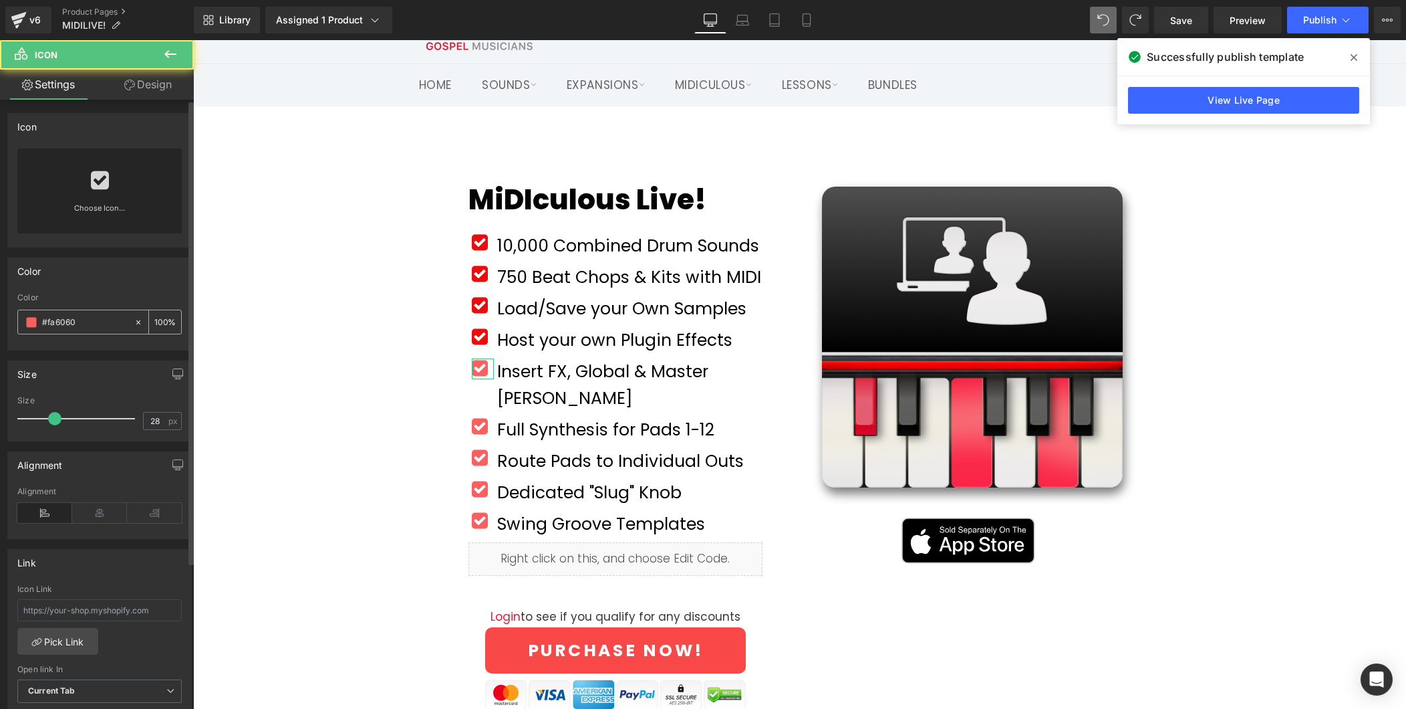
click at [78, 325] on input "#fa6060" at bounding box center [85, 322] width 86 height 15
paste input "ed0c0c"
type input "#ed0c0c"
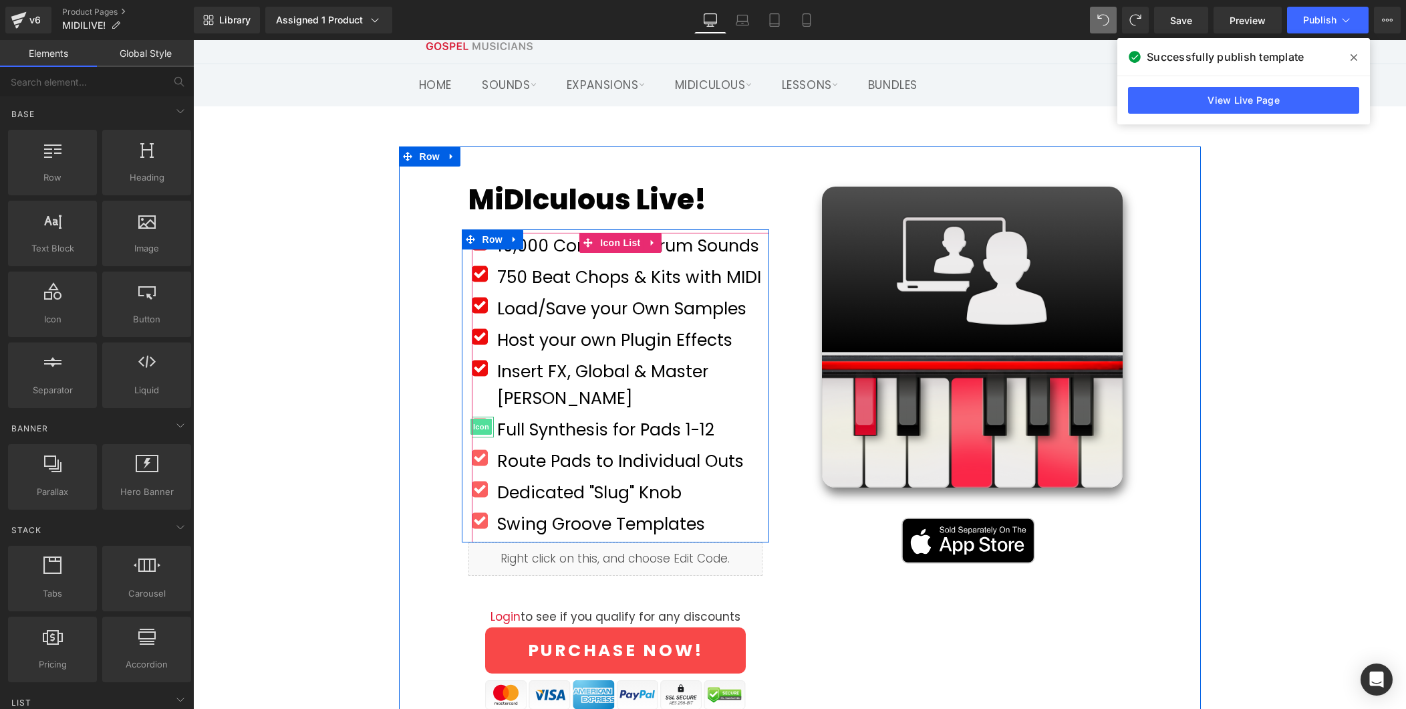
click at [483, 418] on span "Icon" at bounding box center [481, 426] width 21 height 16
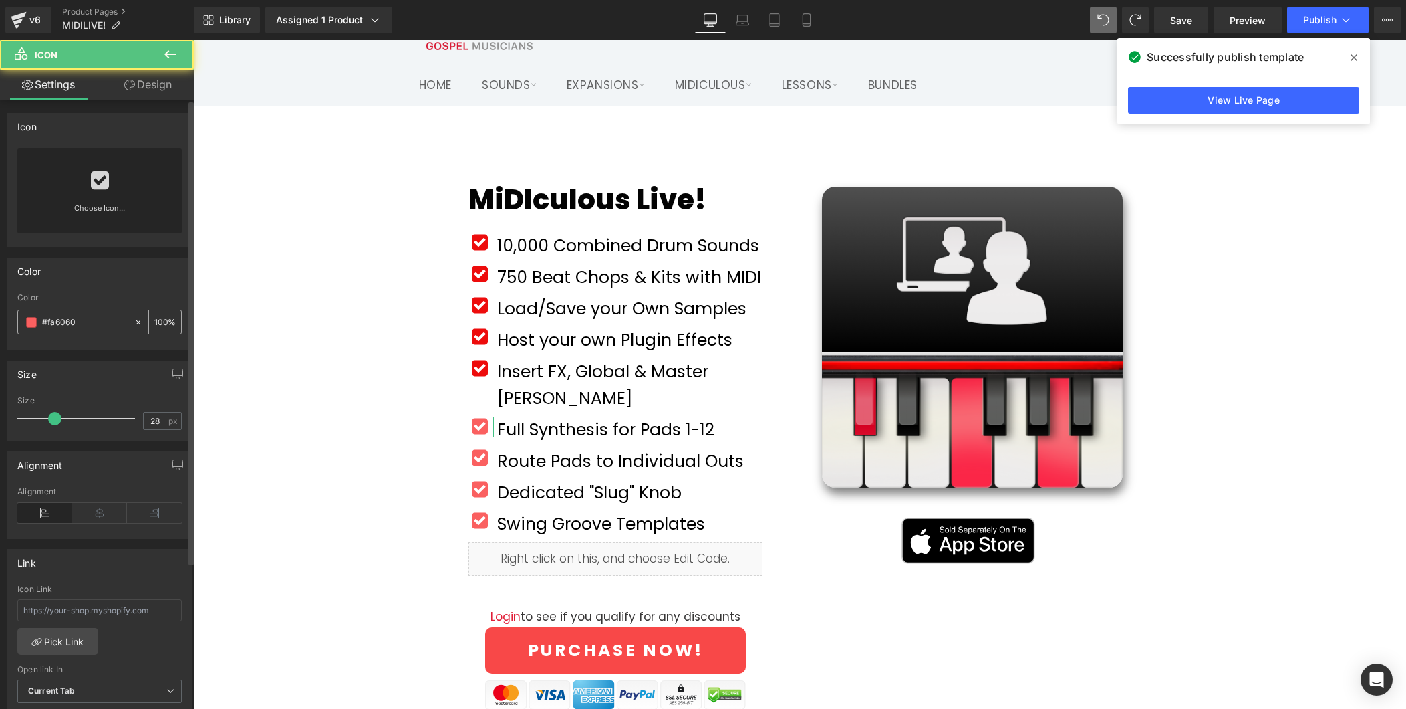
click at [100, 323] on input "#fa6060" at bounding box center [85, 322] width 86 height 15
paste input "ed0c0c"
type input "#ed0c0c"
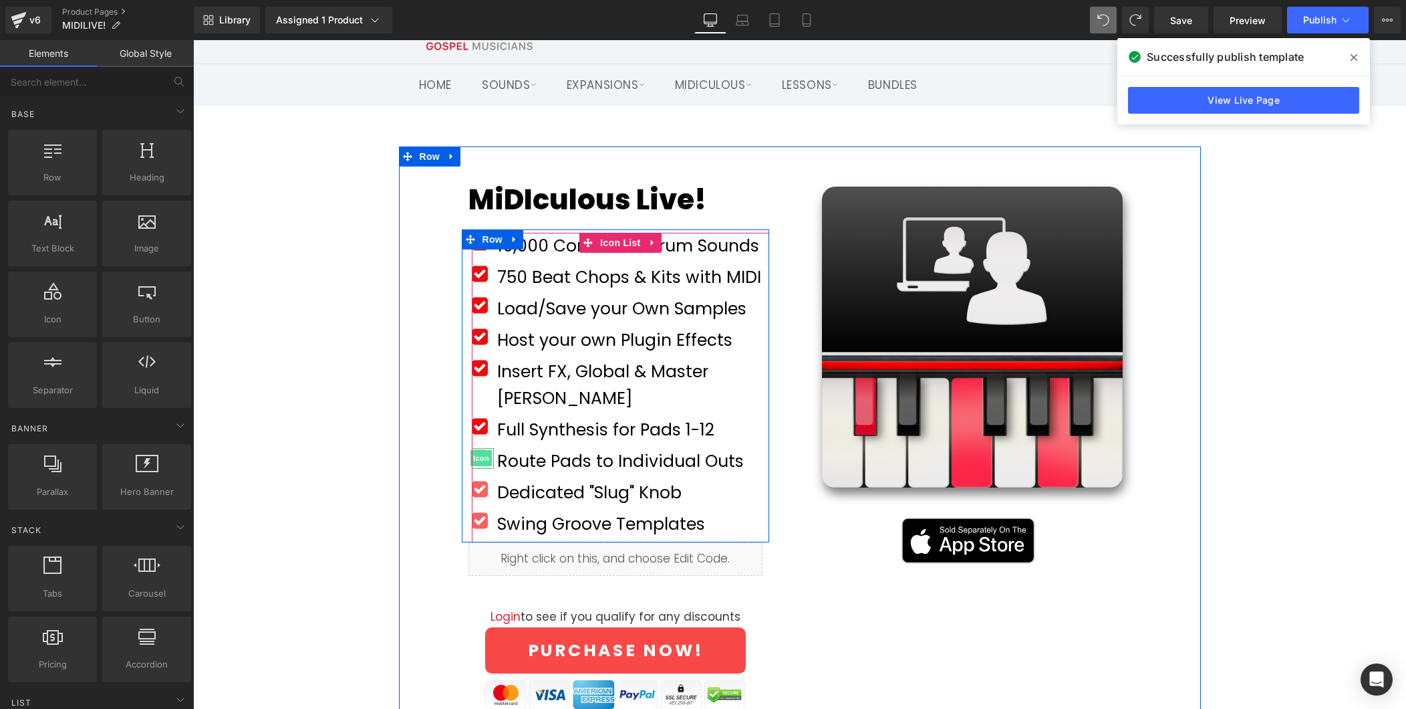
click at [477, 450] on span "Icon" at bounding box center [481, 458] width 21 height 16
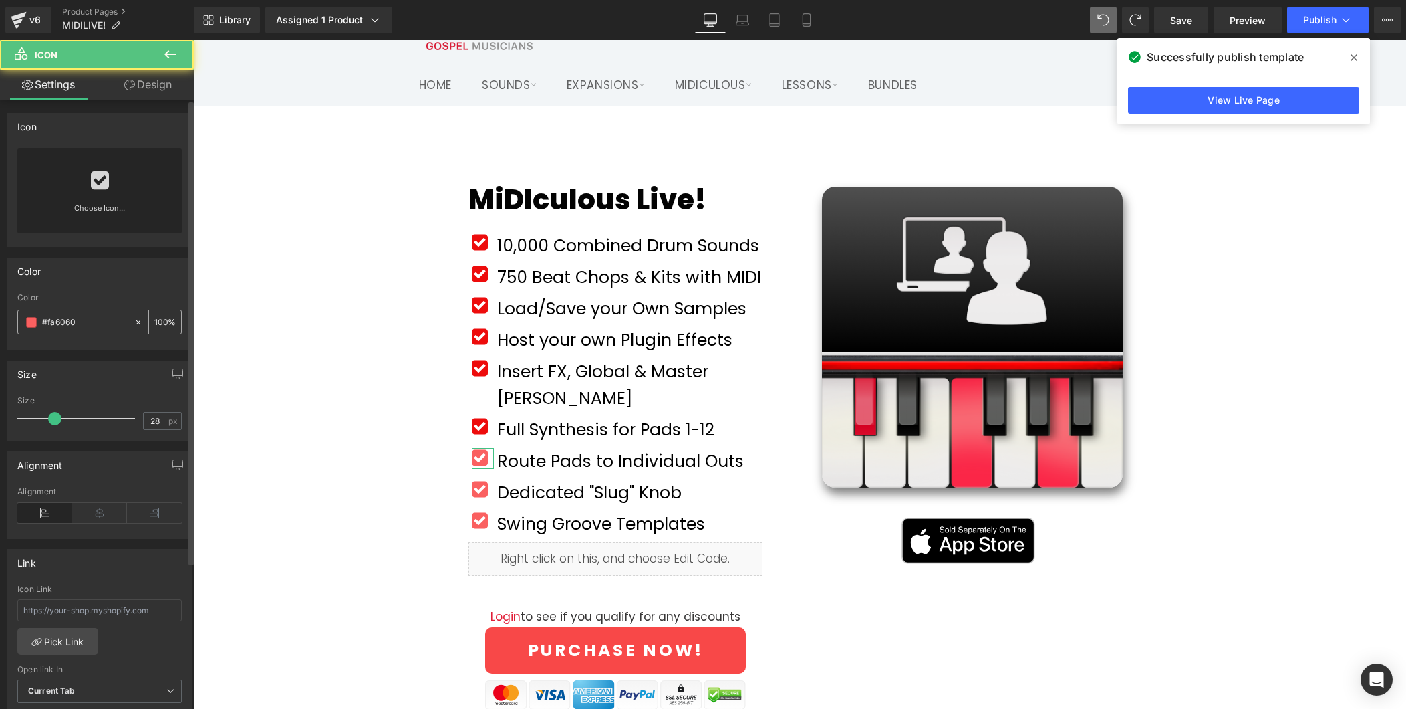
click at [112, 322] on input "#fa6060" at bounding box center [85, 322] width 86 height 15
paste input "ed0c0c"
type input "#ed0c0c"
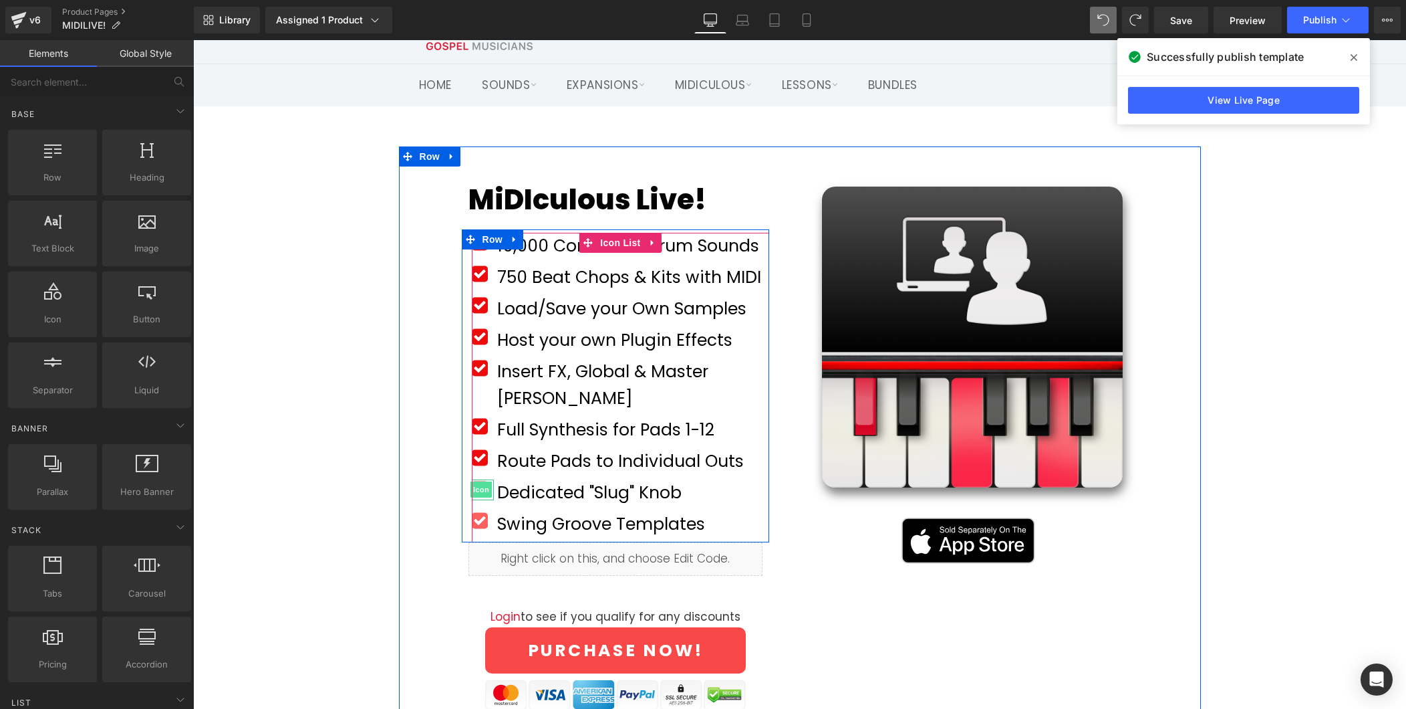
click at [481, 481] on span "Icon" at bounding box center [481, 489] width 21 height 16
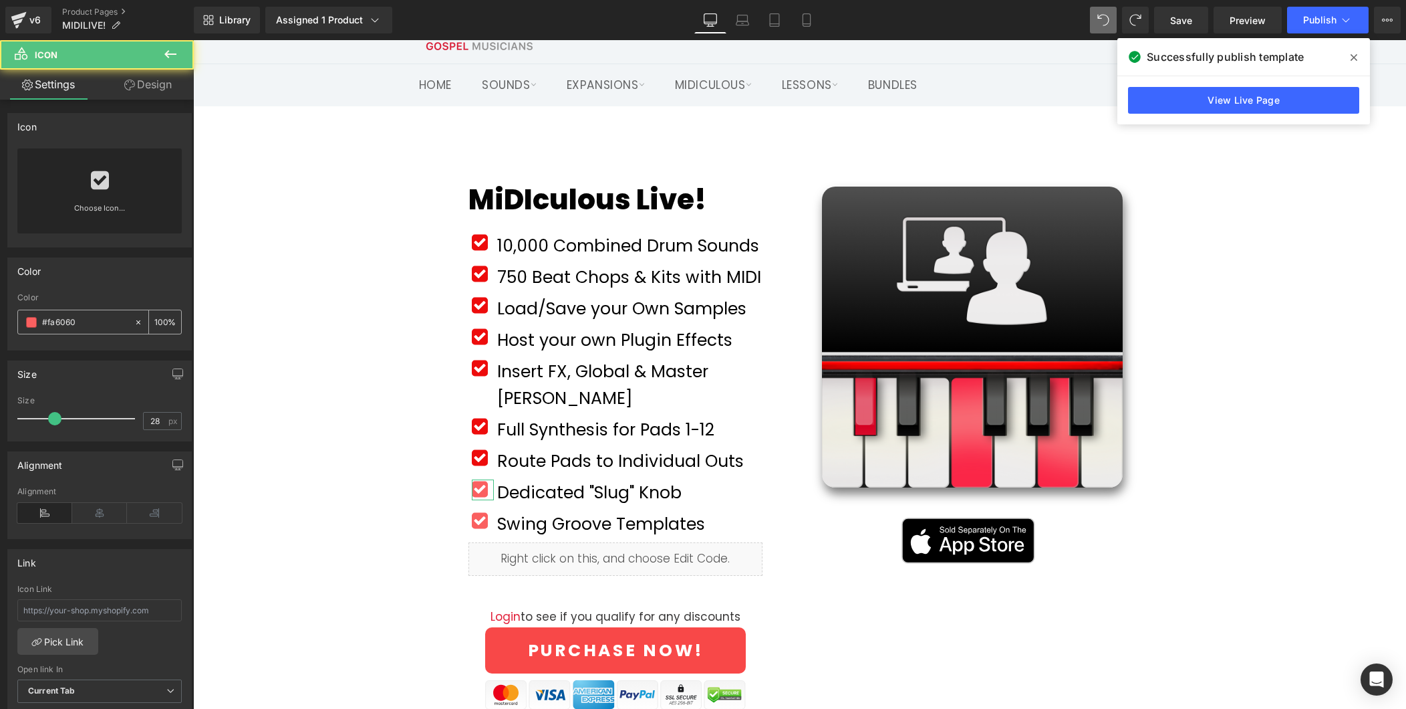
click at [100, 323] on input "#fa6060" at bounding box center [85, 322] width 86 height 15
paste input "ed0c0c"
type input "#ed0c0c"
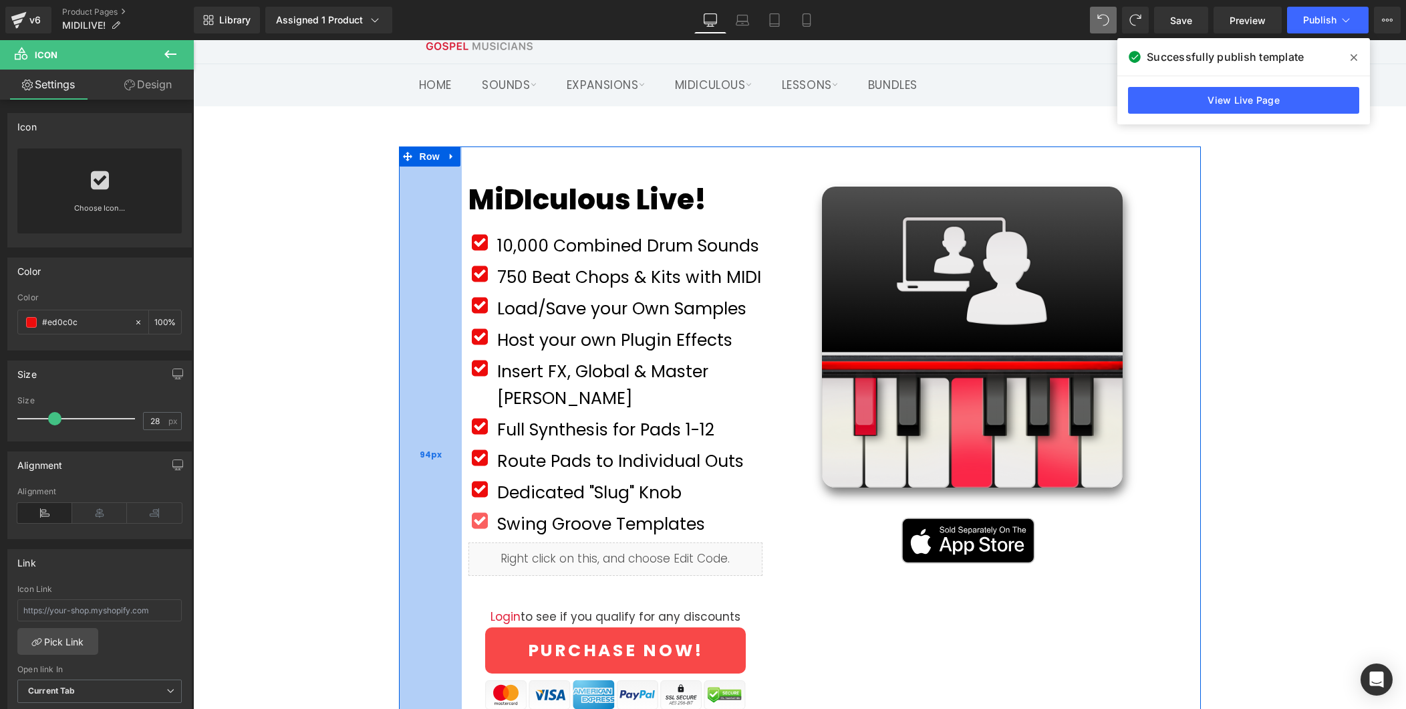
click at [411, 438] on div "94px" at bounding box center [430, 454] width 63 height 616
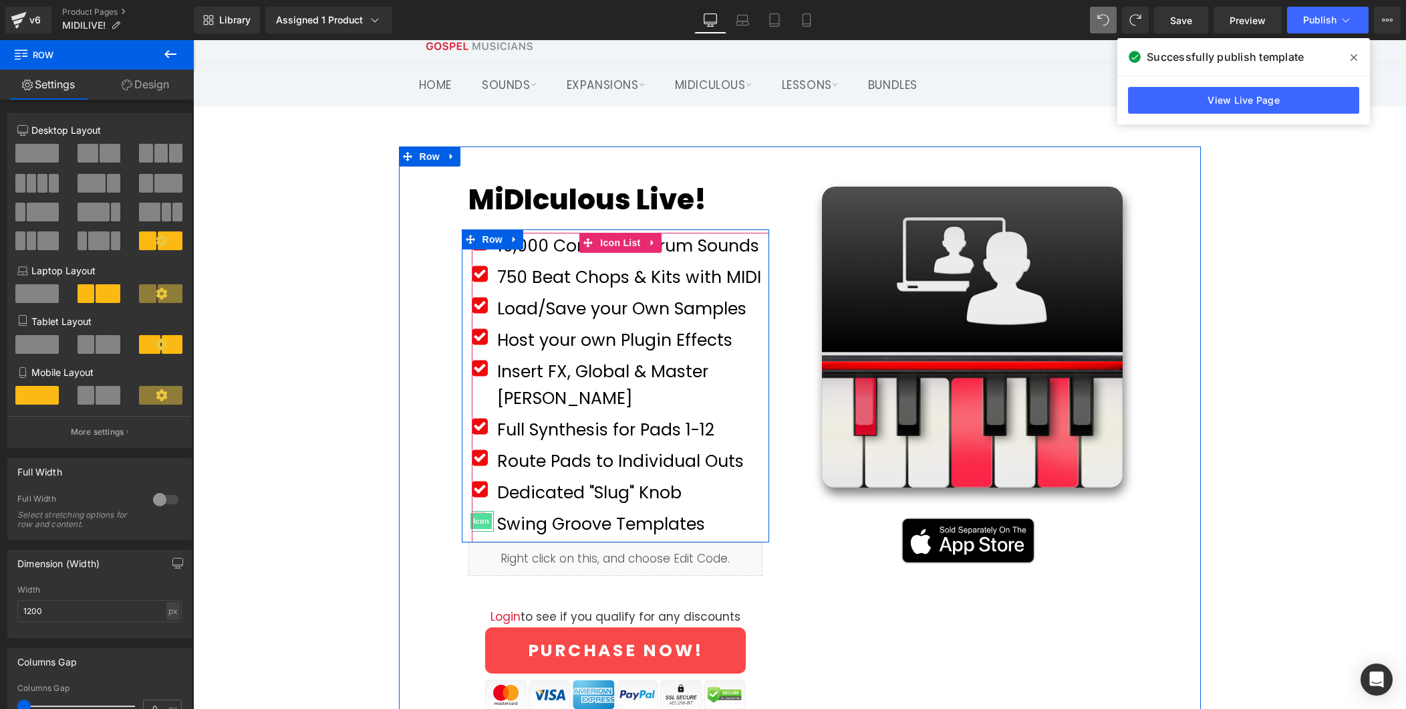
click at [480, 513] on span "Icon" at bounding box center [481, 521] width 21 height 16
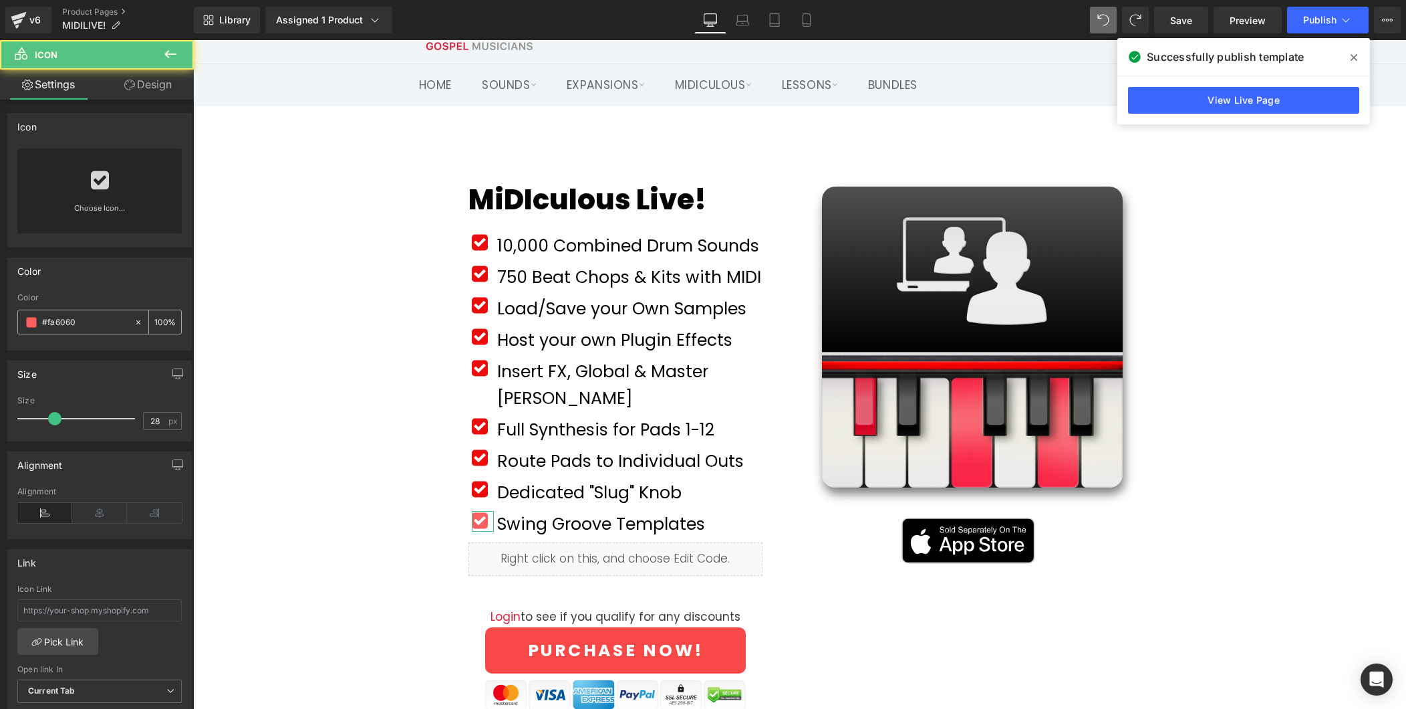
click at [108, 328] on input "#fa6060" at bounding box center [85, 322] width 86 height 15
paste input "ed0c0c"
type input "#ed0c0c"
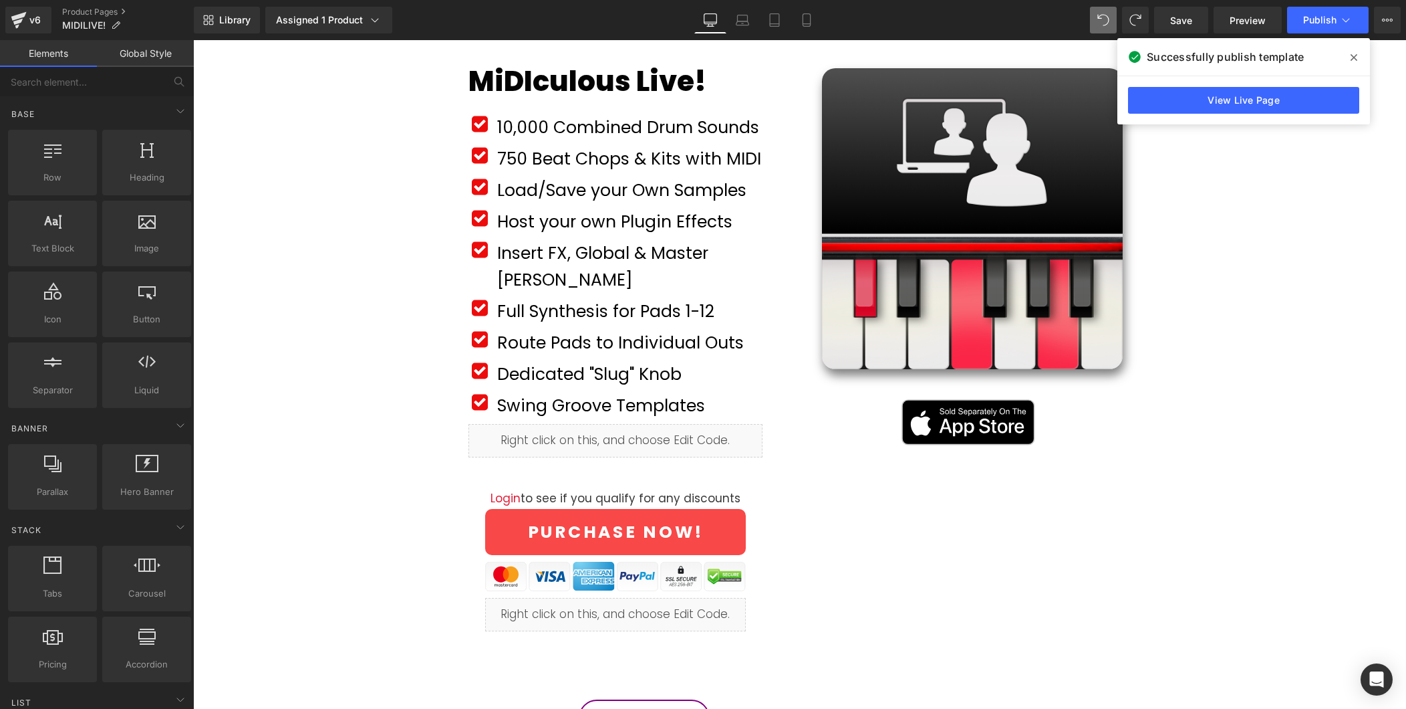
scroll to position [174, 0]
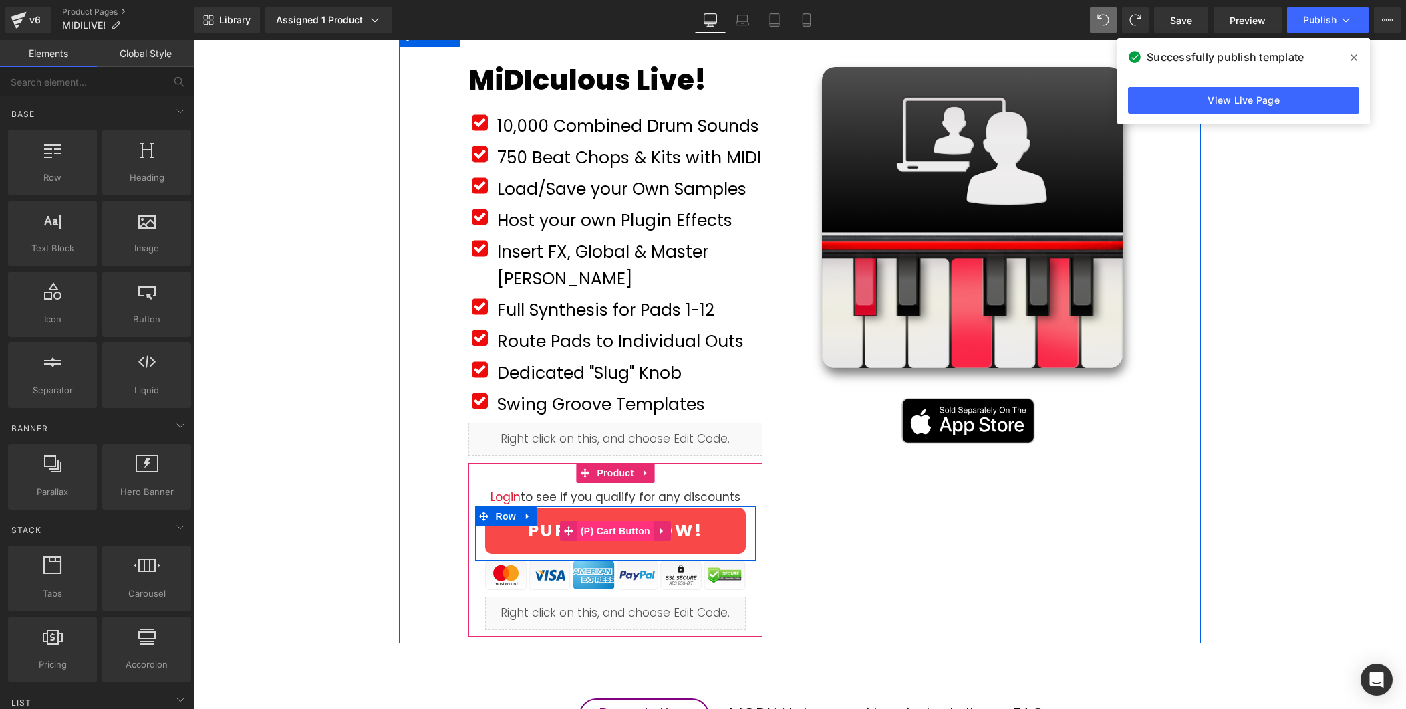
click at [616, 521] on span "(P) Cart Button" at bounding box center [616, 531] width 76 height 20
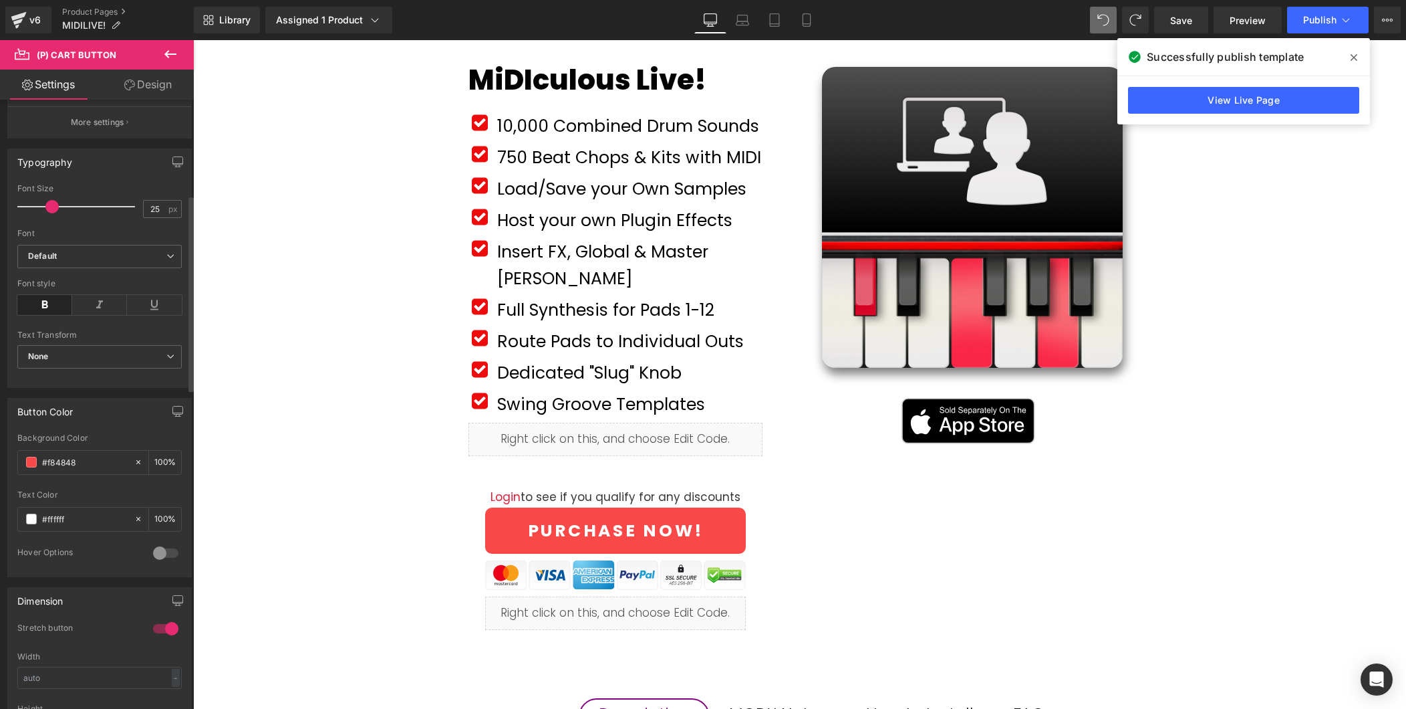
scroll to position [349, 0]
click at [96, 461] on input "#f84848" at bounding box center [85, 453] width 86 height 15
paste input "ed0c0c"
type input "#ed0c0c"
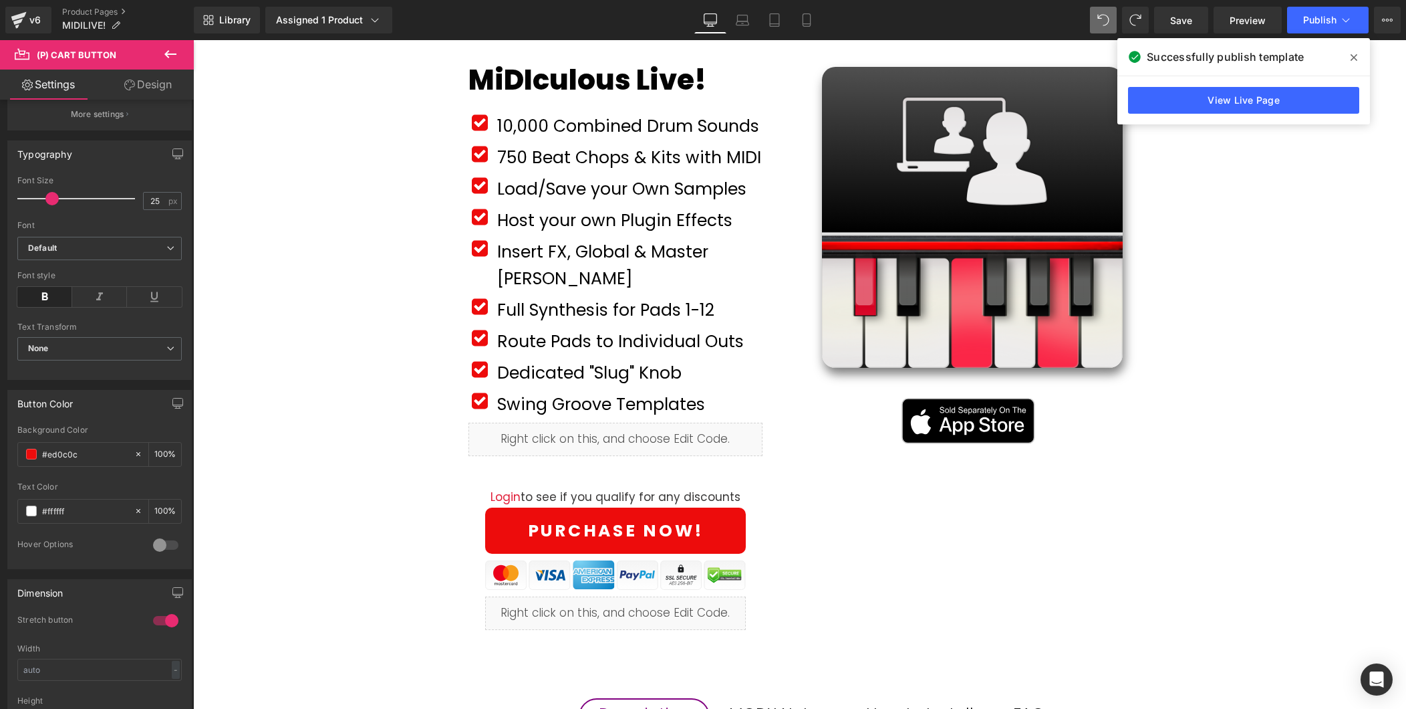
click at [380, 443] on div "MiDIculous Live! (P) Title Product Row Icon 10,000 Combined Drum Sounds Text Bl…" at bounding box center [799, 705] width 1213 height 1356
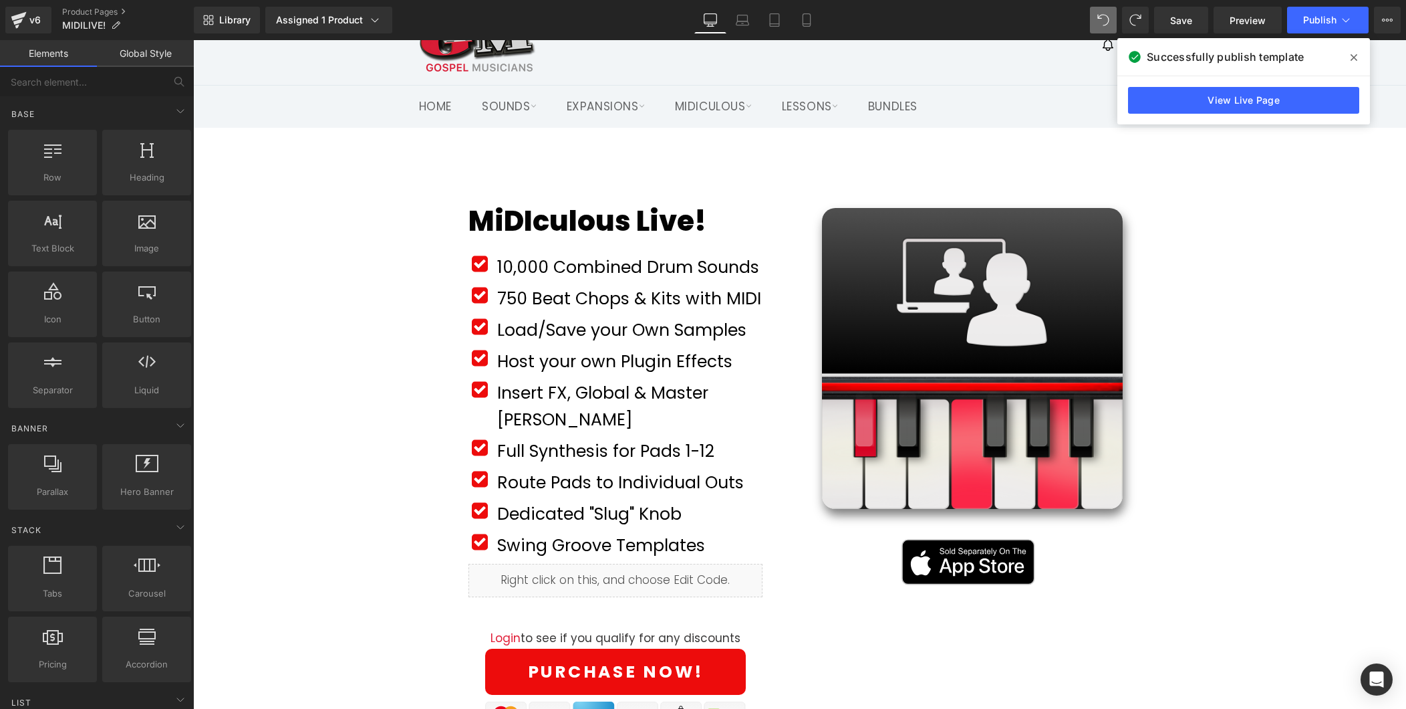
scroll to position [31, 0]
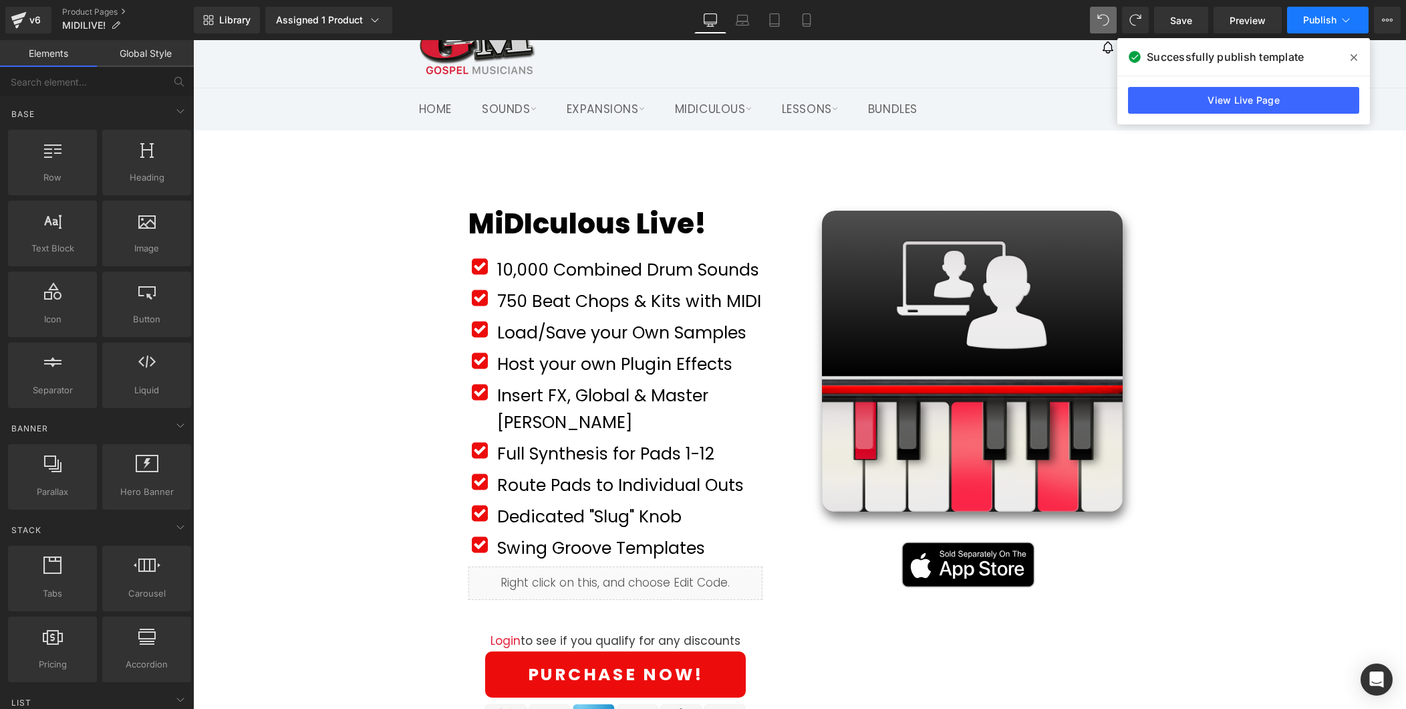
click at [1316, 21] on span "Publish" at bounding box center [1319, 20] width 33 height 11
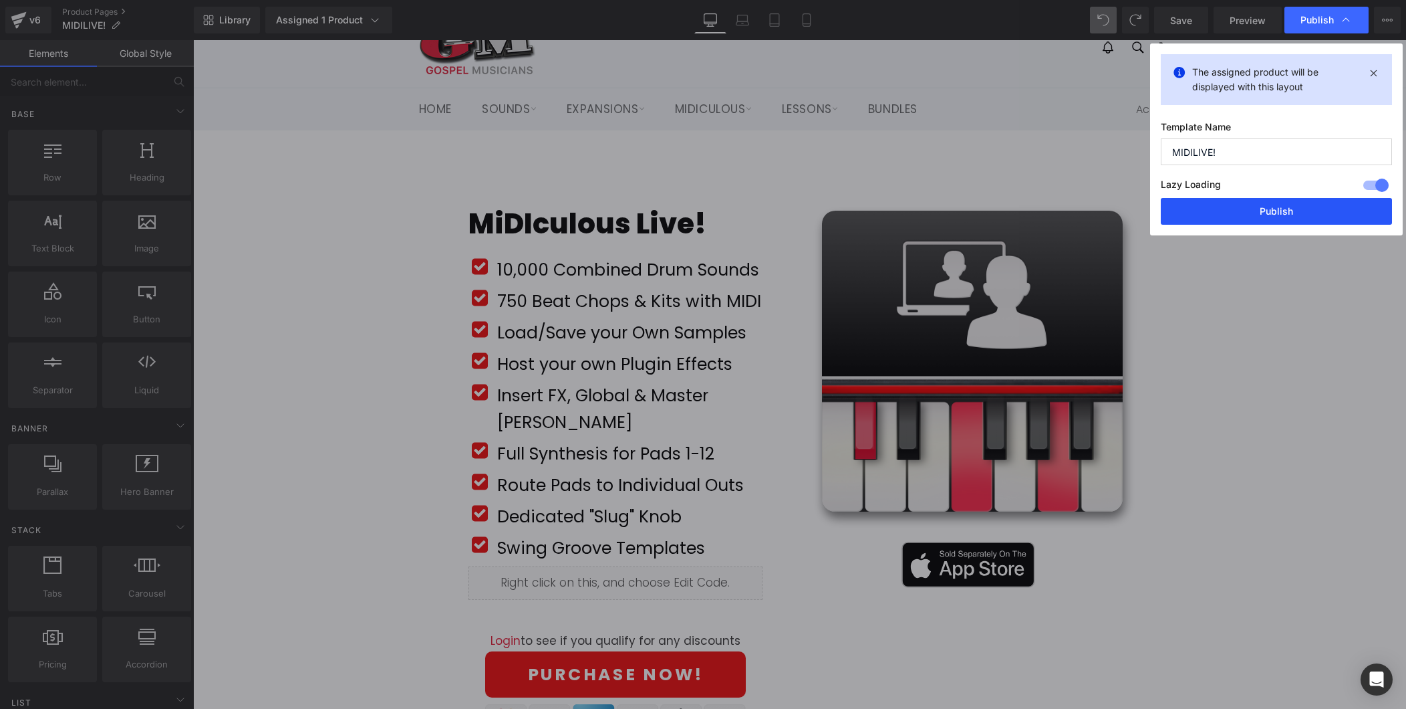
click at [1292, 208] on button "Publish" at bounding box center [1276, 211] width 231 height 27
